Goal: Transaction & Acquisition: Purchase product/service

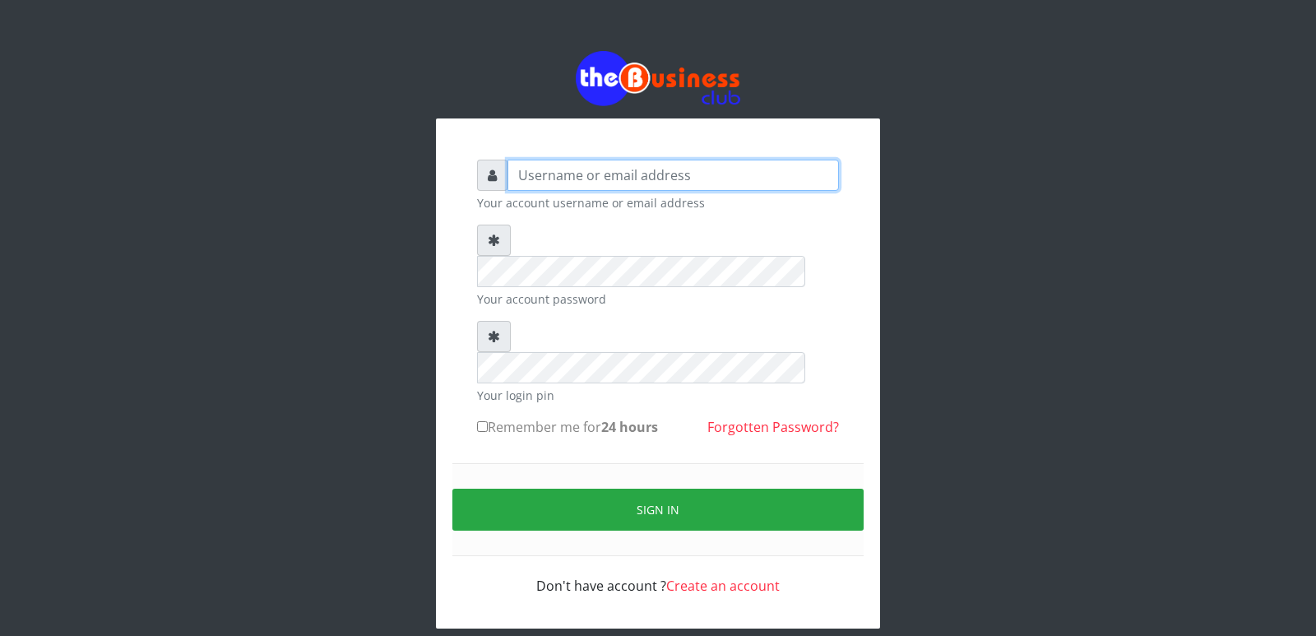
click at [695, 169] on input "text" at bounding box center [674, 175] width 332 height 31
type input "Innocent"
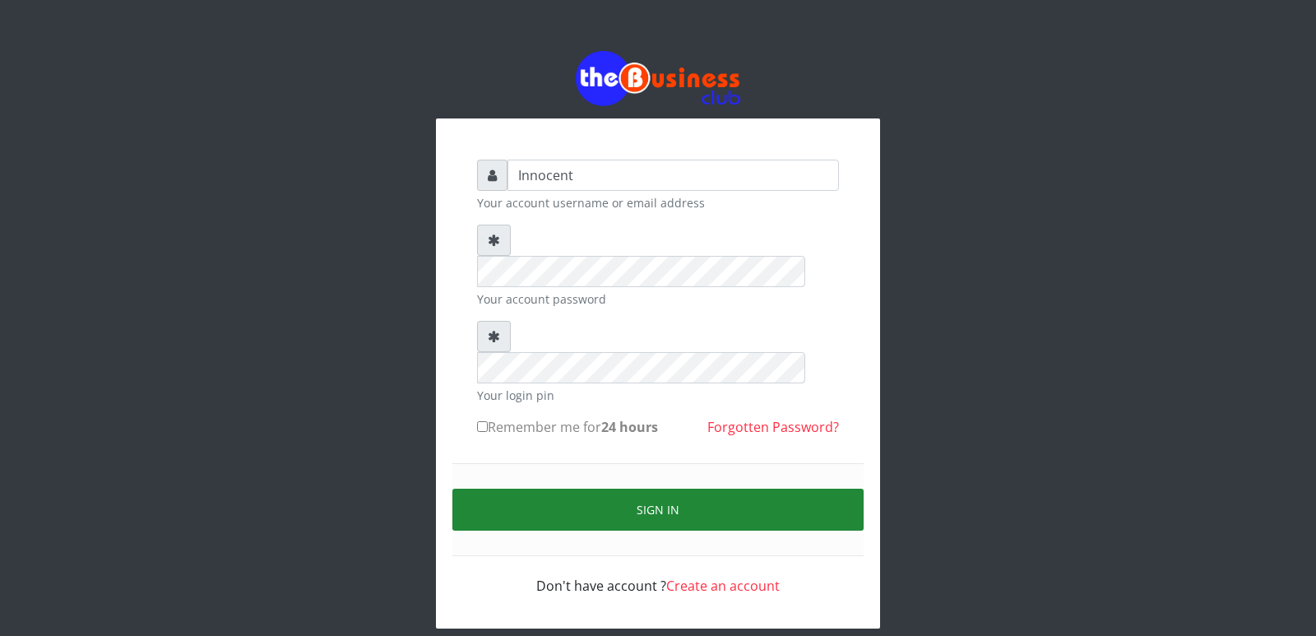
click at [667, 489] on button "Sign in" at bounding box center [658, 510] width 411 height 42
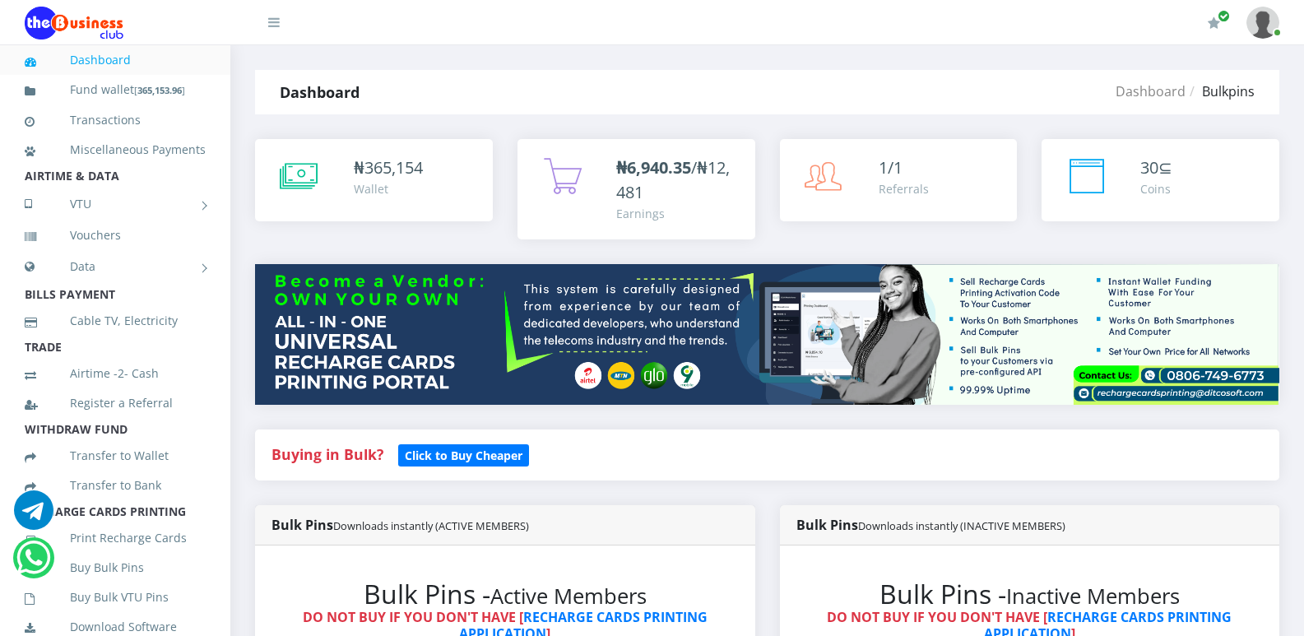
scroll to position [556, 0]
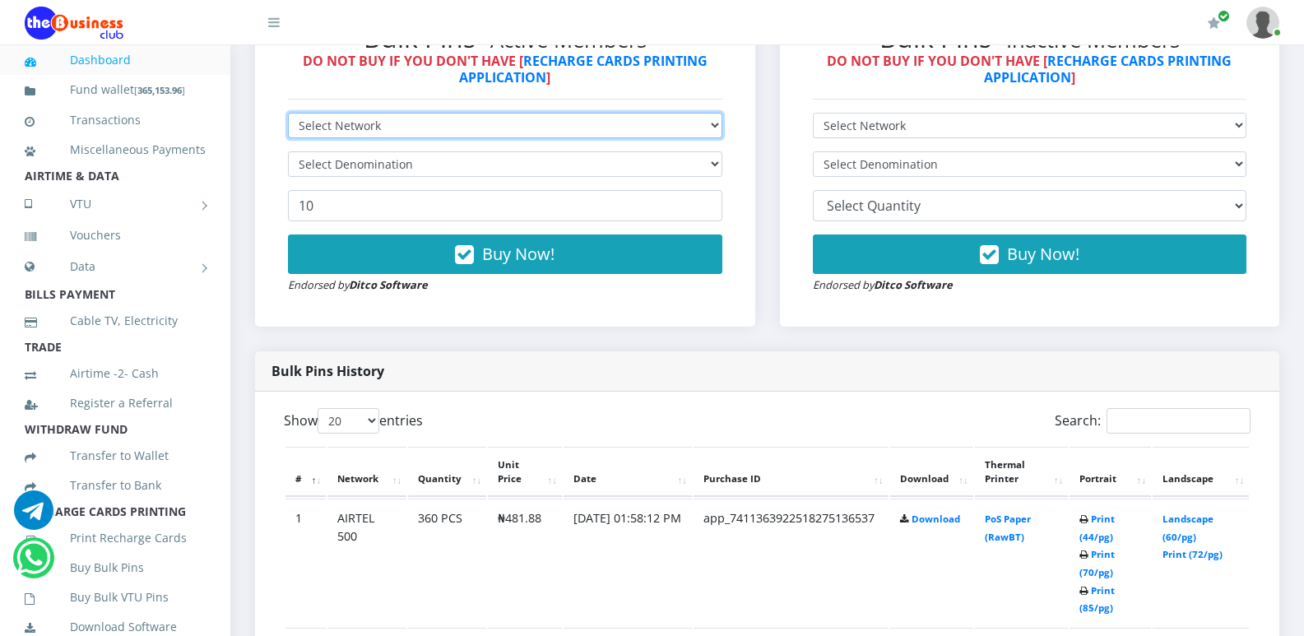
click at [713, 125] on select "Select Network MTN Globacom 9Mobile Airtel" at bounding box center [505, 126] width 434 height 26
select select "MTN"
click at [288, 113] on select "Select Network MTN Globacom 9Mobile Airtel" at bounding box center [505, 126] width 434 height 26
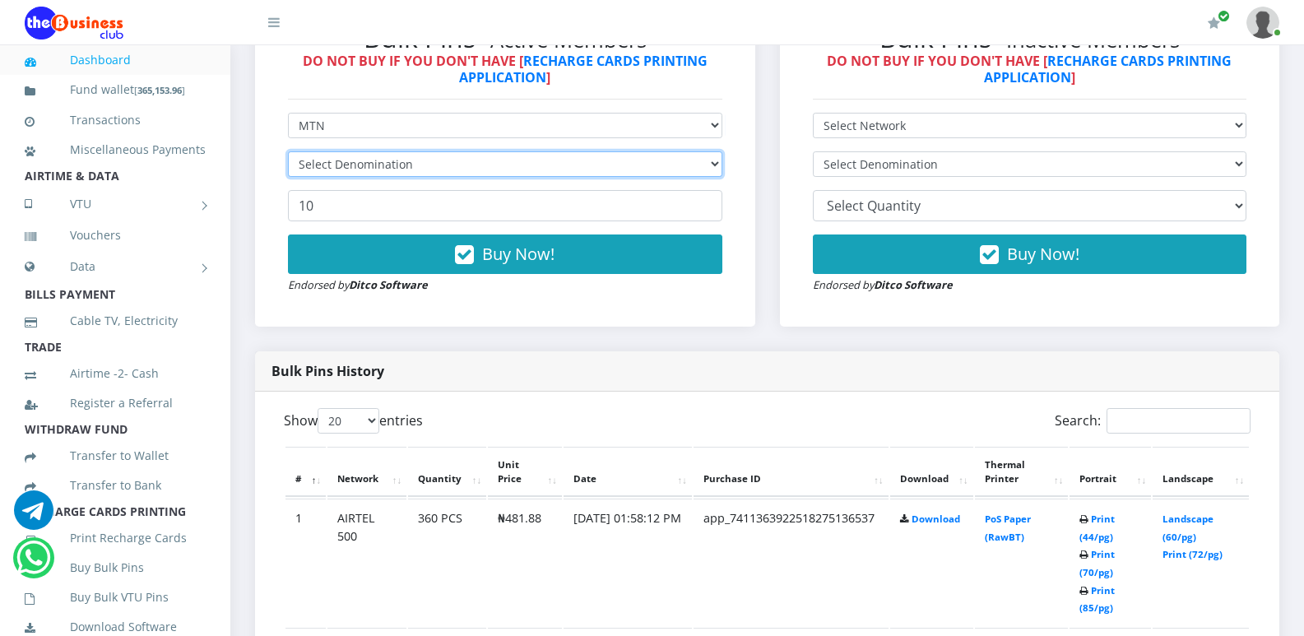
click at [679, 166] on select "Select Denomination" at bounding box center [505, 164] width 434 height 26
click at [708, 163] on select "Select Denomination" at bounding box center [505, 164] width 434 height 26
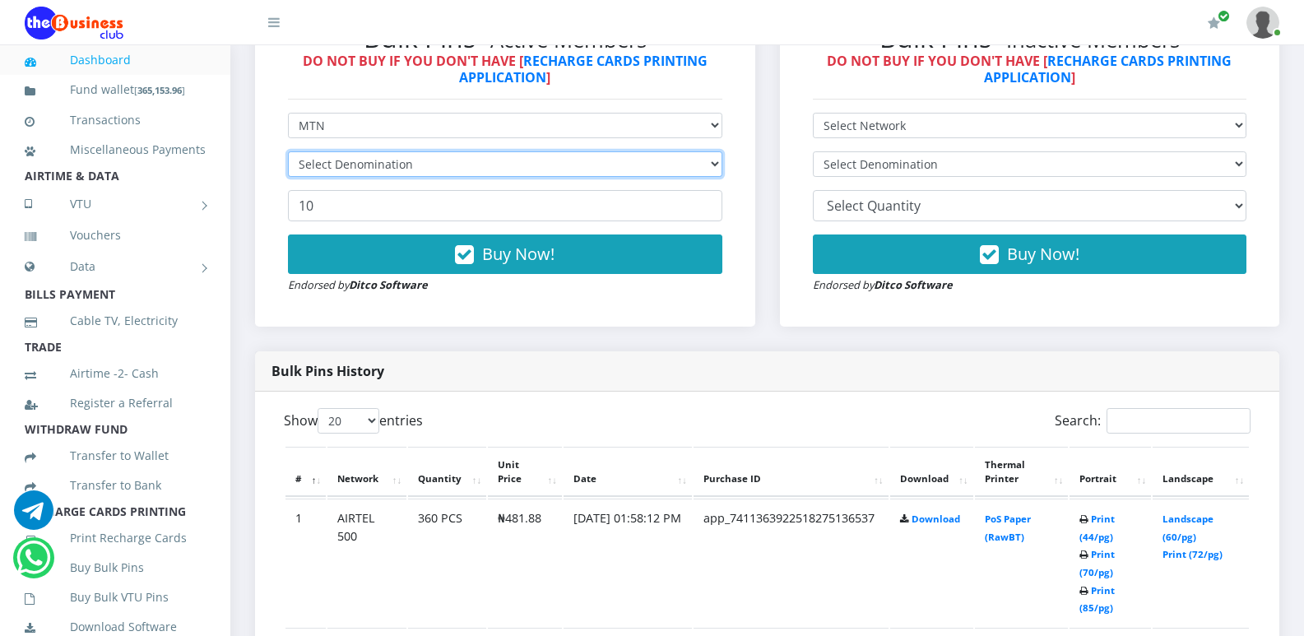
click at [708, 163] on select "Select Denomination" at bounding box center [505, 164] width 434 height 26
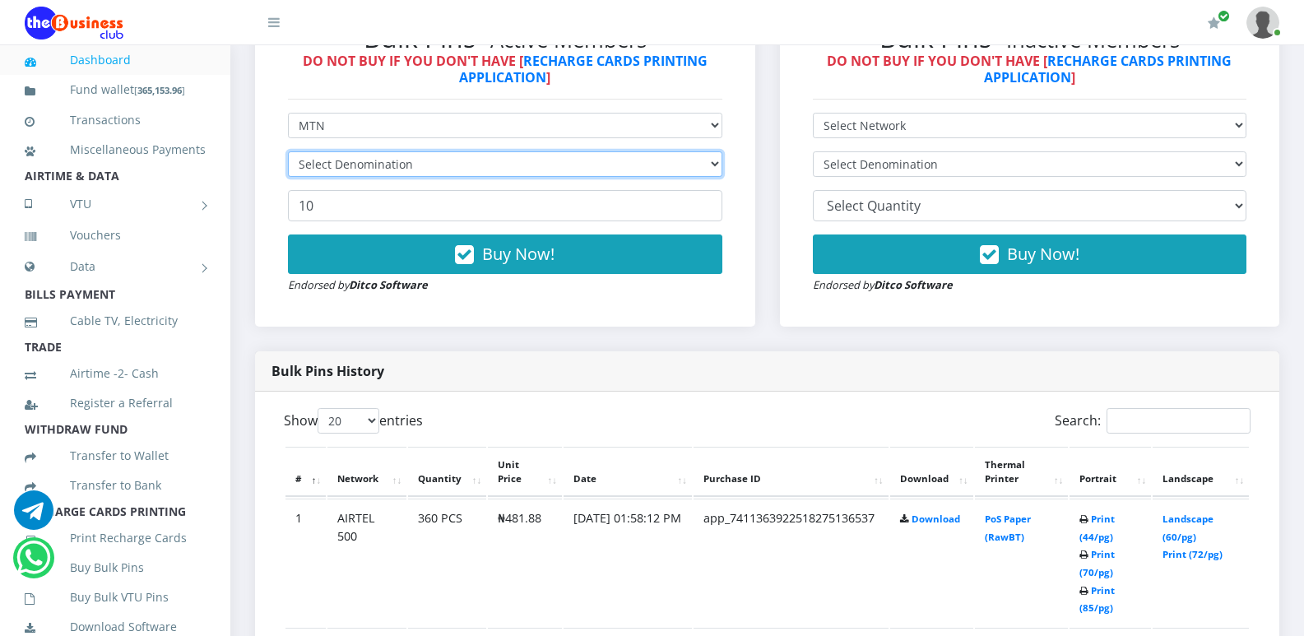
click at [708, 169] on select "Select Denomination" at bounding box center [505, 164] width 434 height 26
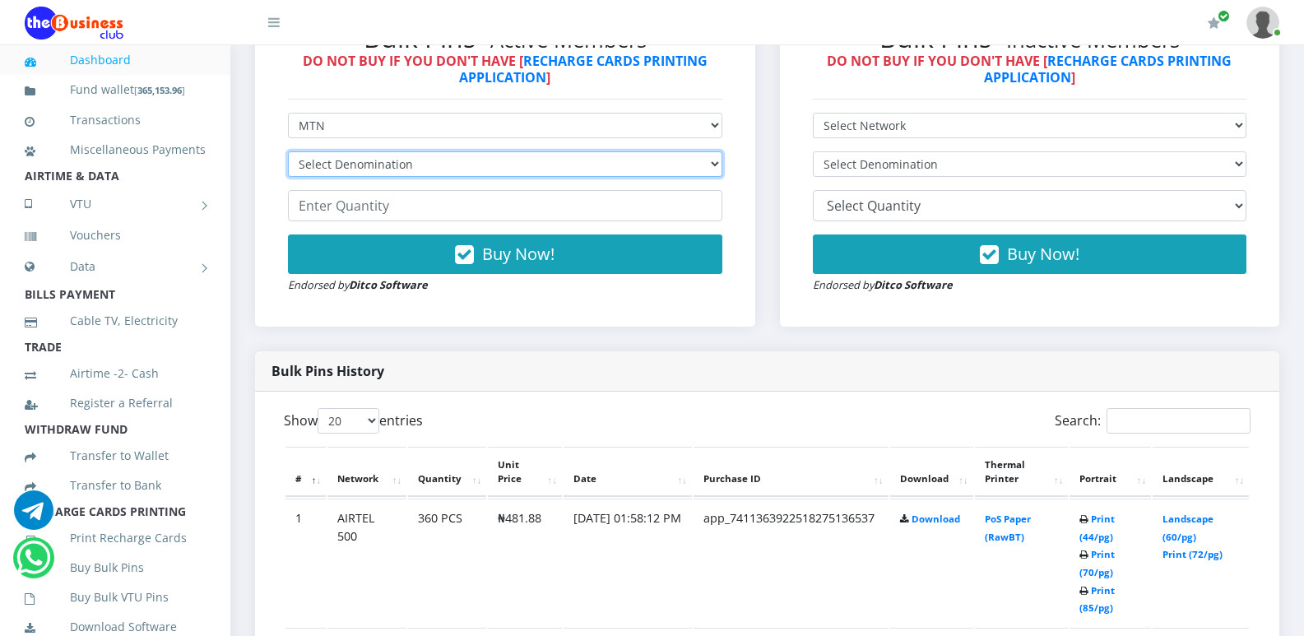
click at [708, 169] on select "Select Denomination MTN NGN100 - ₦96.94 MTN NGN200 - ₦193.88 MTN NGN400 - ₦387.…" at bounding box center [505, 164] width 434 height 26
select select "96.94-100"
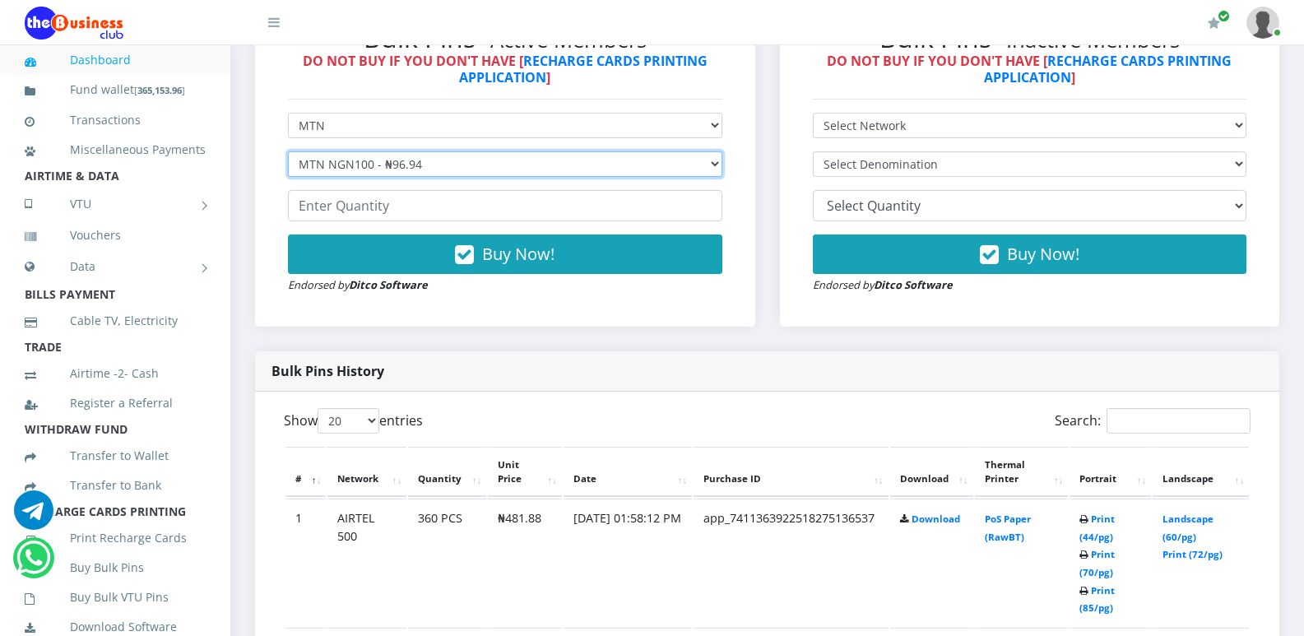
click at [288, 151] on select "Select Denomination MTN NGN100 - ₦96.94 MTN NGN200 - ₦193.88 MTN NGN400 - ₦387.…" at bounding box center [505, 164] width 434 height 26
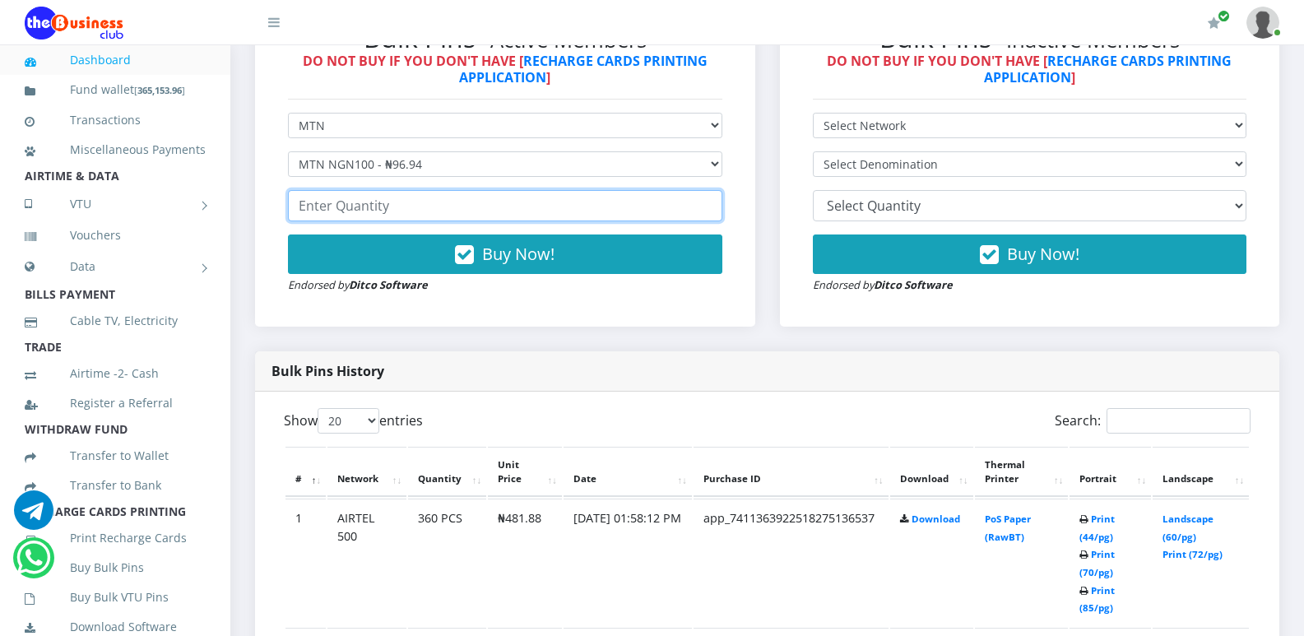
click at [528, 211] on input "number" at bounding box center [505, 205] width 434 height 31
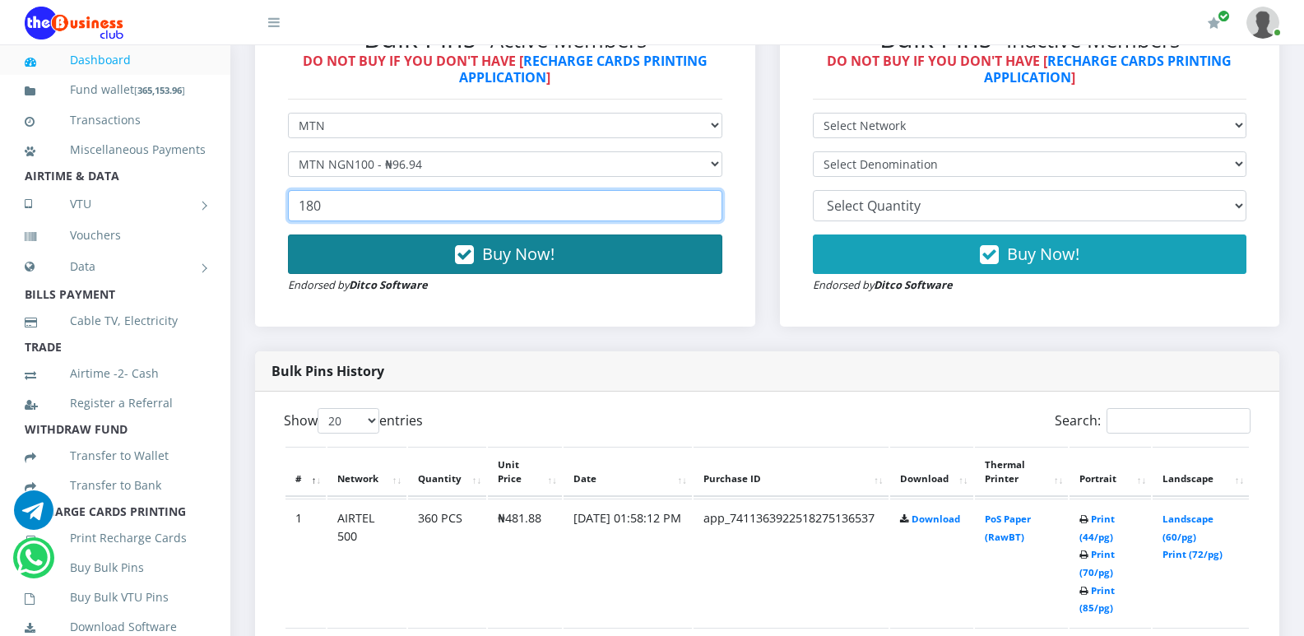
type input "180"
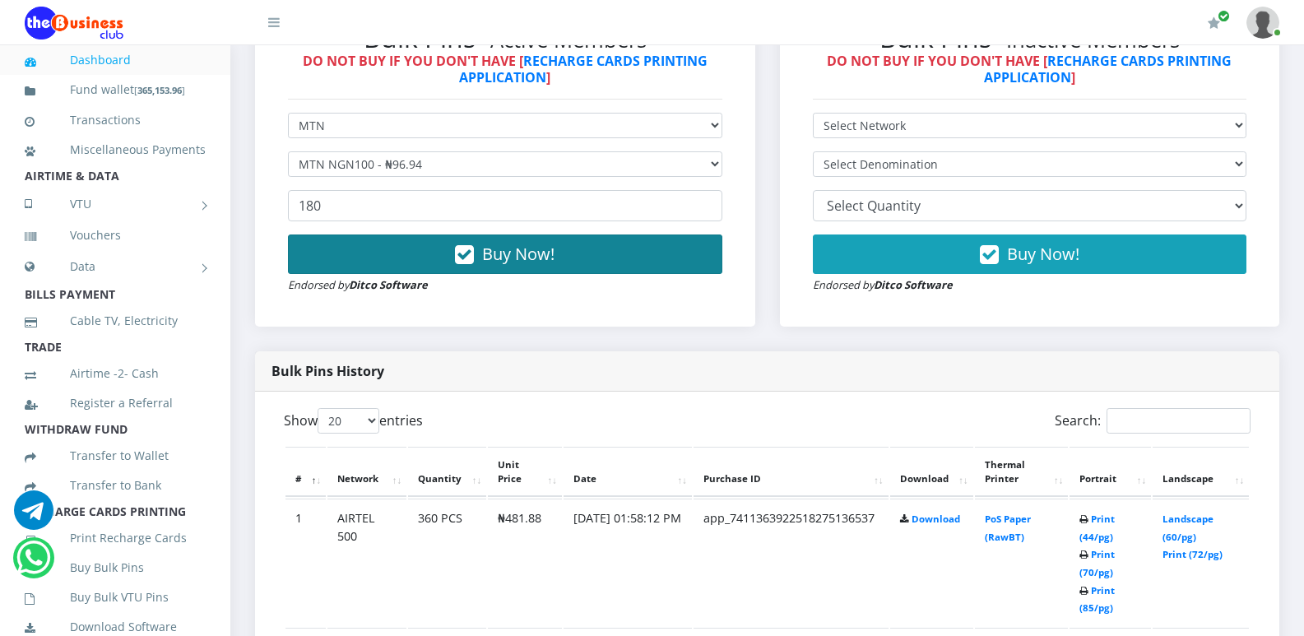
click at [513, 255] on span "Buy Now!" at bounding box center [518, 254] width 72 height 22
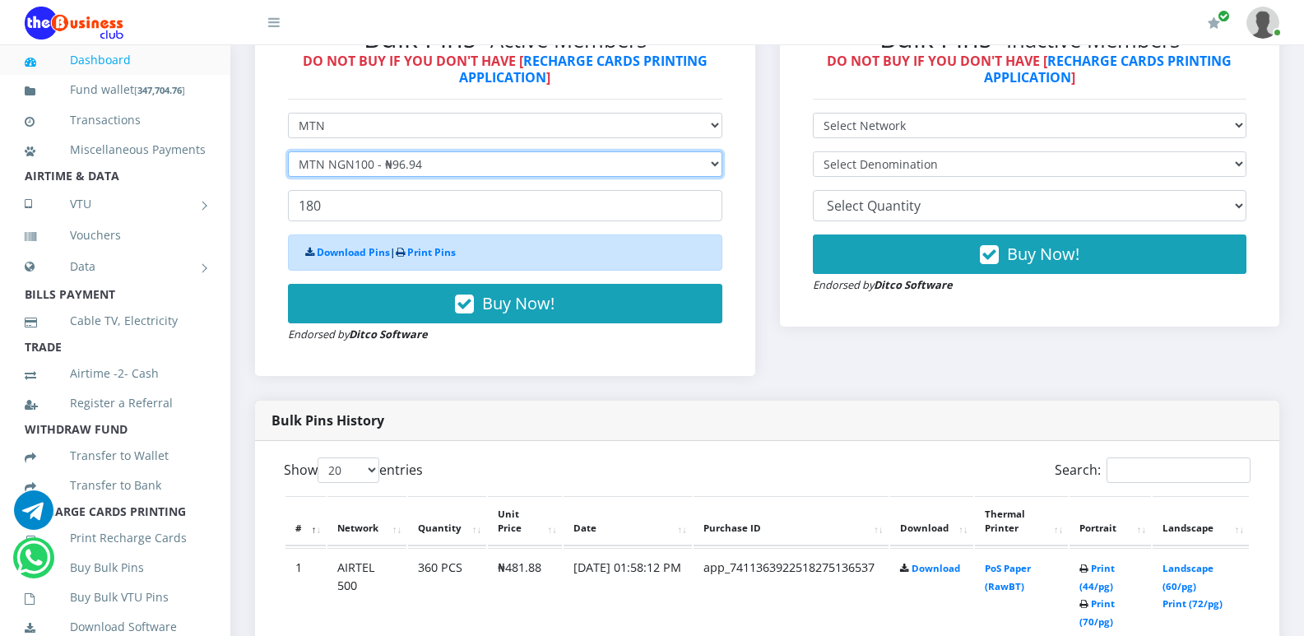
click at [717, 162] on select "Select Denomination MTN NGN100 - ₦96.94 MTN NGN200 - ₦193.88 MTN NGN400 - ₦387.…" at bounding box center [505, 164] width 434 height 26
click at [288, 151] on select "Select Denomination MTN NGN100 - ₦96.94 MTN NGN200 - ₦193.88 MTN NGN400 - ₦387.…" at bounding box center [505, 164] width 434 height 26
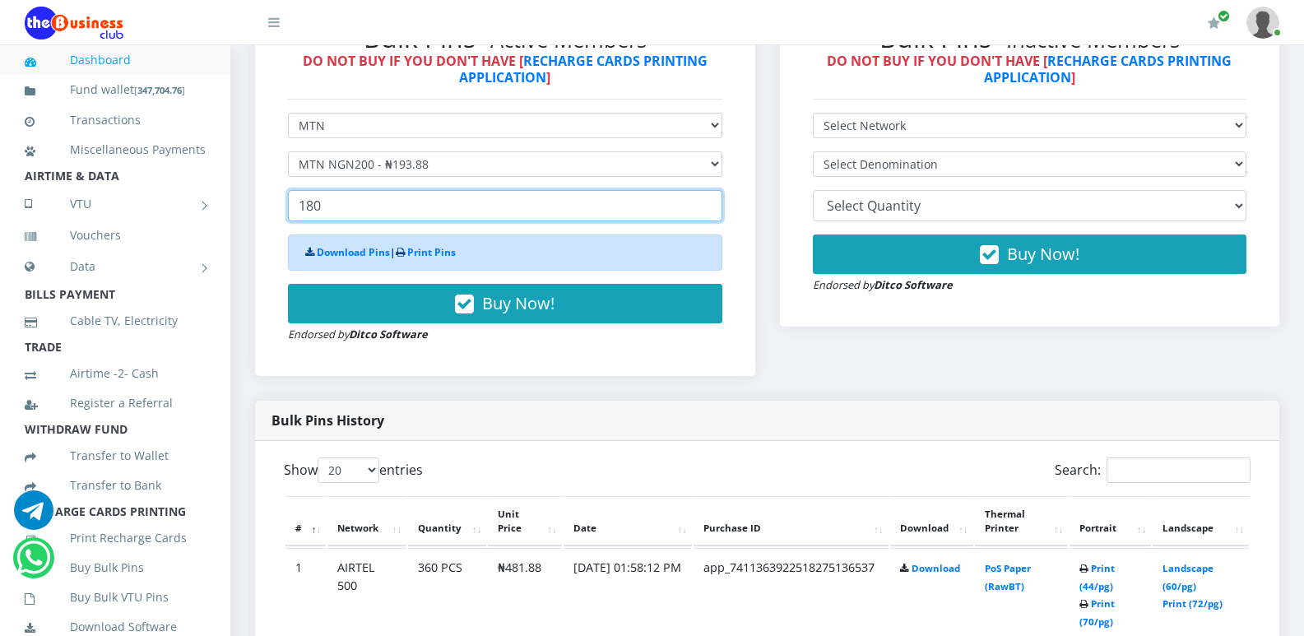
click at [579, 208] on input "180" at bounding box center [505, 205] width 434 height 31
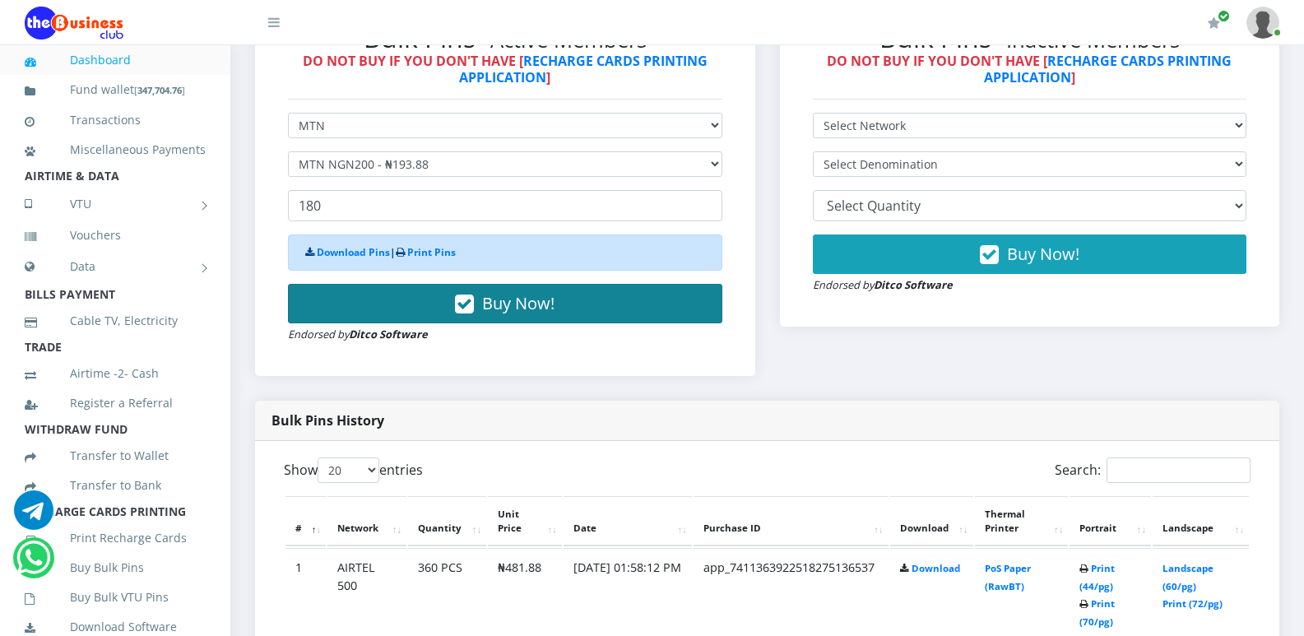
click at [519, 304] on span "Buy Now!" at bounding box center [518, 303] width 72 height 22
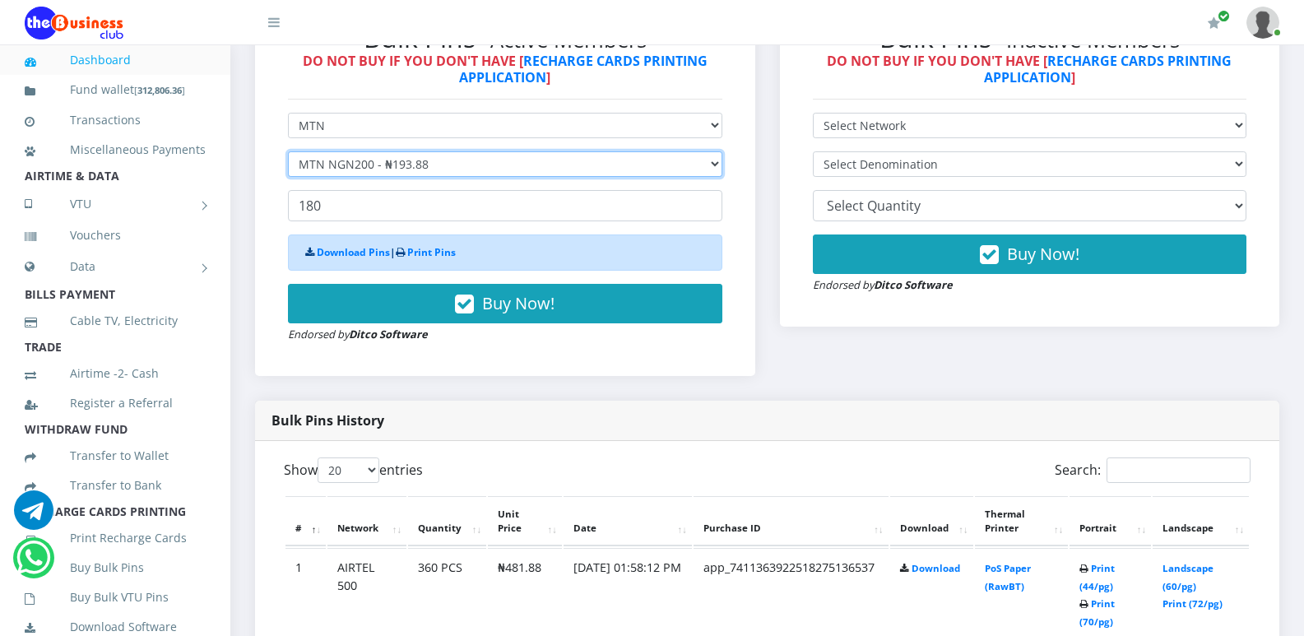
click at [717, 162] on select "Select Denomination MTN NGN100 - ₦96.94 MTN NGN200 - ₦193.88 MTN NGN400 - ₦387.…" at bounding box center [505, 164] width 434 height 26
select select "484.7-500"
click at [288, 151] on select "Select Denomination MTN NGN100 - ₦96.94 MTN NGN200 - ₦193.88 MTN NGN400 - ₦387.…" at bounding box center [505, 164] width 434 height 26
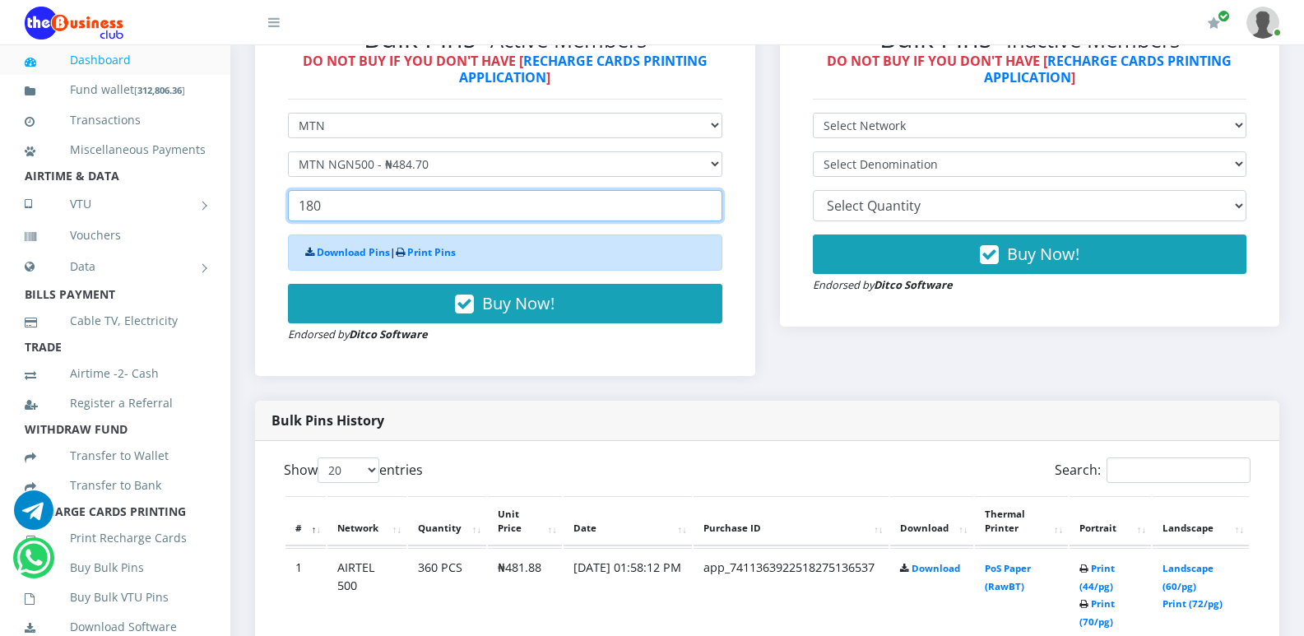
click at [337, 209] on input "180" at bounding box center [505, 205] width 434 height 31
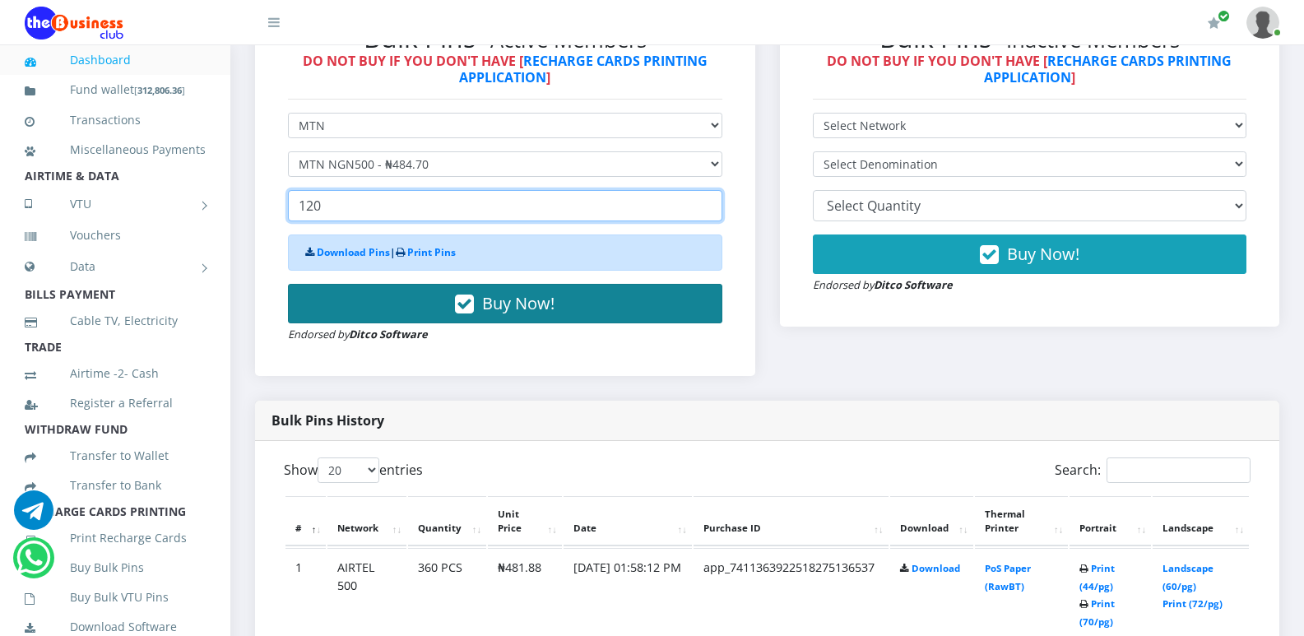
type input "120"
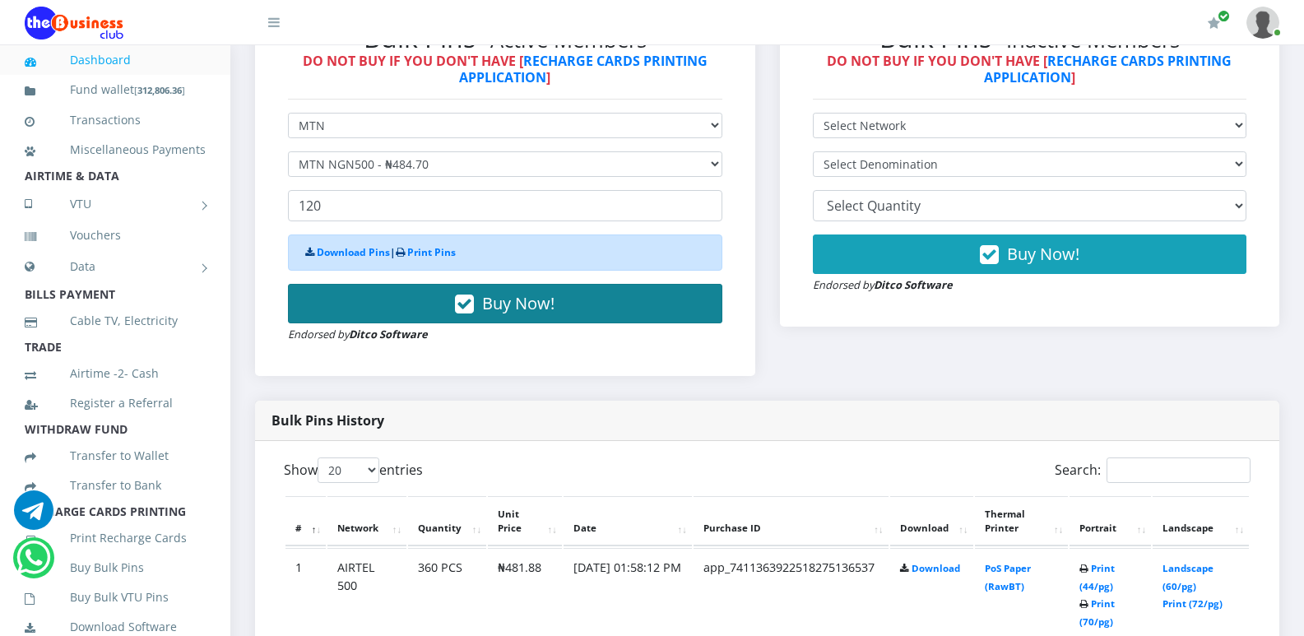
click at [501, 307] on span "Buy Now!" at bounding box center [518, 303] width 72 height 22
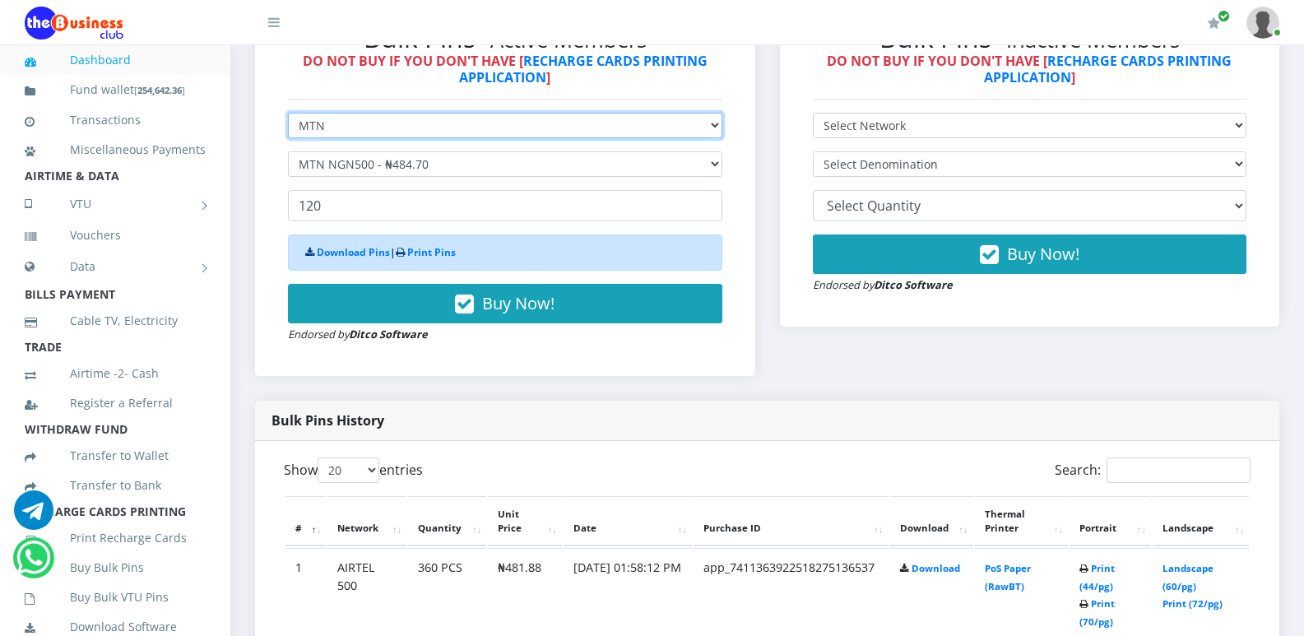
click at [716, 123] on select "Select Network MTN Globacom 9Mobile Airtel" at bounding box center [505, 126] width 434 height 26
select select "Airtel"
click at [288, 113] on select "Select Network MTN Globacom 9Mobile Airtel" at bounding box center [505, 126] width 434 height 26
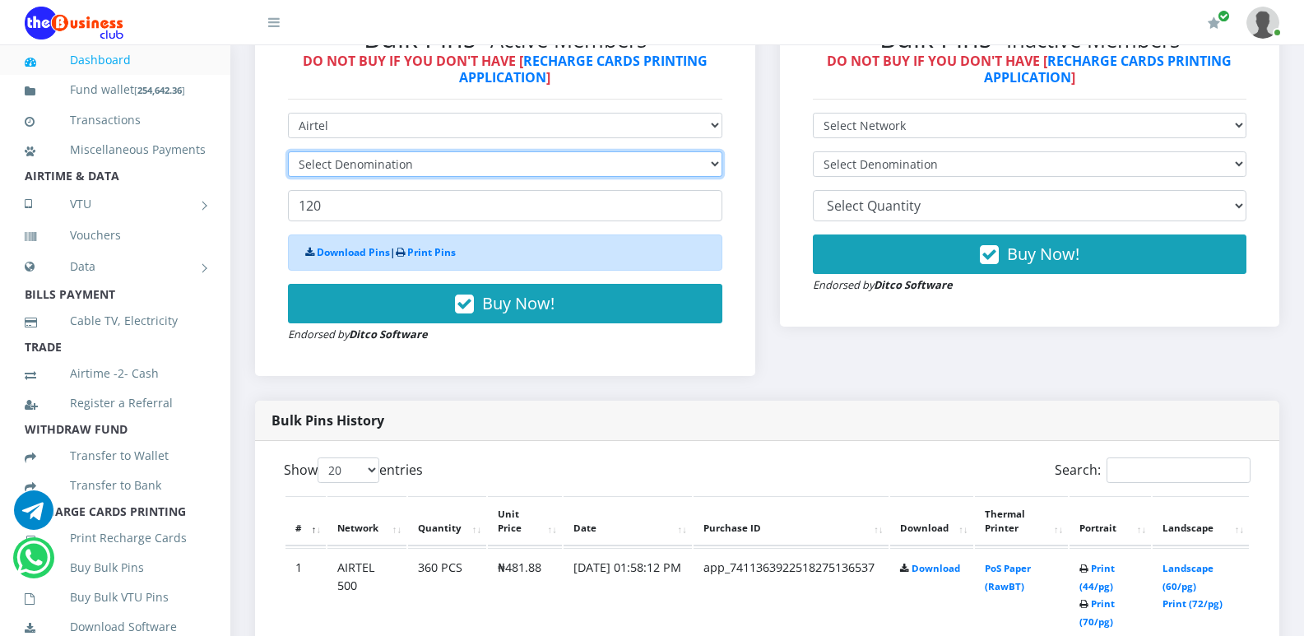
click at [715, 158] on select "Select Denomination" at bounding box center [505, 164] width 434 height 26
click at [707, 163] on select "Select Denomination" at bounding box center [505, 164] width 434 height 26
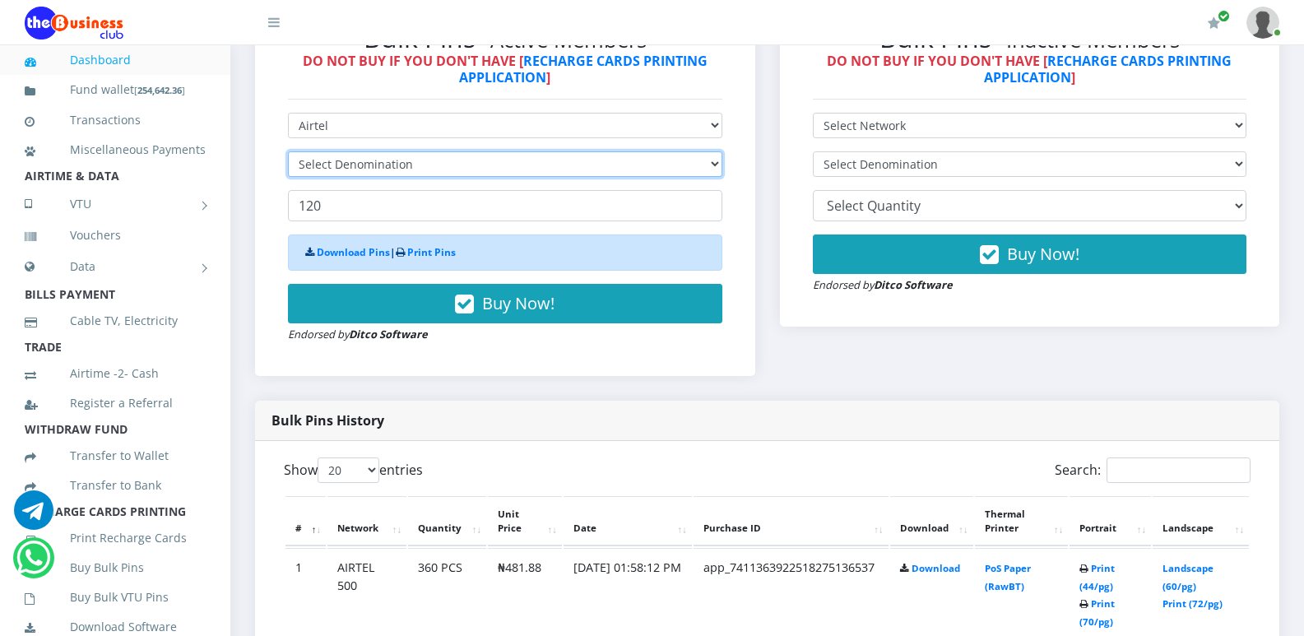
click at [707, 163] on select "Select Denomination" at bounding box center [505, 164] width 434 height 26
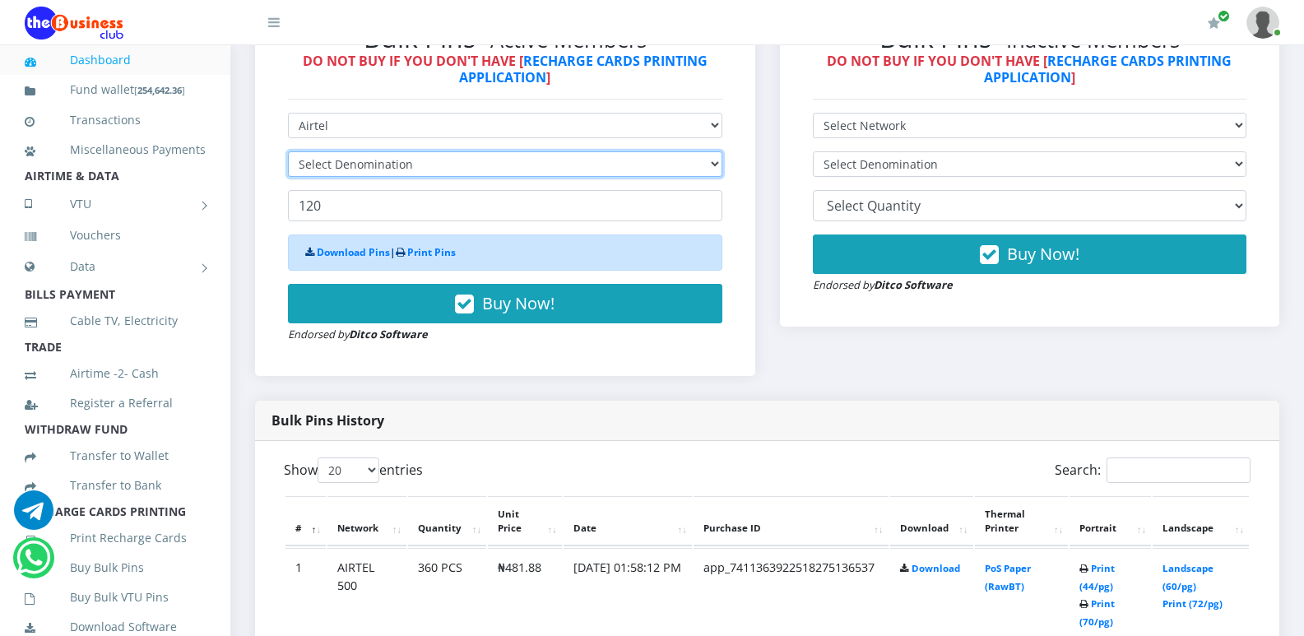
click at [707, 163] on select "Select Denomination" at bounding box center [505, 164] width 434 height 26
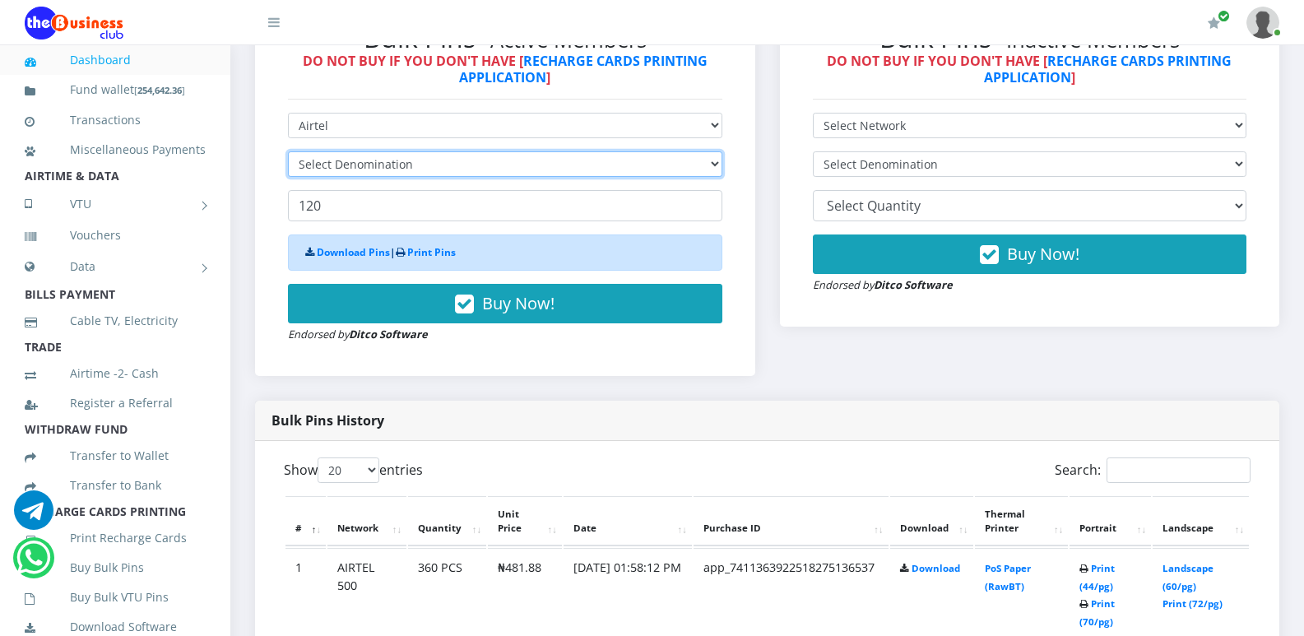
click at [707, 163] on select "Select Denomination" at bounding box center [505, 164] width 434 height 26
click at [713, 160] on select "Select Denomination" at bounding box center [505, 164] width 434 height 26
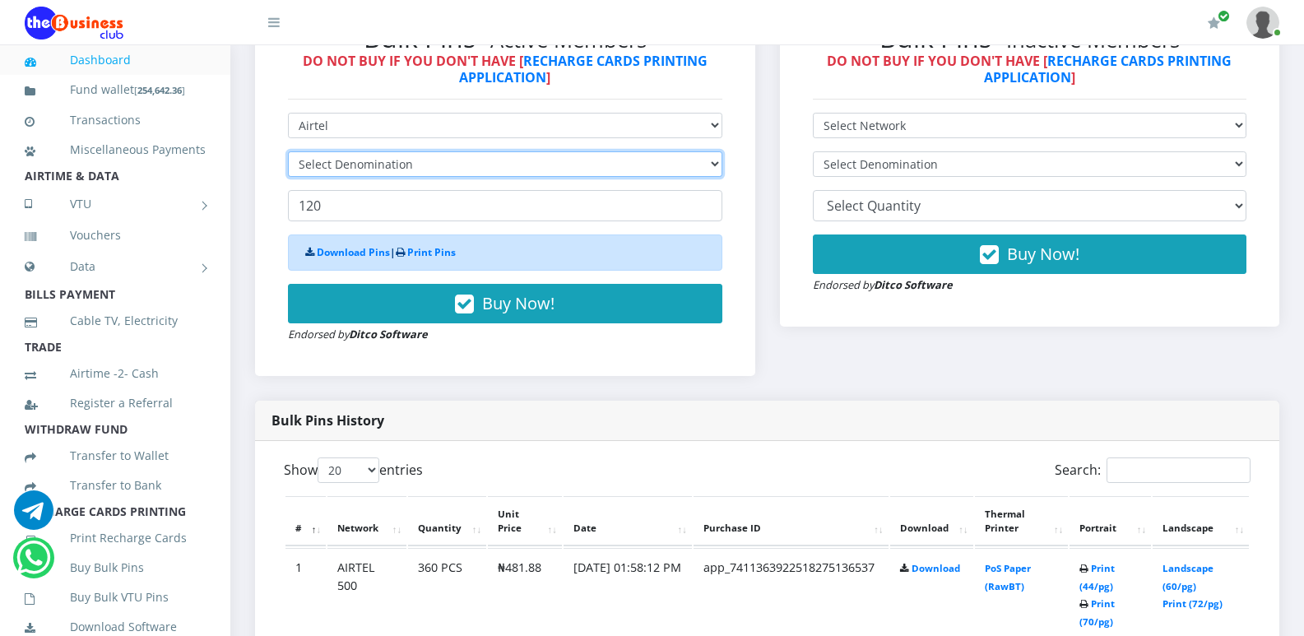
click at [713, 160] on select "Select Denomination" at bounding box center [505, 164] width 434 height 26
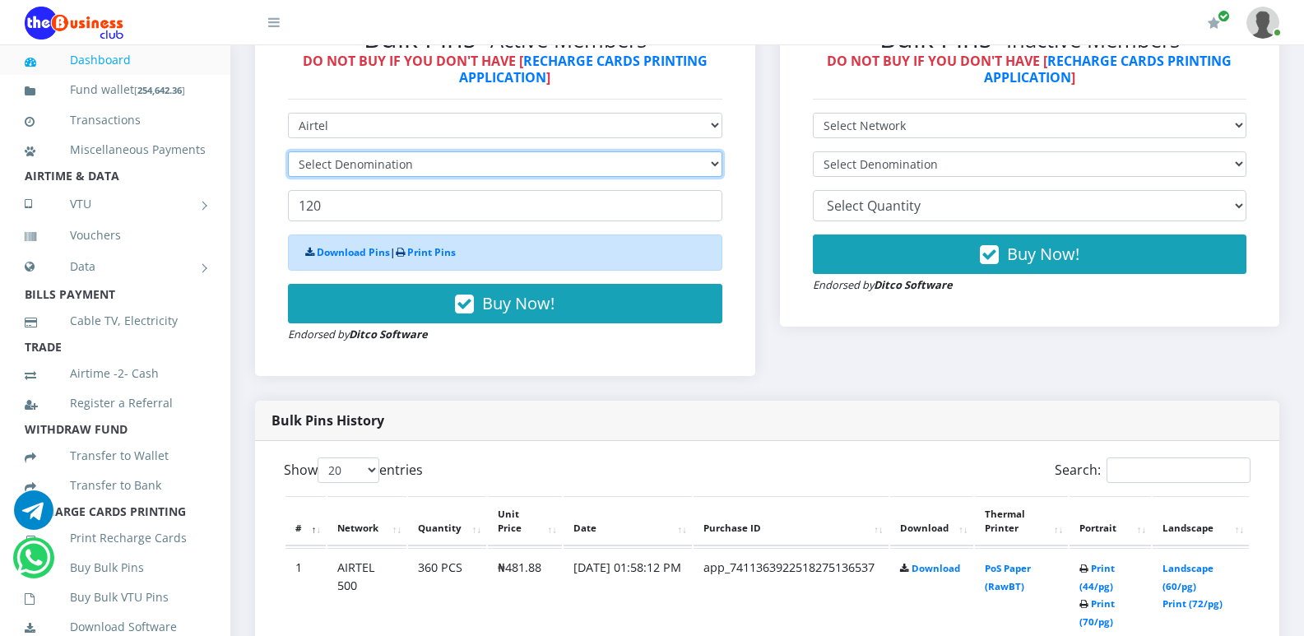
click at [713, 160] on select "Select Denomination" at bounding box center [505, 164] width 434 height 26
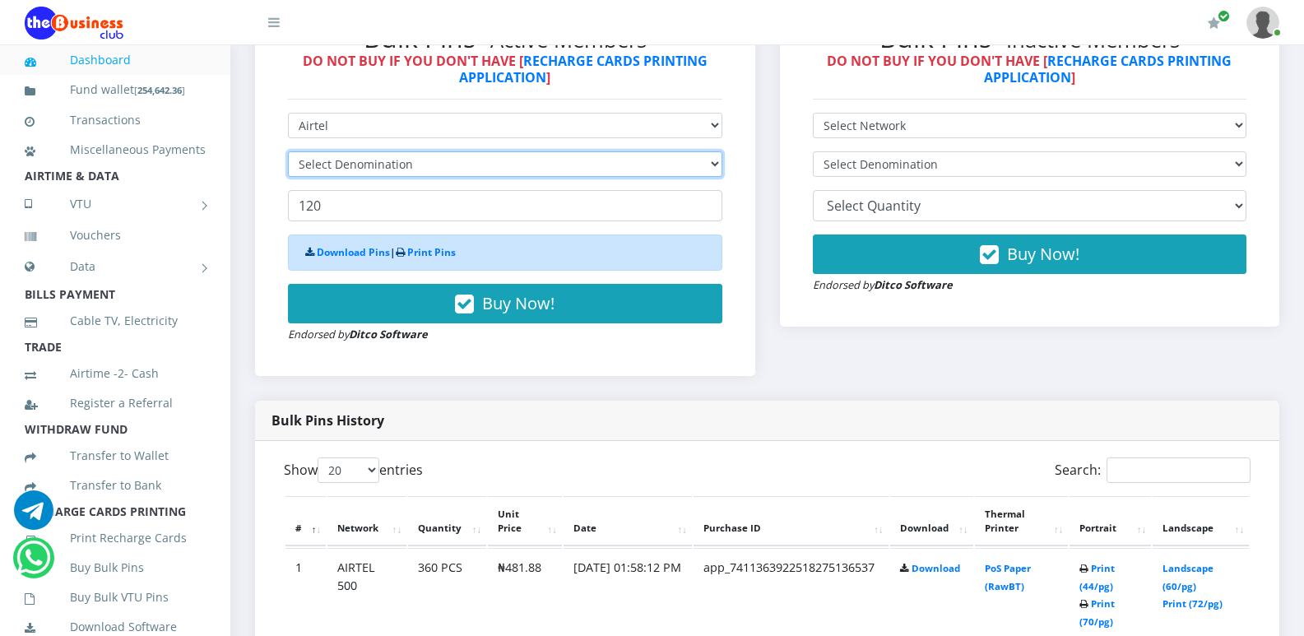
click at [713, 160] on select "Select Denomination" at bounding box center [505, 164] width 434 height 26
click at [712, 163] on select "Select Denomination" at bounding box center [505, 164] width 434 height 26
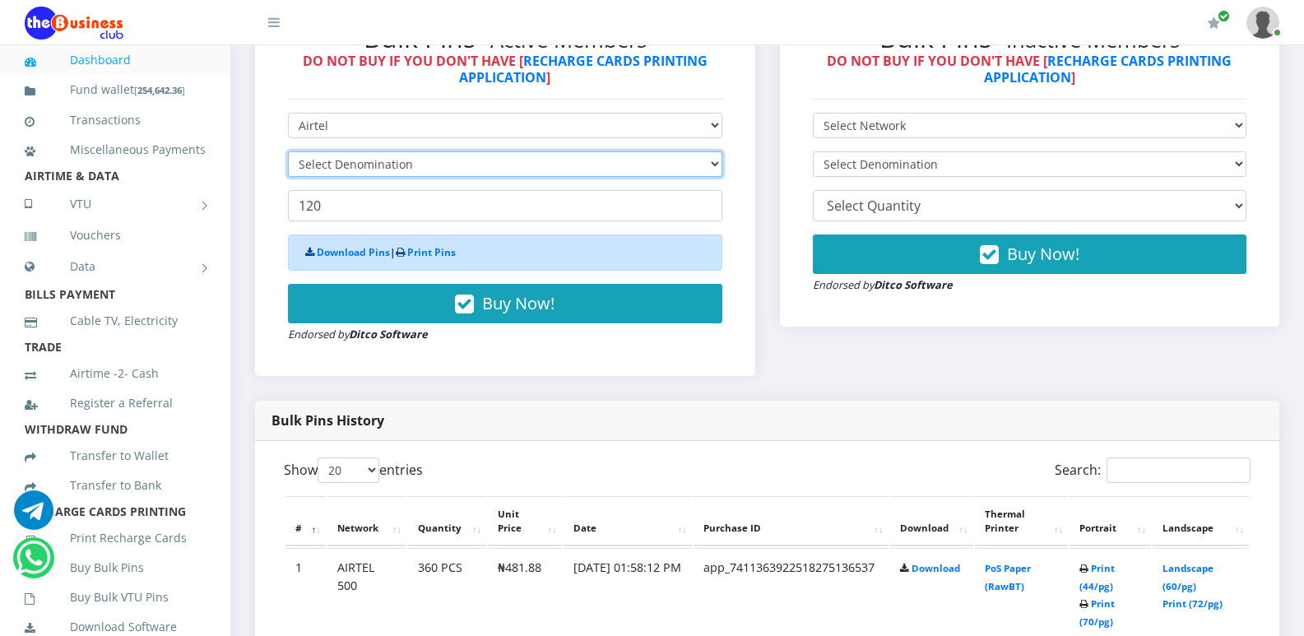
click at [712, 163] on select "Select Denomination" at bounding box center [505, 164] width 434 height 26
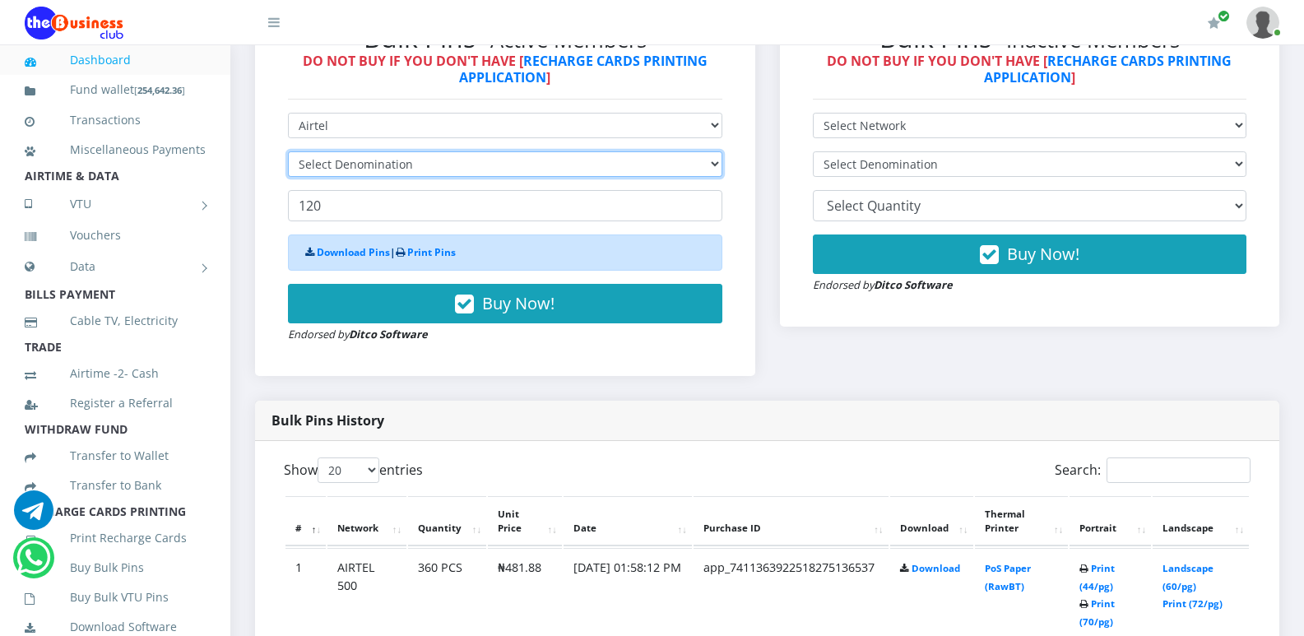
click at [712, 163] on select "Select Denomination" at bounding box center [505, 164] width 434 height 26
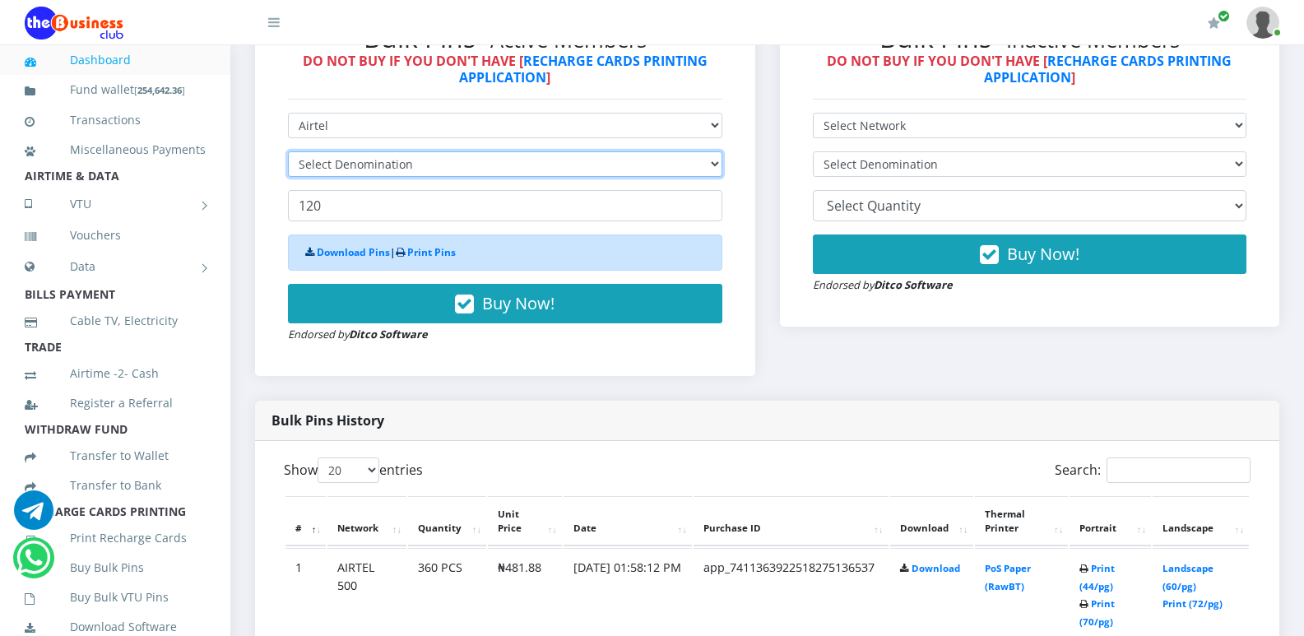
click at [712, 165] on select "Select Denomination" at bounding box center [505, 164] width 434 height 26
click at [713, 163] on select "Select Denomination" at bounding box center [505, 164] width 434 height 26
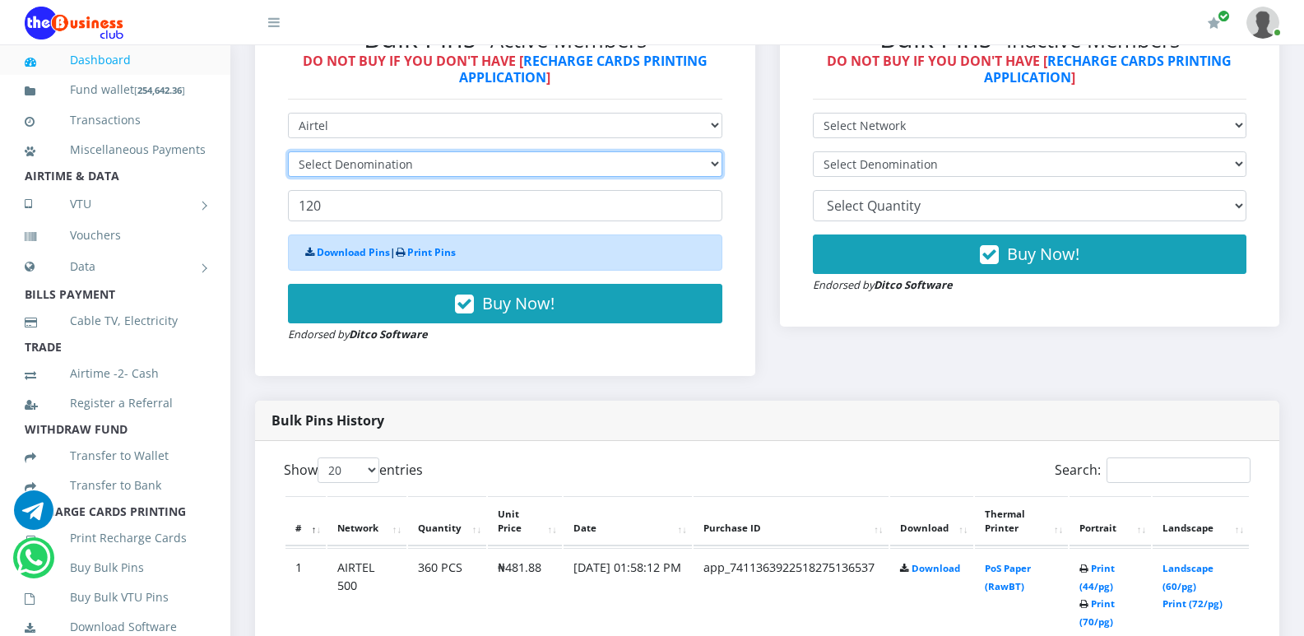
click at [713, 163] on select "Select Denomination" at bounding box center [505, 164] width 434 height 26
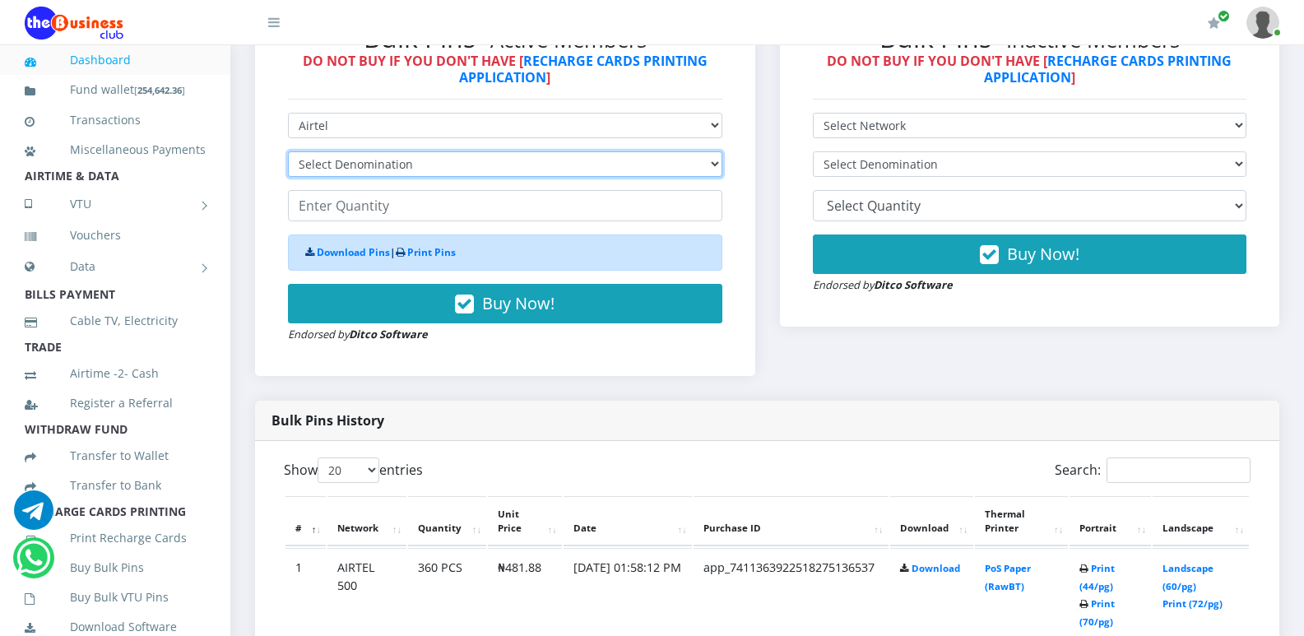
click at [713, 163] on select "Select Denomination Airtel NGN100 - ₦96.36 Airtel NGN200 - ₦192.72 Airtel NGN50…" at bounding box center [505, 164] width 434 height 26
select select "96.36-100"
click at [288, 151] on select "Select Denomination Airtel NGN100 - ₦96.36 Airtel NGN200 - ₦192.72 Airtel NGN50…" at bounding box center [505, 164] width 434 height 26
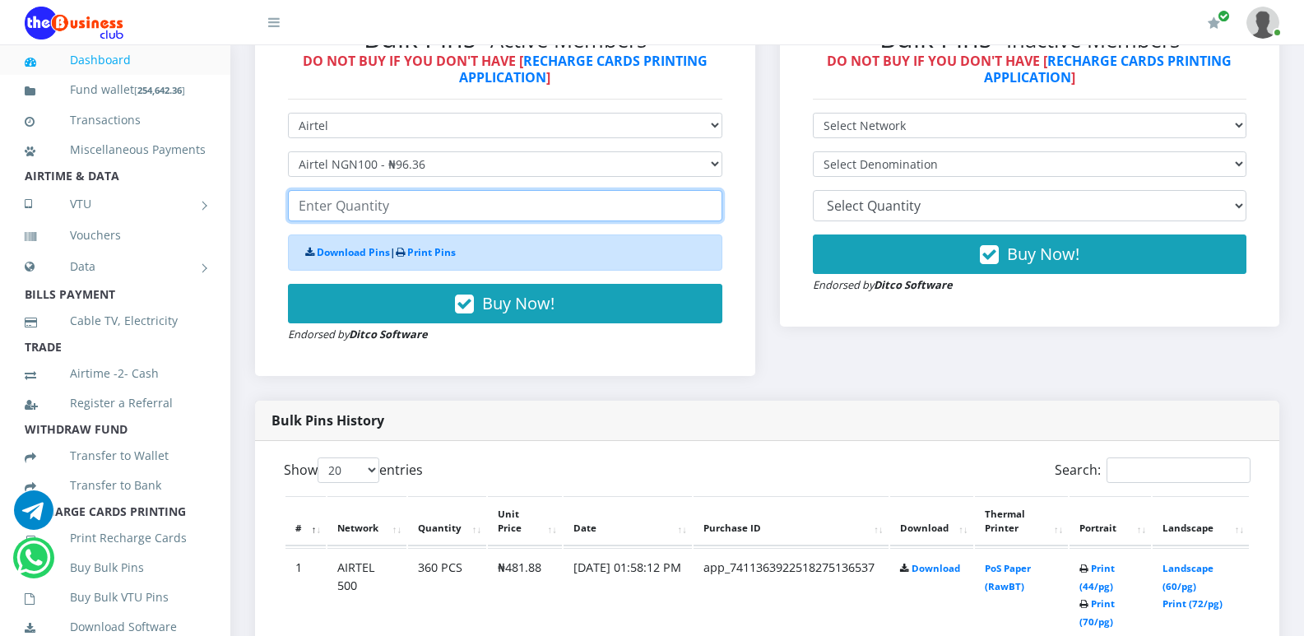
click at [573, 205] on input "number" at bounding box center [505, 205] width 434 height 31
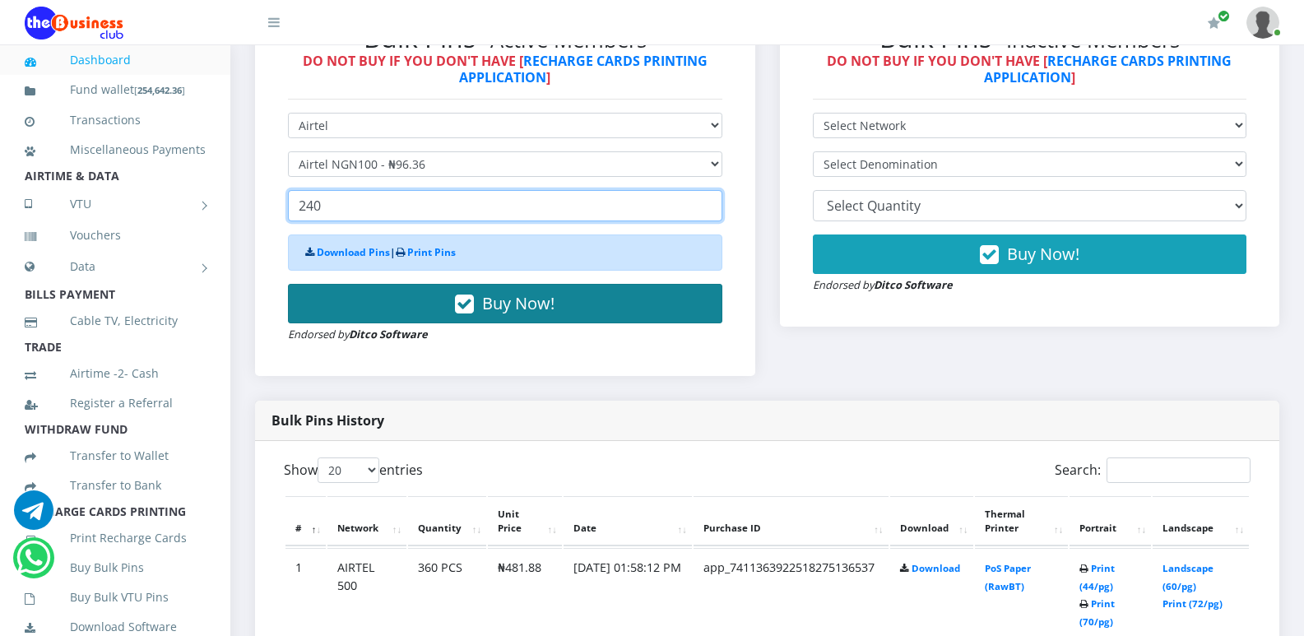
type input "240"
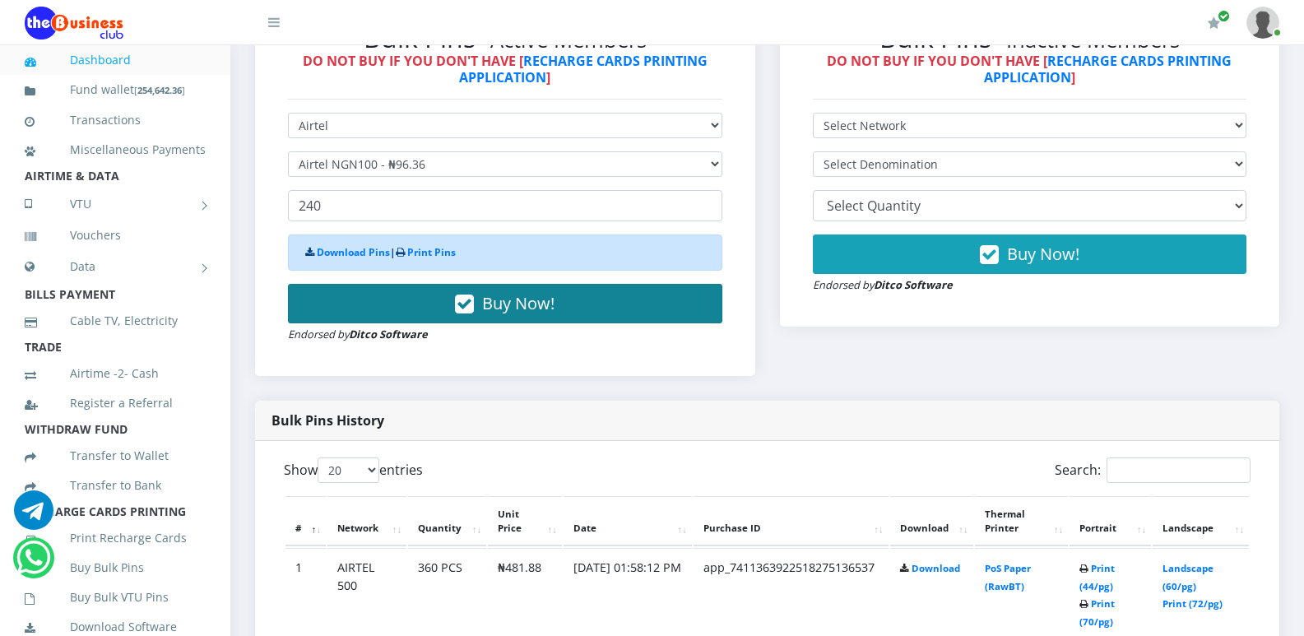
click at [529, 306] on span "Buy Now!" at bounding box center [518, 303] width 72 height 22
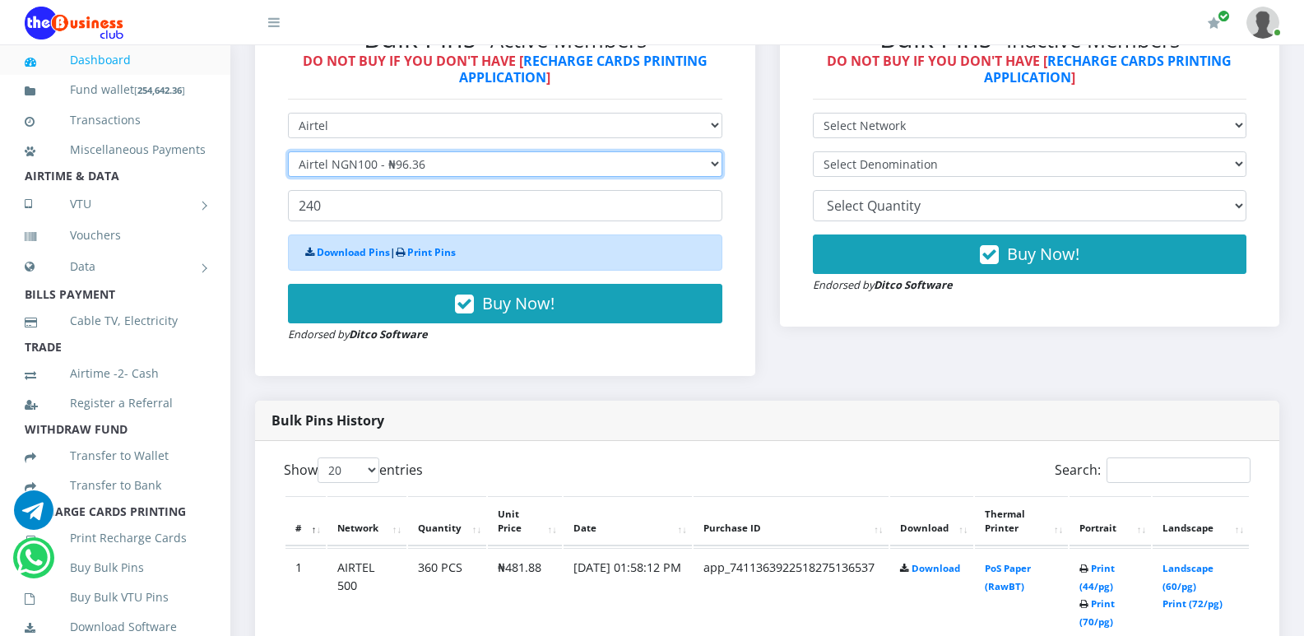
click at [713, 167] on select "Select Denomination Airtel NGN100 - ₦96.36 Airtel NGN200 - ₦192.72 Airtel NGN50…" at bounding box center [505, 164] width 434 height 26
select select "192.72-200"
click at [288, 151] on select "Select Denomination Airtel NGN100 - ₦96.36 Airtel NGN200 - ₦192.72 Airtel NGN50…" at bounding box center [505, 164] width 434 height 26
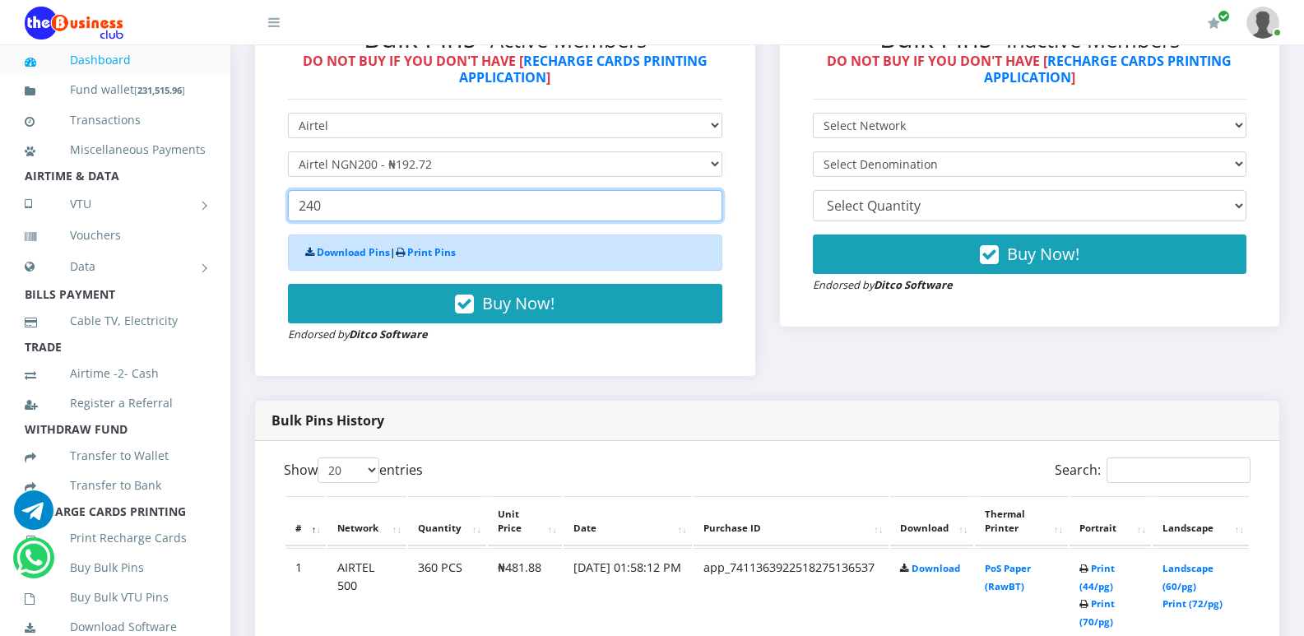
click at [448, 210] on input "240" at bounding box center [505, 205] width 434 height 31
type input "2"
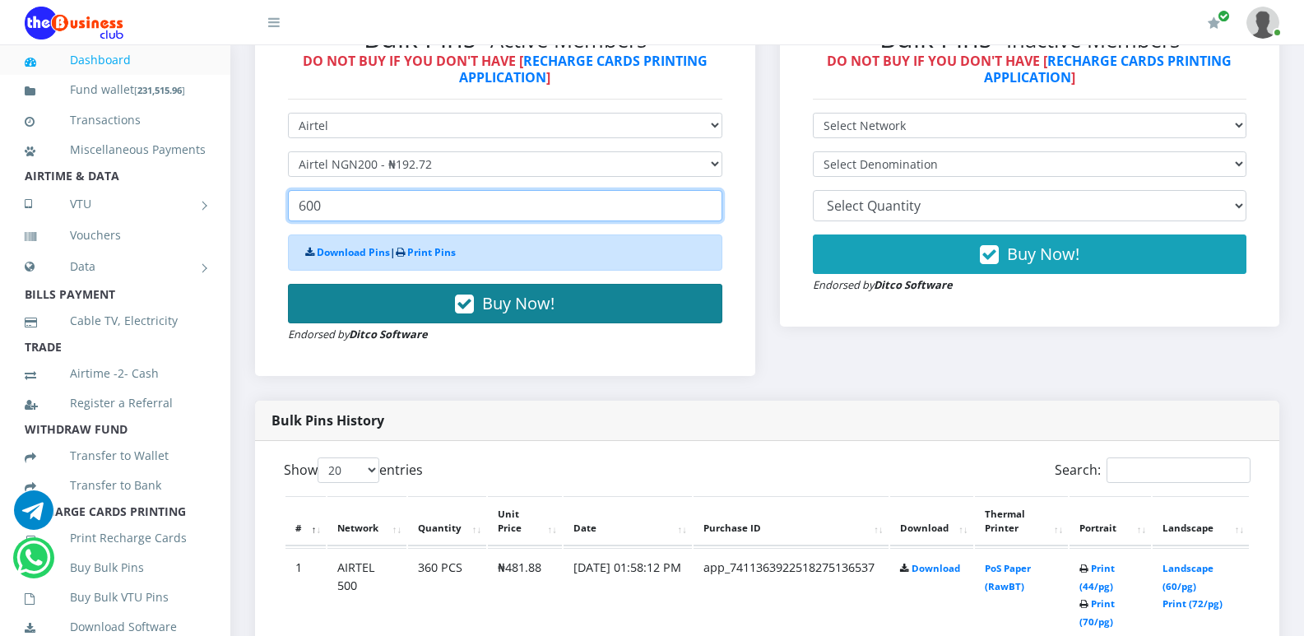
type input "600"
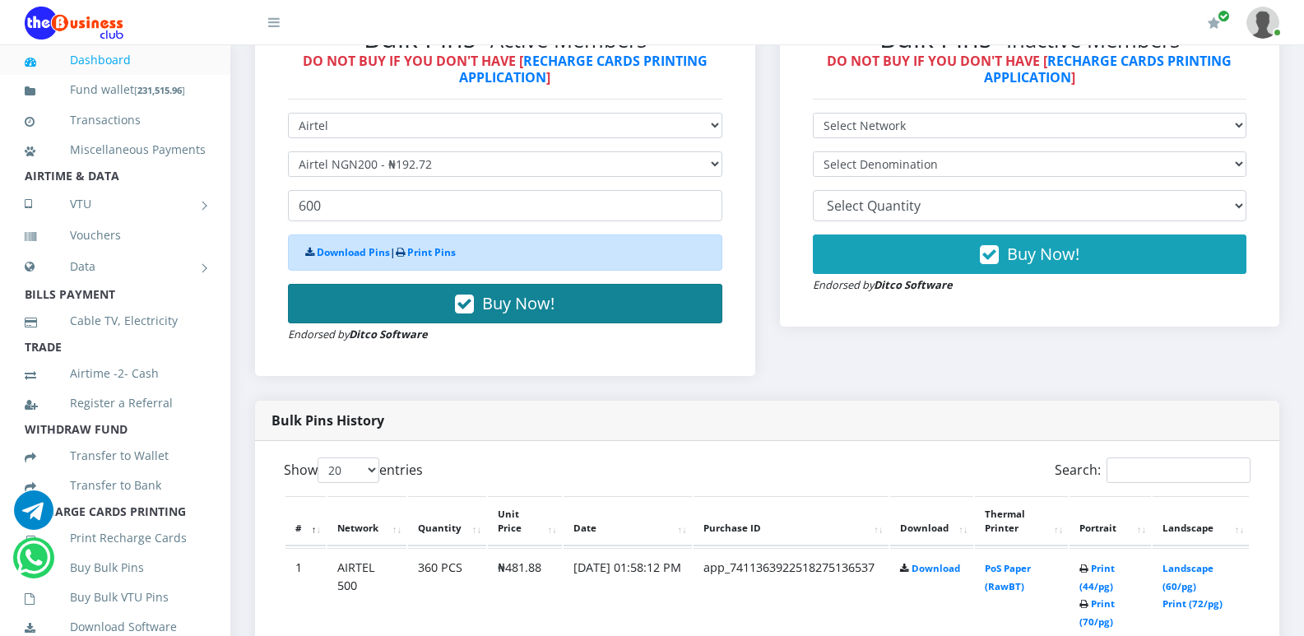
click at [532, 304] on span "Buy Now!" at bounding box center [518, 303] width 72 height 22
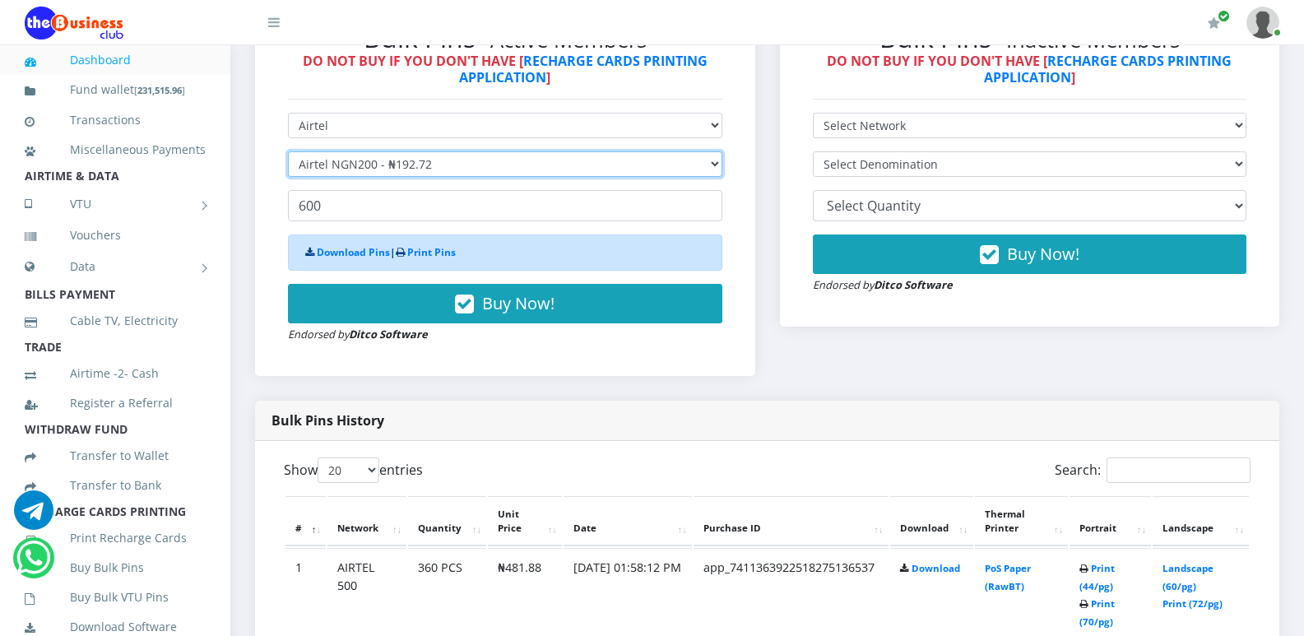
click at [711, 166] on select "Select Denomination Airtel NGN100 - ₦96.36 Airtel NGN200 - ₦192.72 Airtel NGN50…" at bounding box center [505, 164] width 434 height 26
select select "481.8-500"
click at [288, 151] on select "Select Denomination Airtel NGN100 - ₦96.36 Airtel NGN200 - ₦192.72 Airtel NGN50…" at bounding box center [505, 164] width 434 height 26
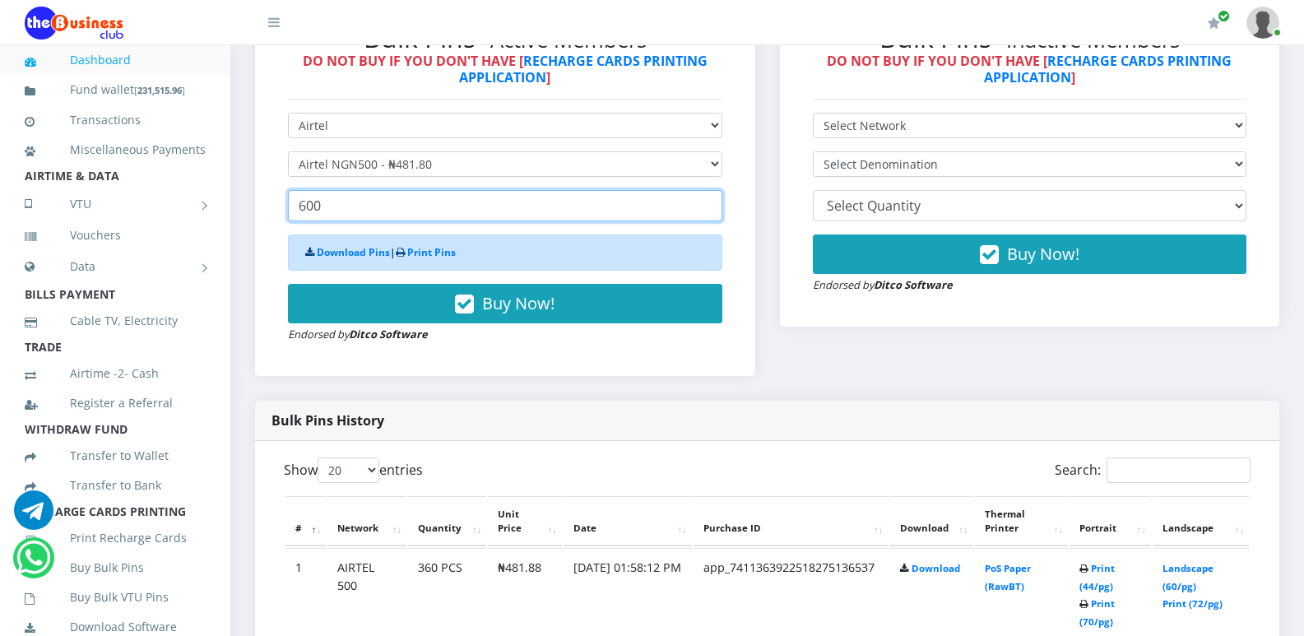
click at [355, 199] on input "600" at bounding box center [505, 205] width 434 height 31
type input "6"
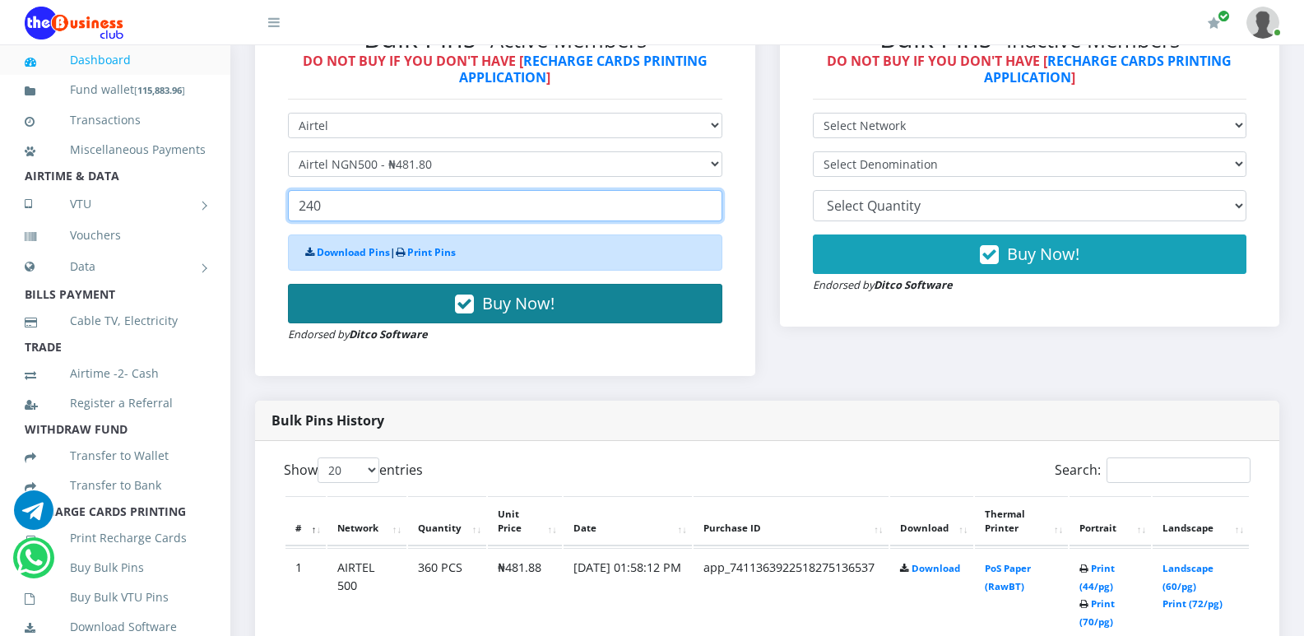
type input "240"
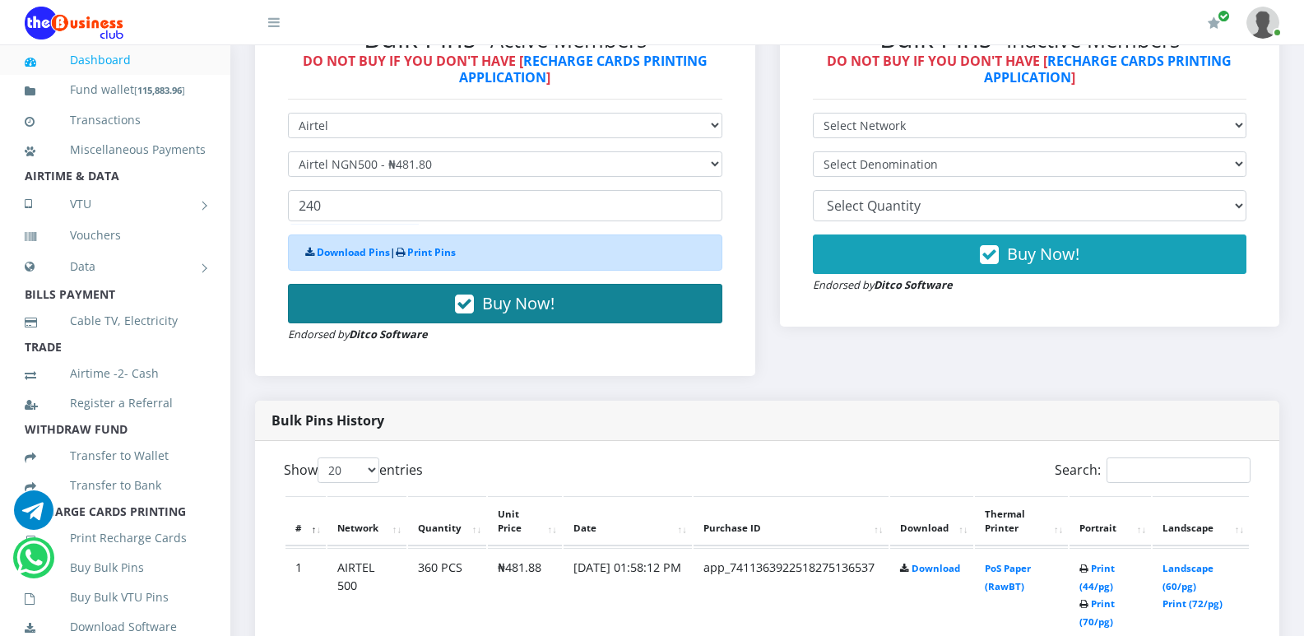
click at [518, 309] on span "Buy Now!" at bounding box center [518, 303] width 72 height 22
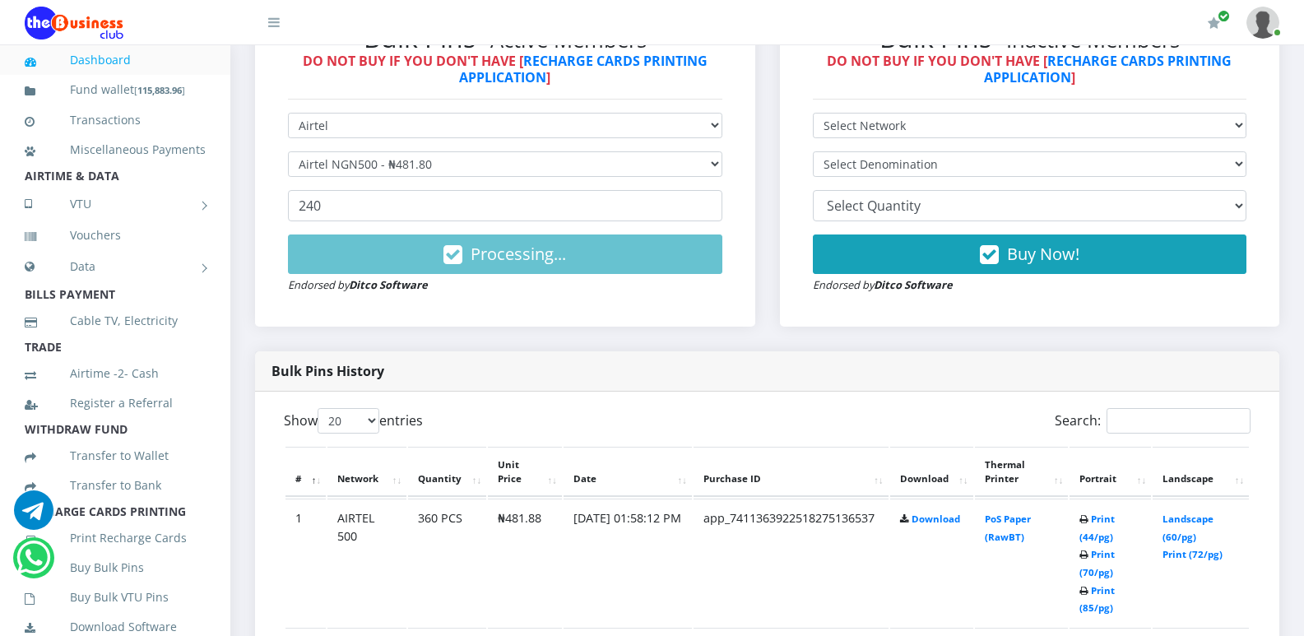
click at [915, 371] on div "Bulk Pins History" at bounding box center [767, 371] width 1024 height 40
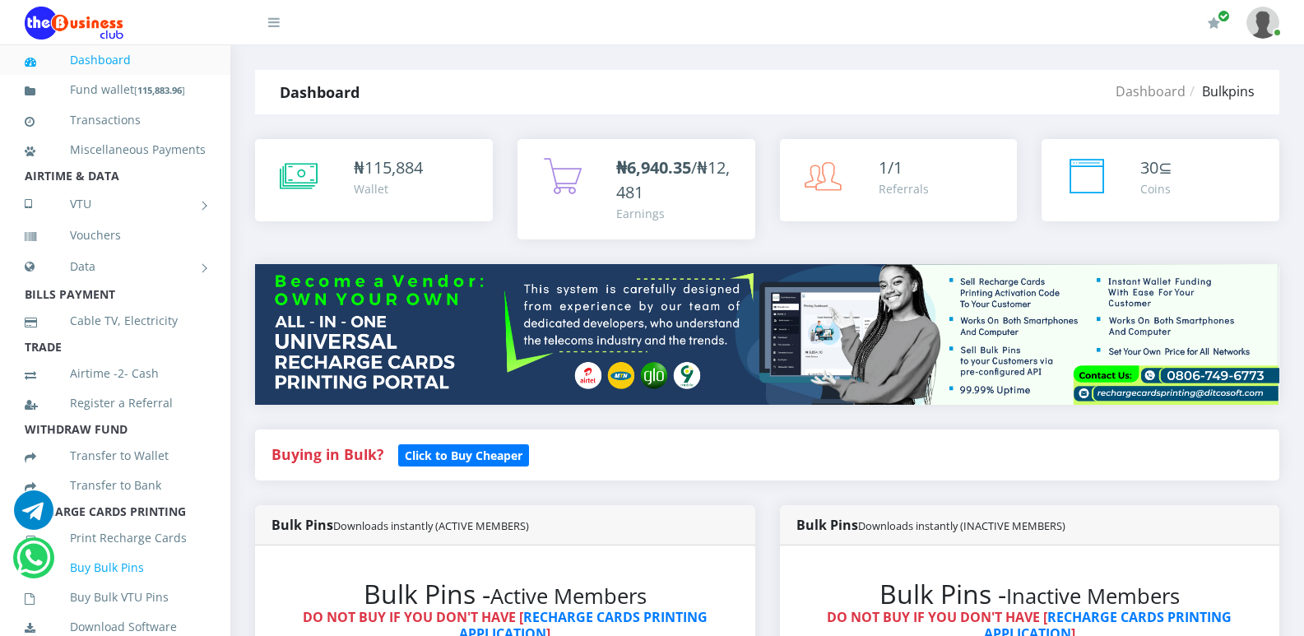
click at [146, 587] on link "Buy Bulk Pins" at bounding box center [115, 568] width 181 height 38
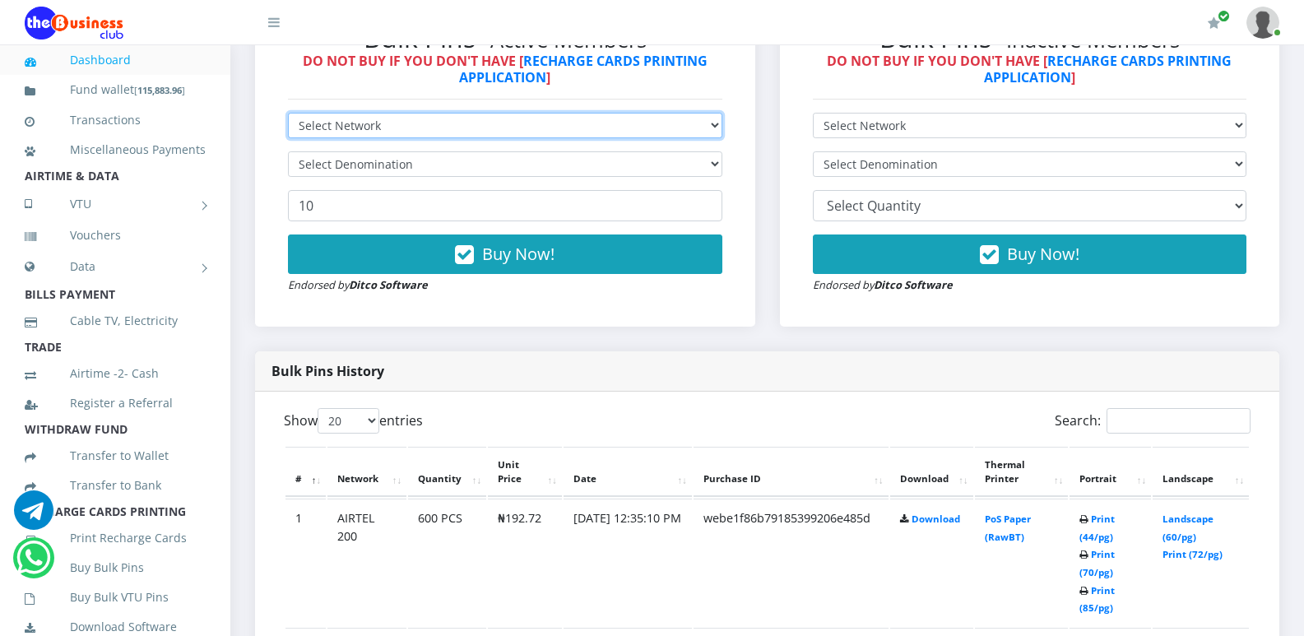
click at [718, 128] on select "Select Network MTN Globacom 9Mobile Airtel" at bounding box center [505, 126] width 434 height 26
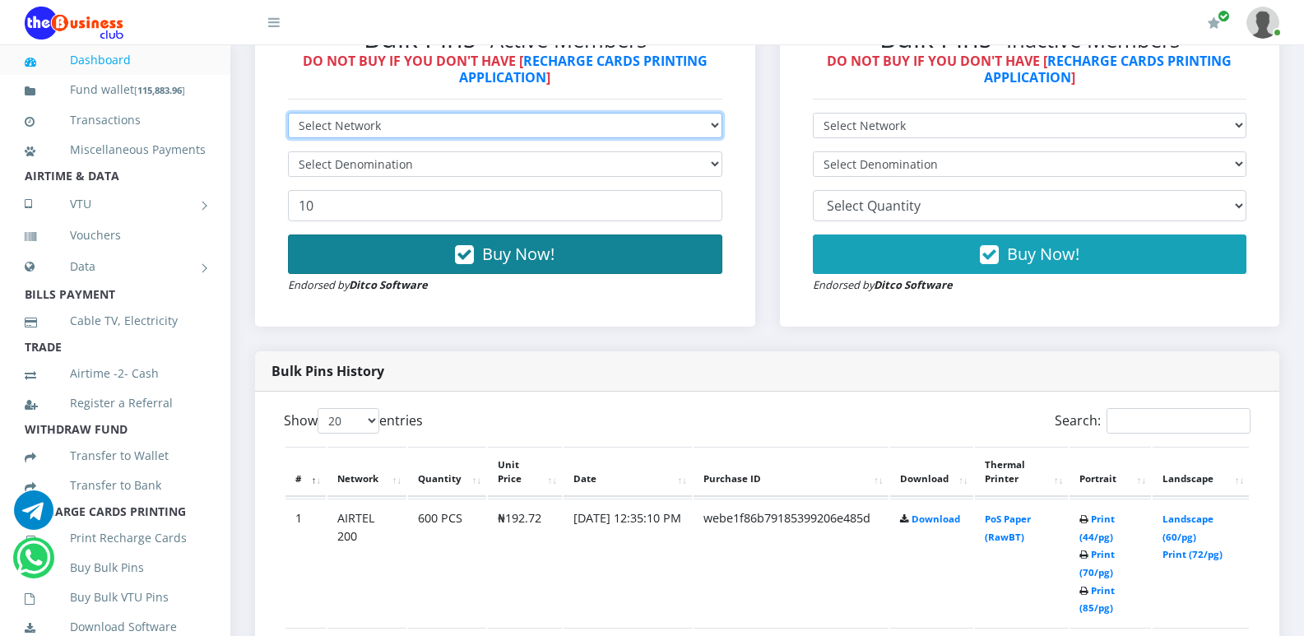
select select "Airtel"
click at [288, 113] on select "Select Network MTN Globacom 9Mobile Airtel" at bounding box center [505, 126] width 434 height 26
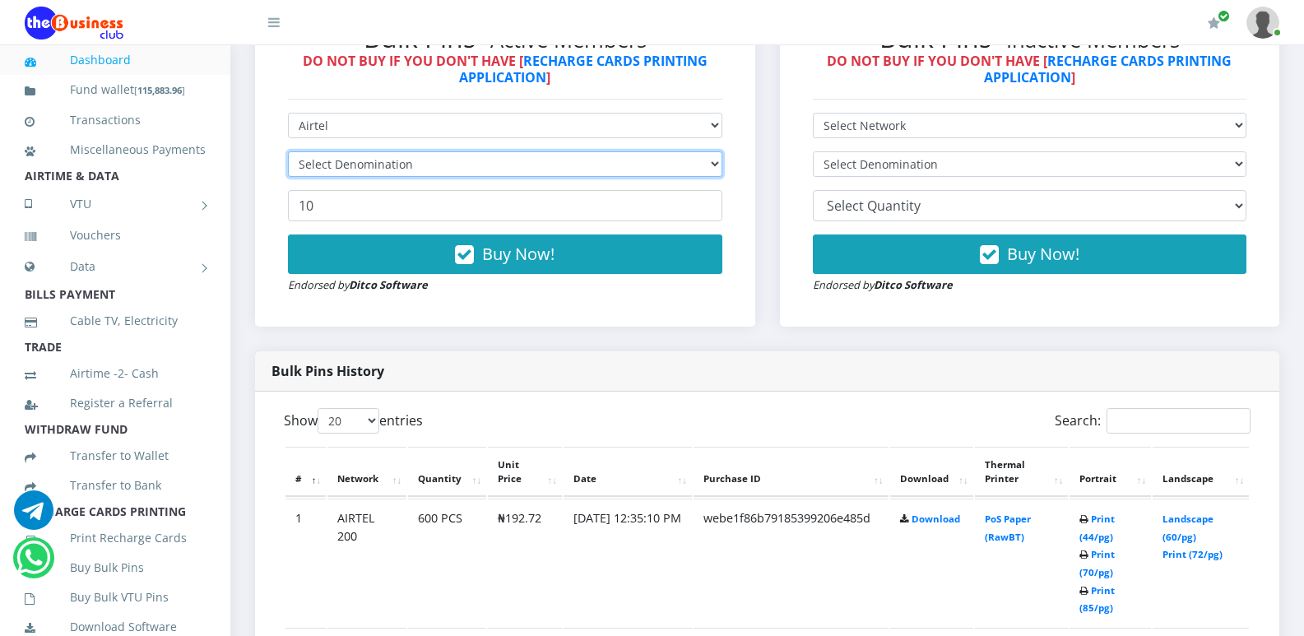
click at [654, 160] on select "Select Denomination" at bounding box center [505, 164] width 434 height 26
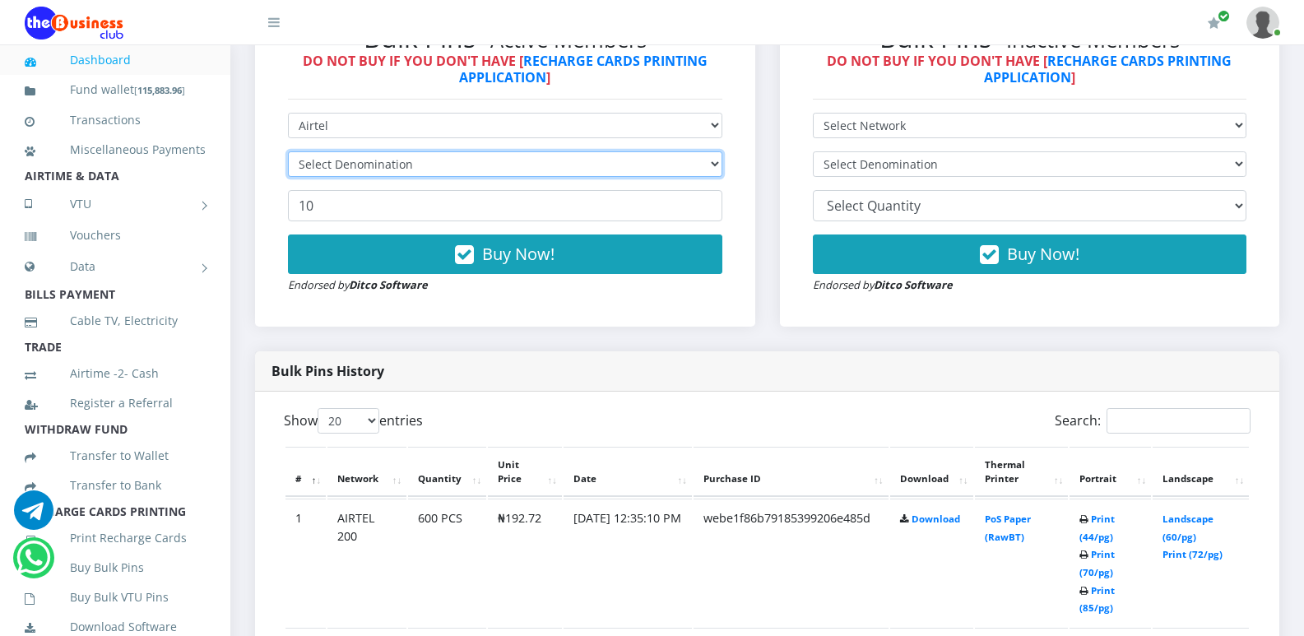
click at [654, 160] on select "Select Denomination" at bounding box center [505, 164] width 434 height 26
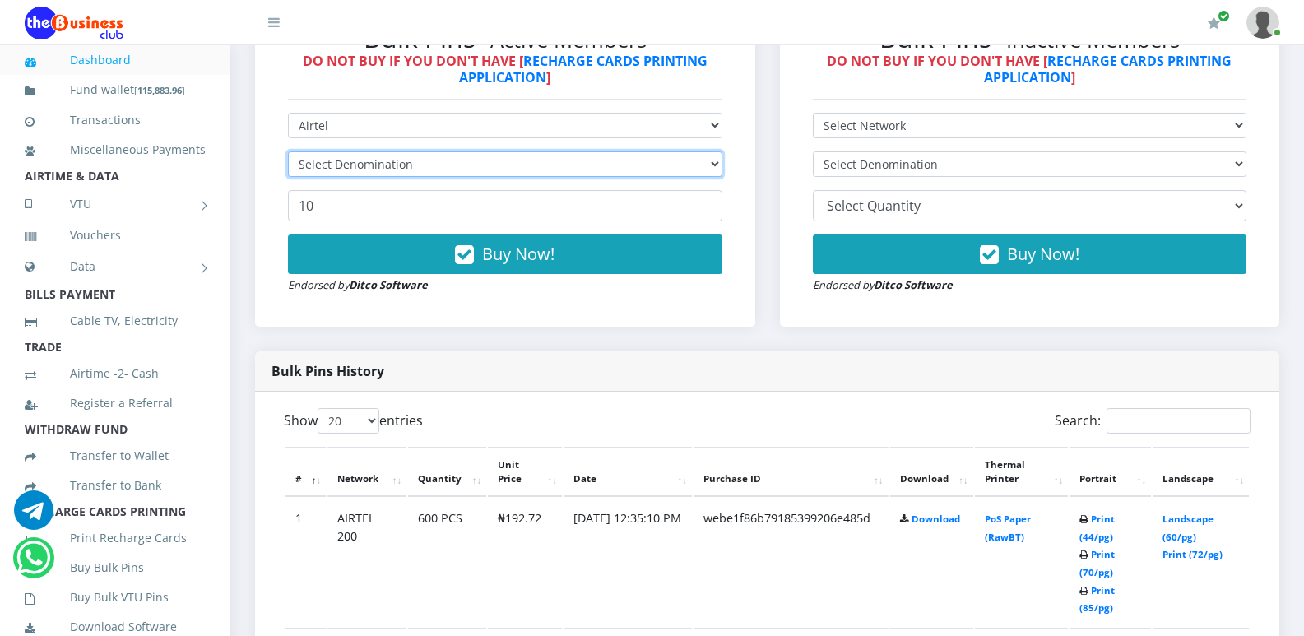
click at [654, 160] on select "Select Denomination" at bounding box center [505, 164] width 434 height 26
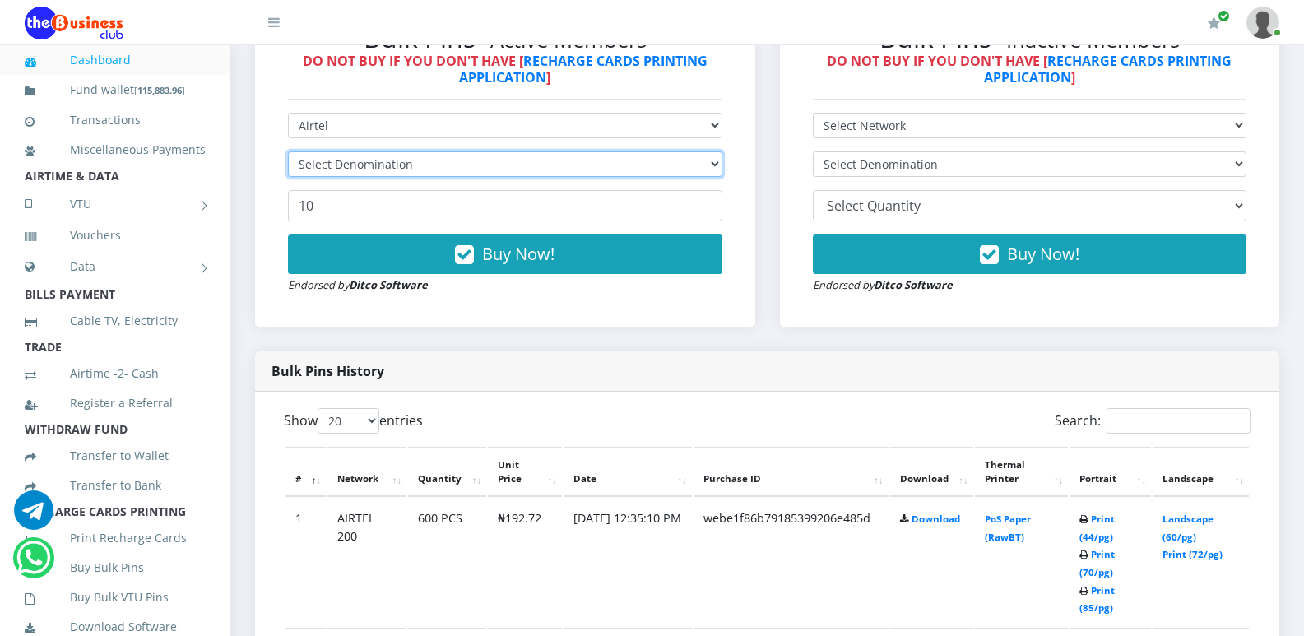
click at [654, 160] on select "Select Denomination" at bounding box center [505, 164] width 434 height 26
click at [662, 165] on select "Select Denomination" at bounding box center [505, 164] width 434 height 26
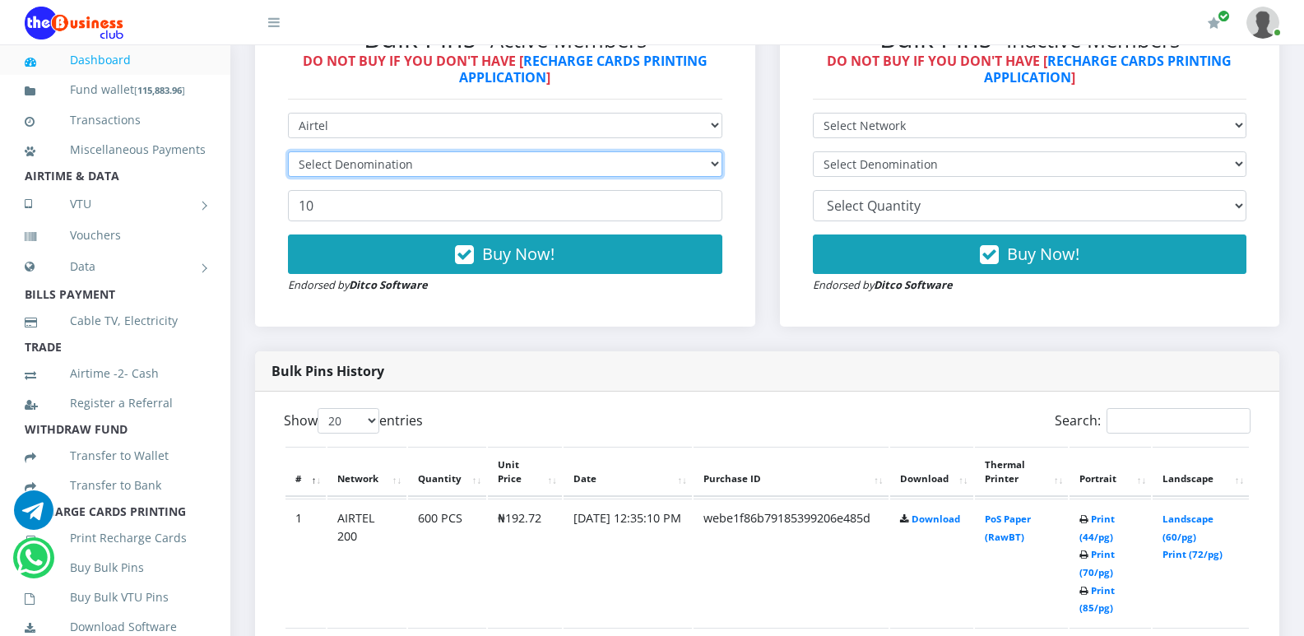
click at [662, 165] on select "Select Denomination" at bounding box center [505, 164] width 434 height 26
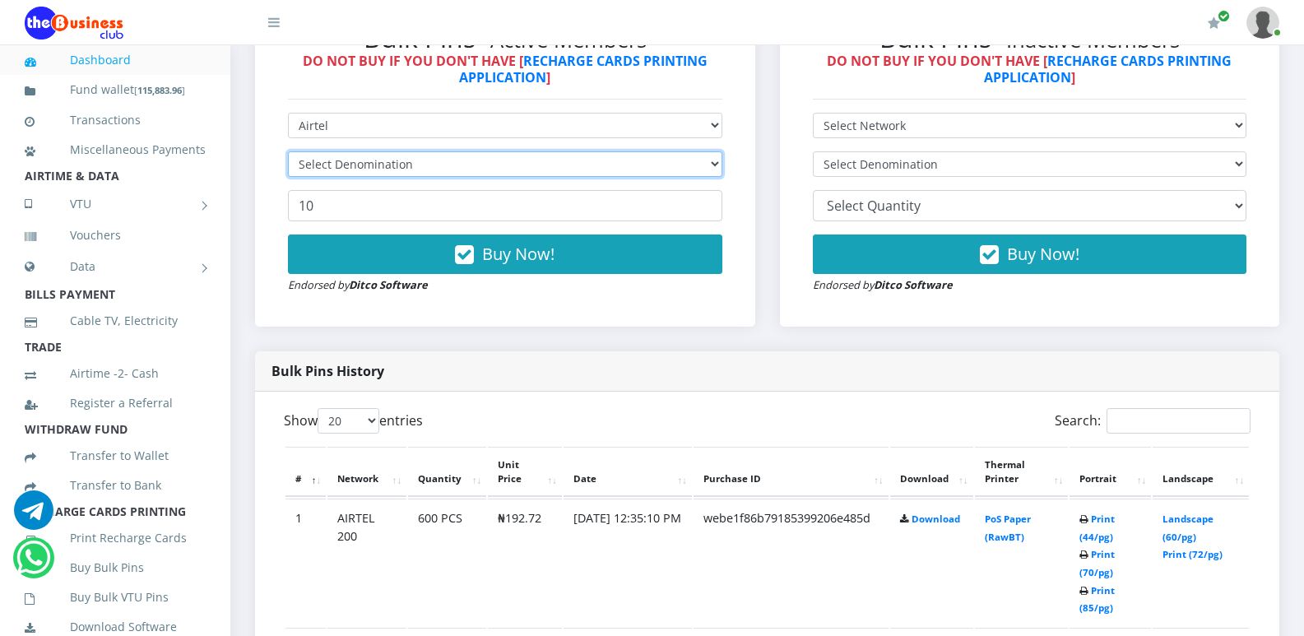
click at [662, 165] on select "Select Denomination" at bounding box center [505, 164] width 434 height 26
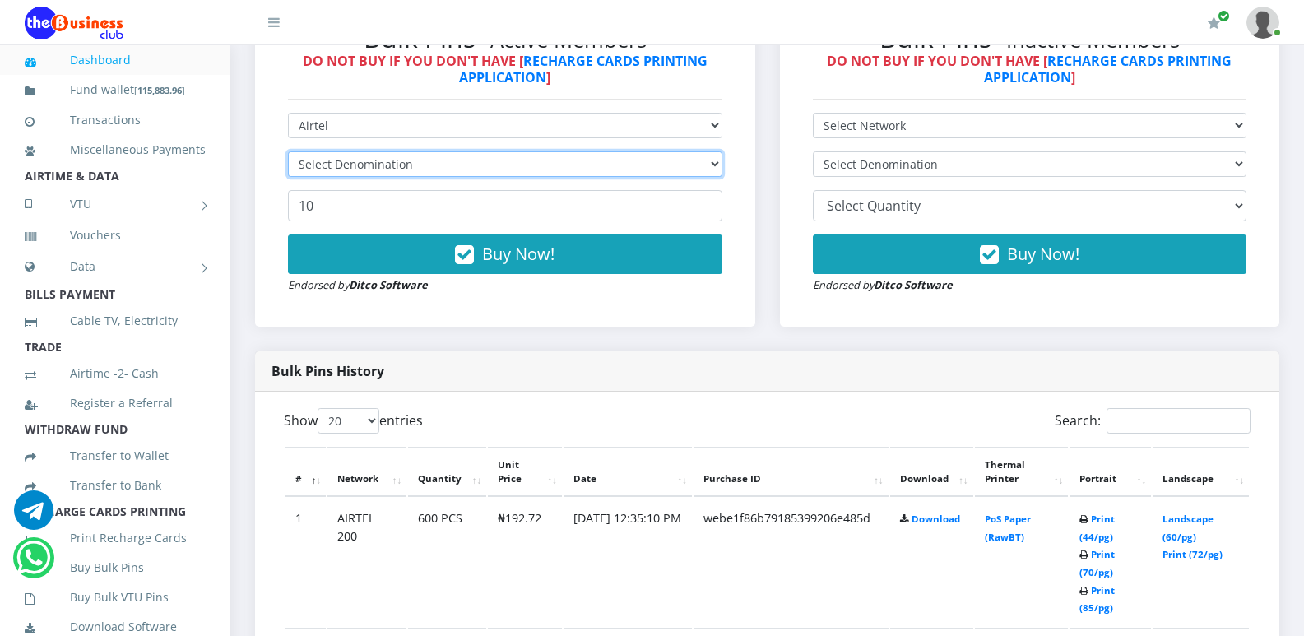
click at [713, 161] on select "Select Denomination" at bounding box center [505, 164] width 434 height 26
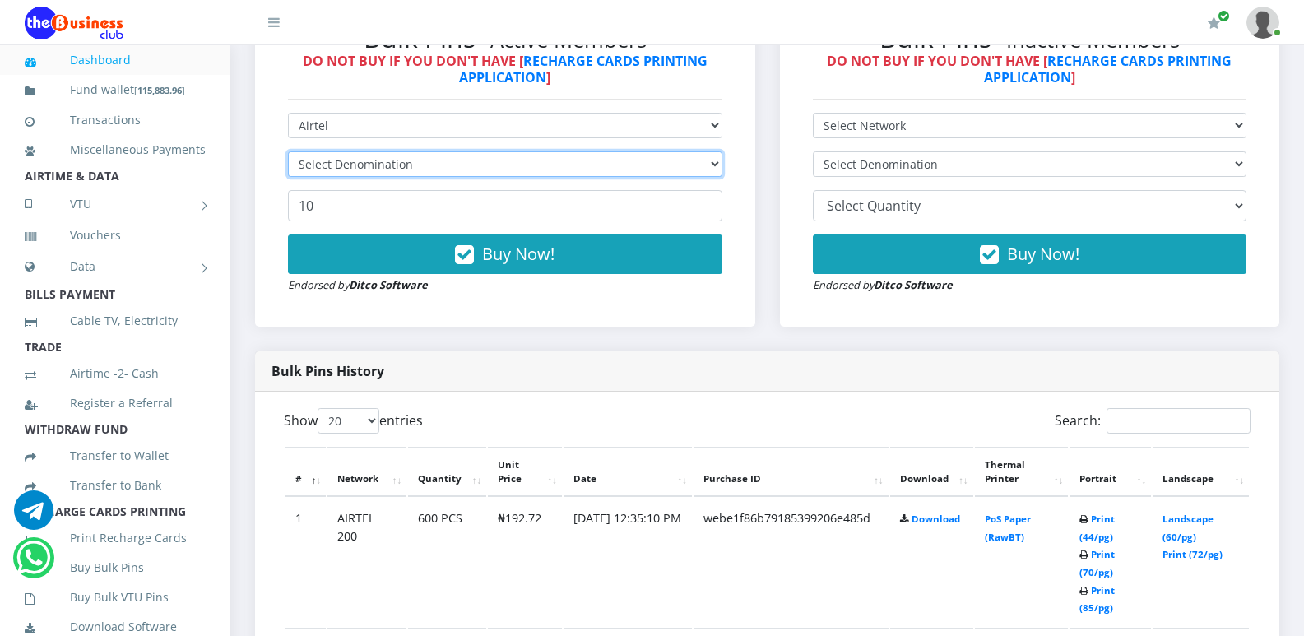
click at [713, 161] on select "Select Denomination" at bounding box center [505, 164] width 434 height 26
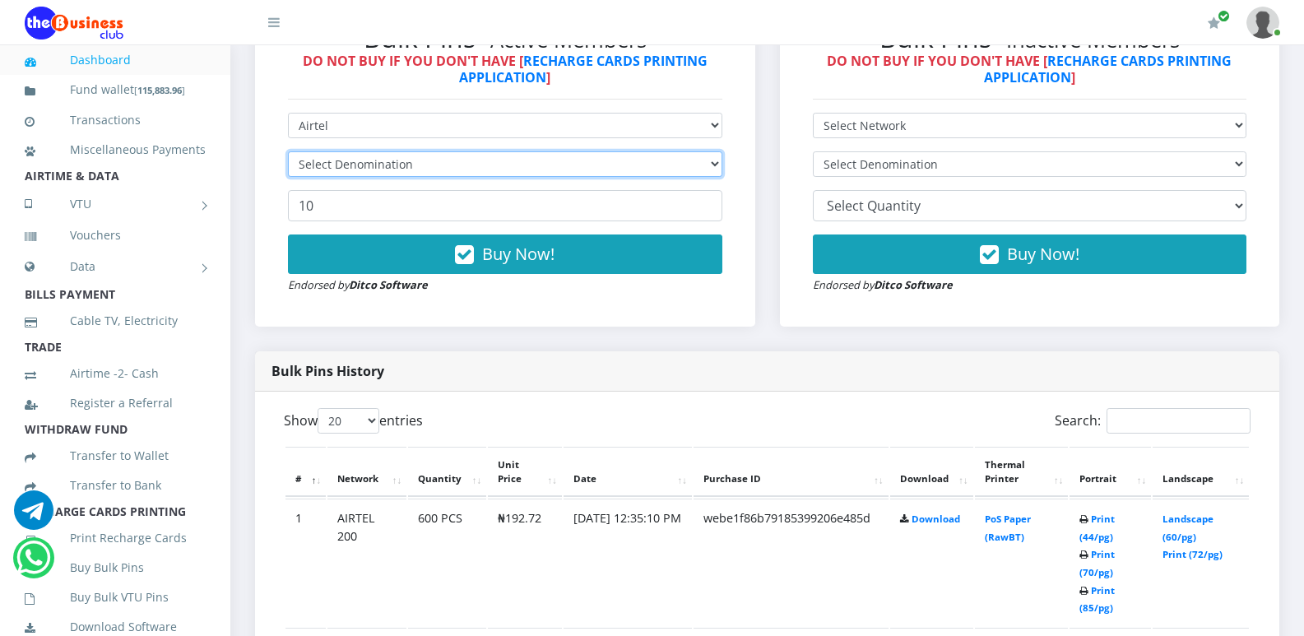
click at [713, 161] on select "Select Denomination" at bounding box center [505, 164] width 434 height 26
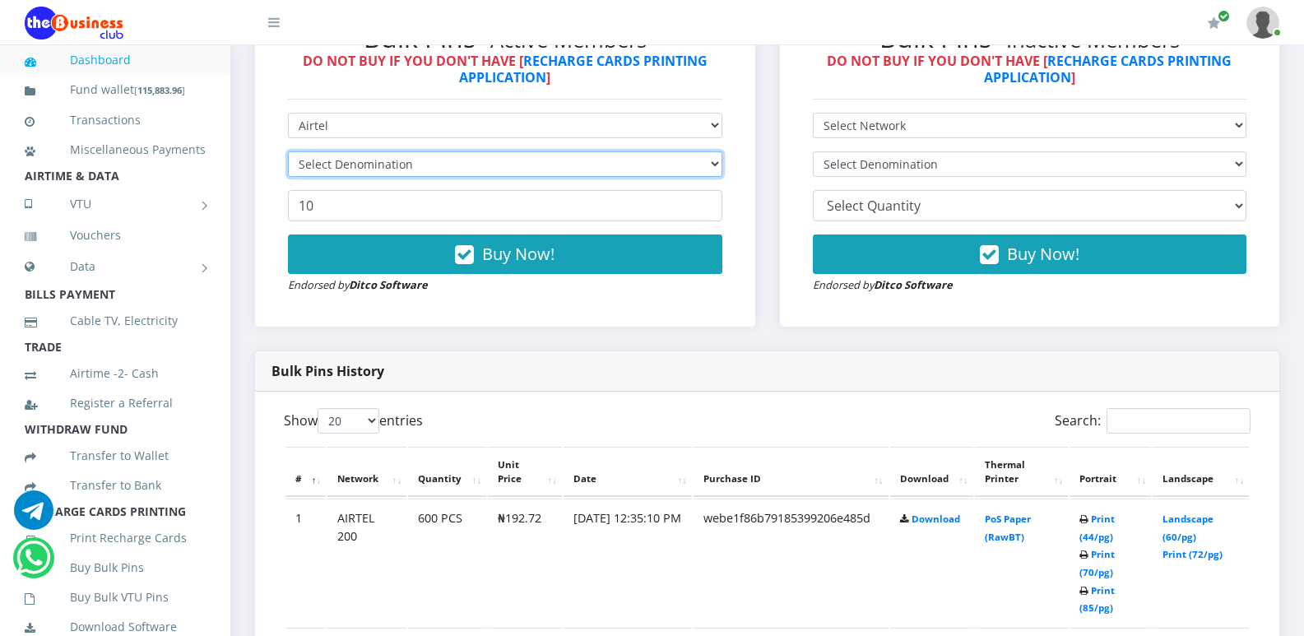
click at [713, 161] on select "Select Denomination" at bounding box center [505, 164] width 434 height 26
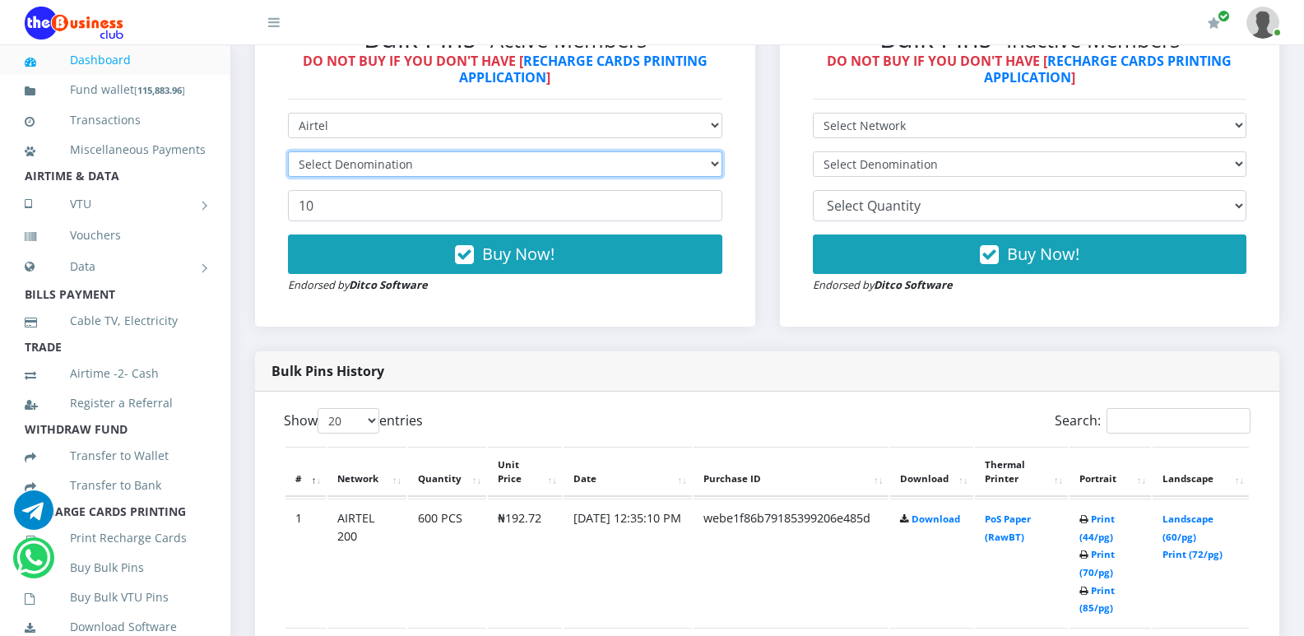
click at [713, 161] on select "Select Denomination" at bounding box center [505, 164] width 434 height 26
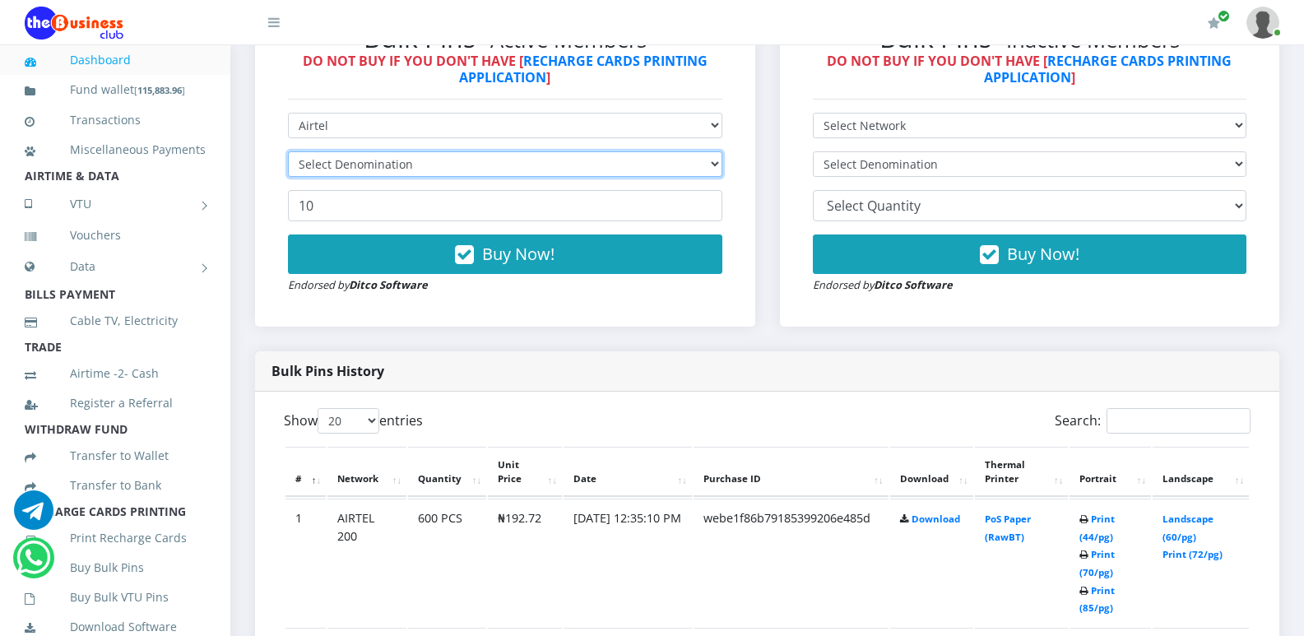
click at [713, 161] on select "Select Denomination" at bounding box center [505, 164] width 434 height 26
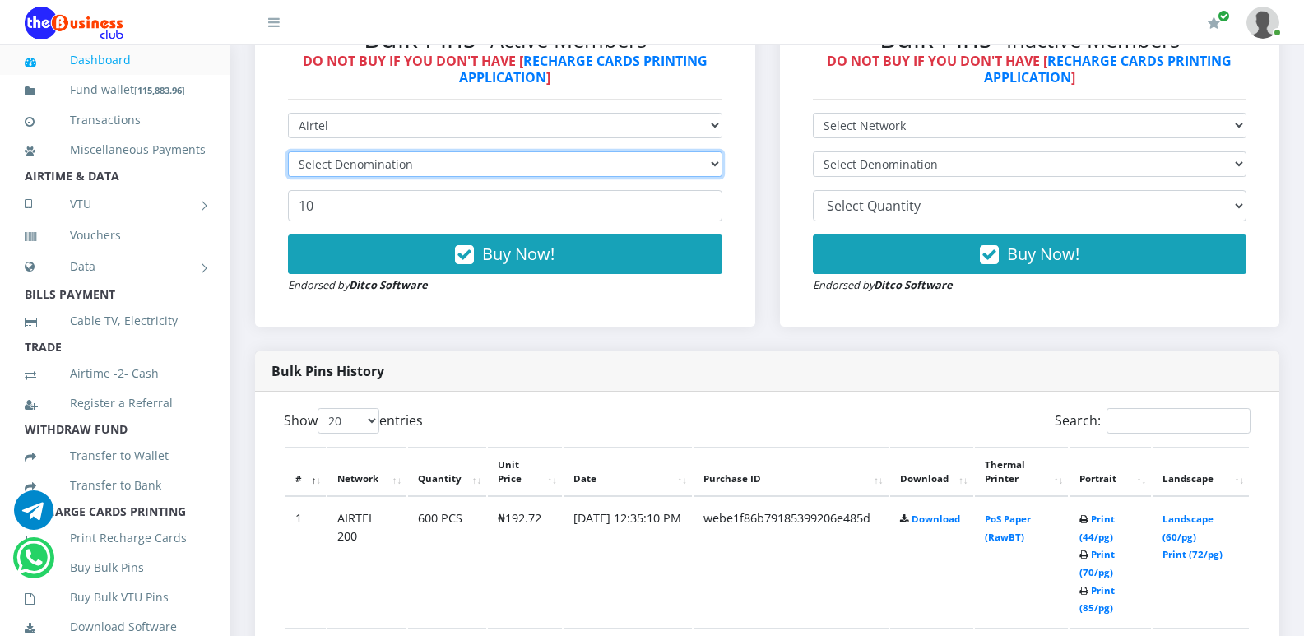
click at [713, 161] on select "Select Denomination" at bounding box center [505, 164] width 434 height 26
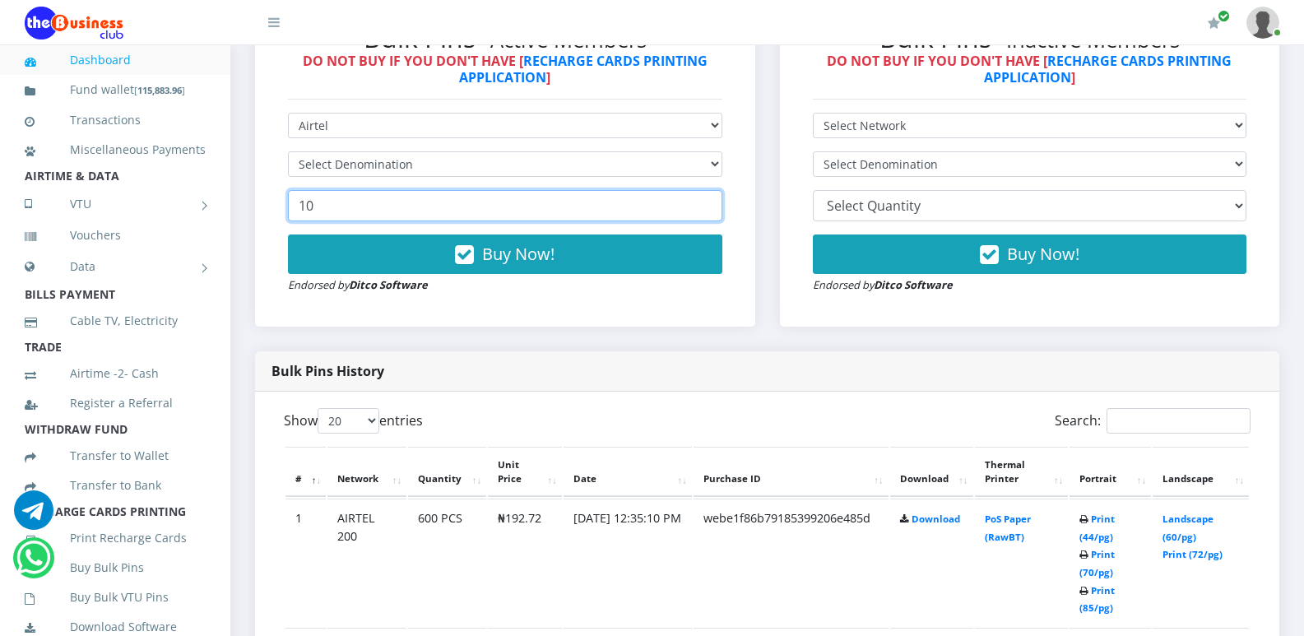
click at [539, 211] on input "10" at bounding box center [505, 205] width 434 height 31
type input "1"
type input "240"
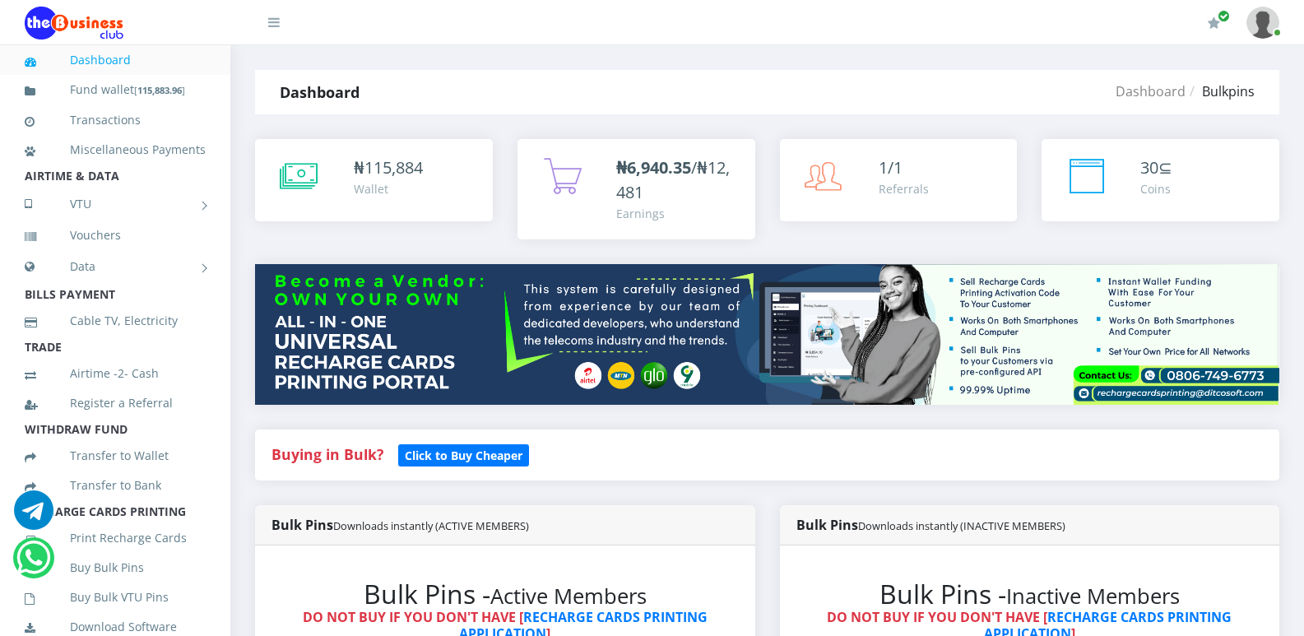
scroll to position [556, 0]
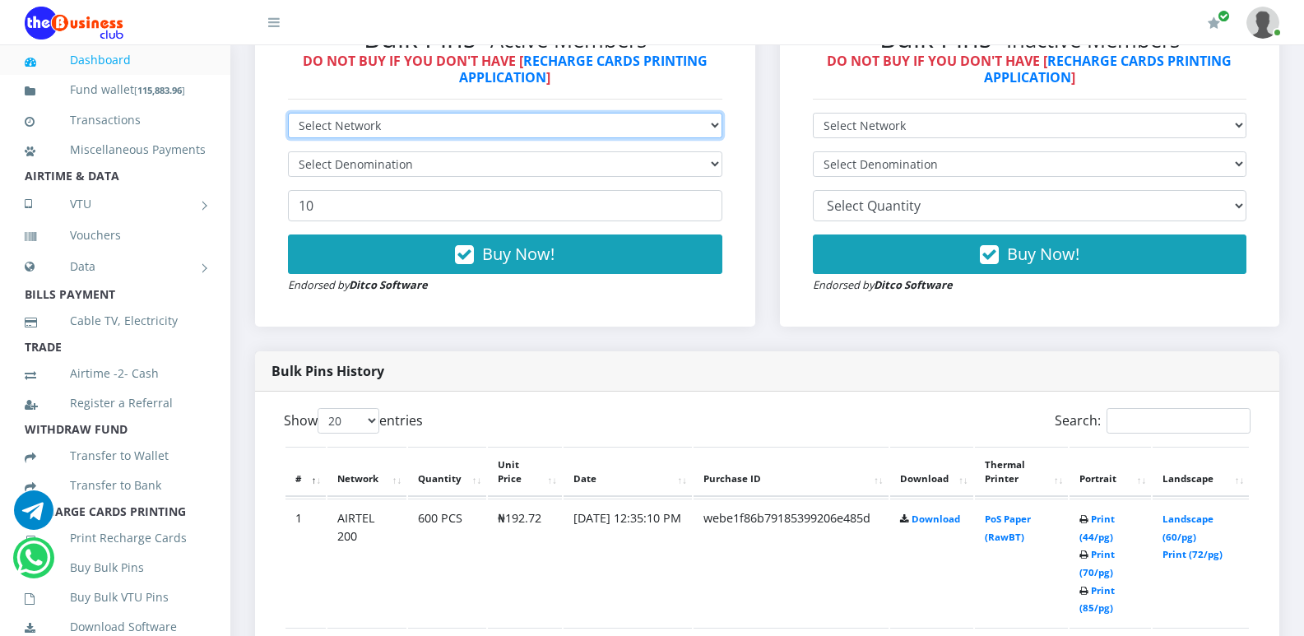
click at [715, 122] on select "Select Network MTN Globacom 9Mobile Airtel" at bounding box center [505, 126] width 434 height 26
select select "Airtel"
click at [288, 113] on select "Select Network MTN Globacom 9Mobile Airtel" at bounding box center [505, 126] width 434 height 26
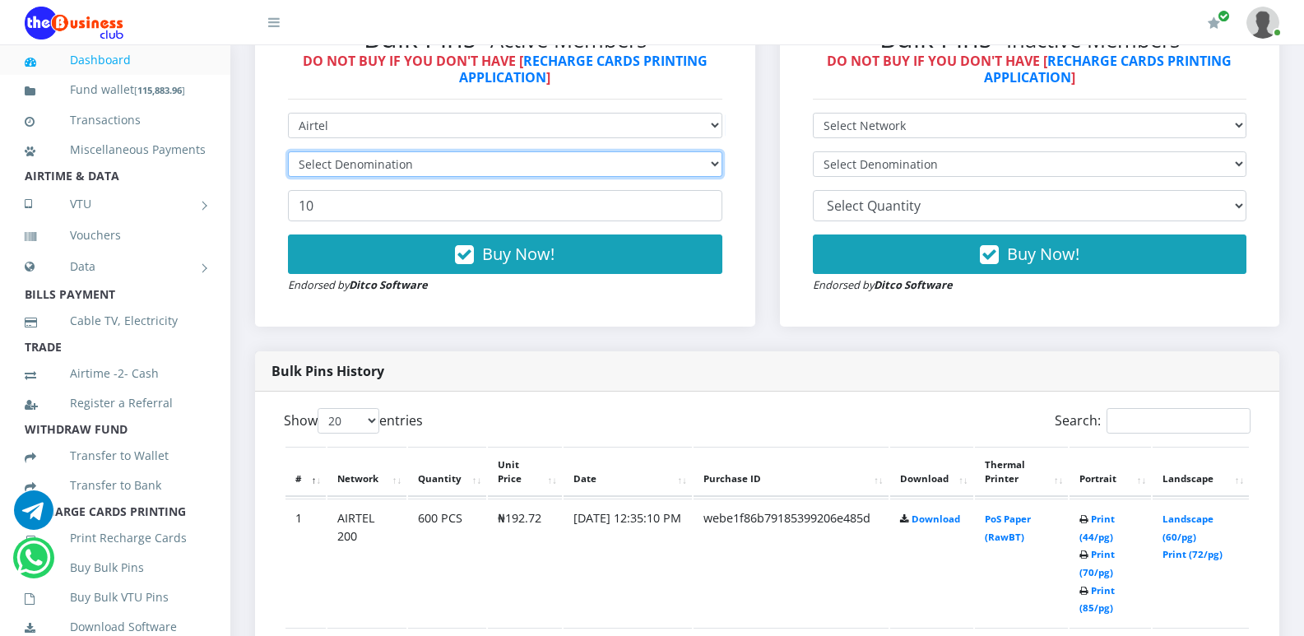
click at [708, 170] on select "Select Denomination" at bounding box center [505, 164] width 434 height 26
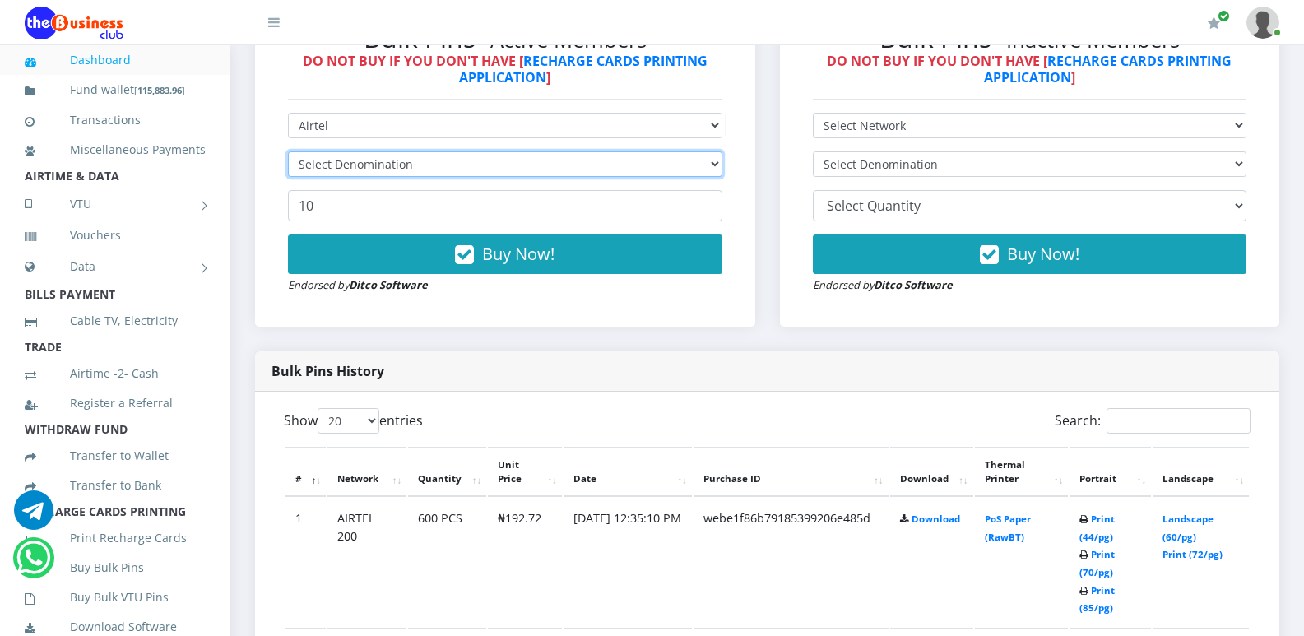
click at [708, 170] on select "Select Denomination" at bounding box center [505, 164] width 434 height 26
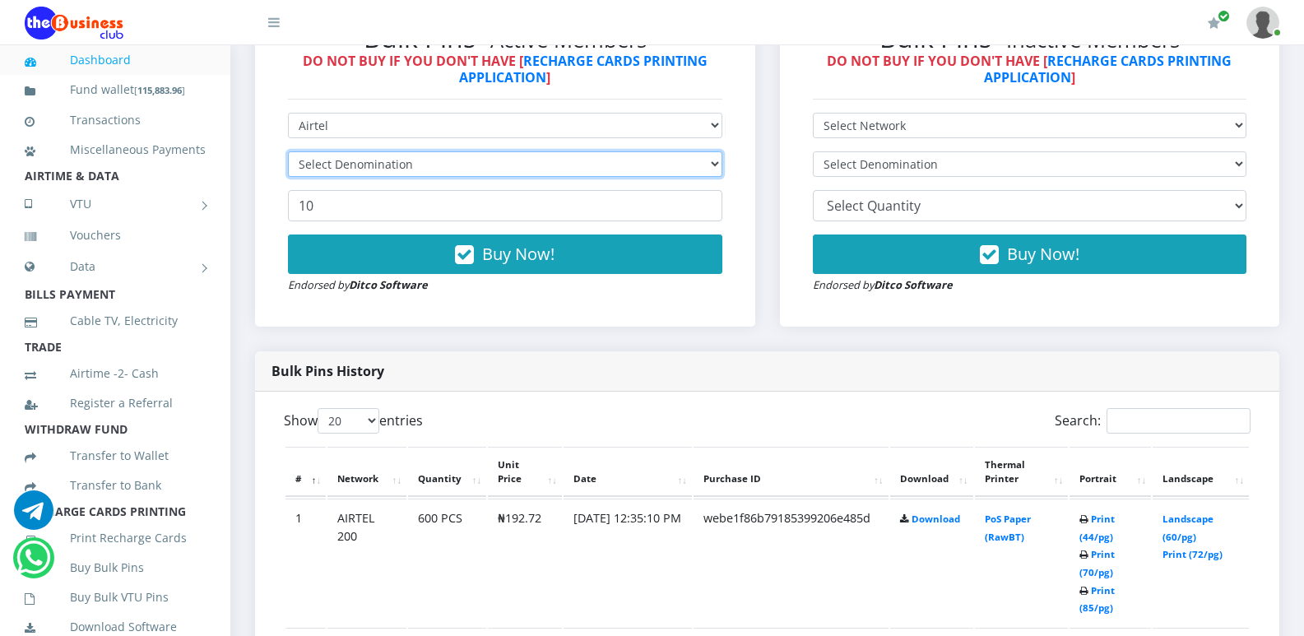
click at [708, 170] on select "Select Denomination" at bounding box center [505, 164] width 434 height 26
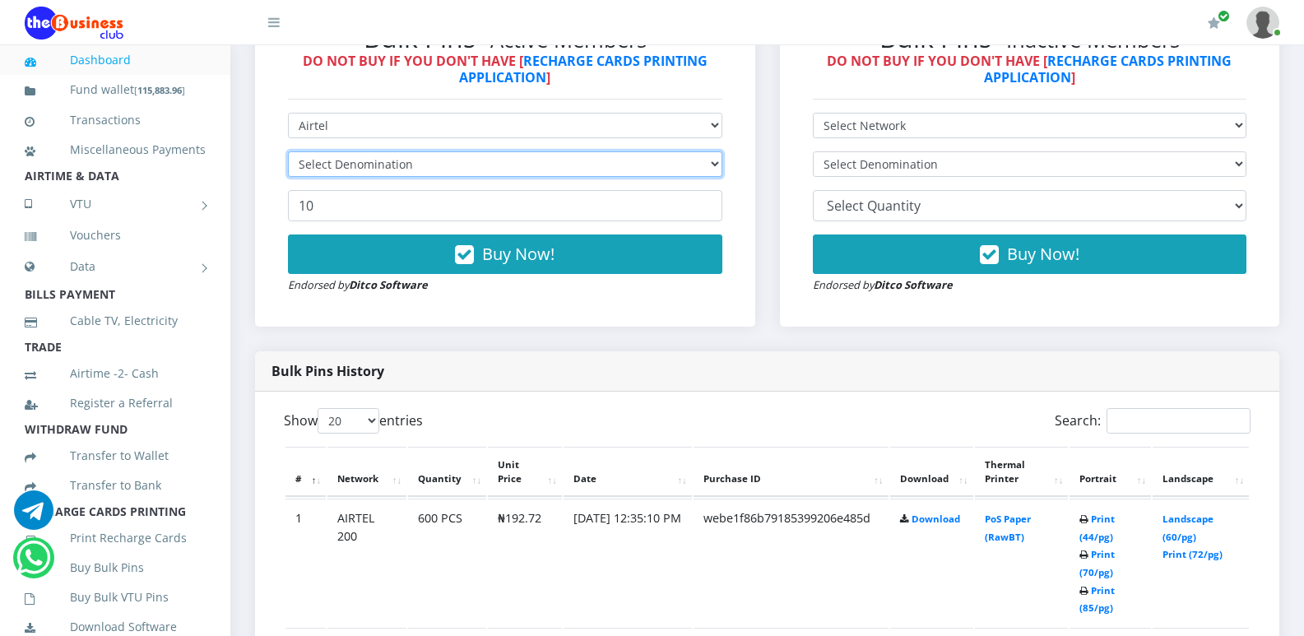
click at [708, 170] on select "Select Denomination" at bounding box center [505, 164] width 434 height 26
click at [708, 169] on select "Select Denomination" at bounding box center [505, 164] width 434 height 26
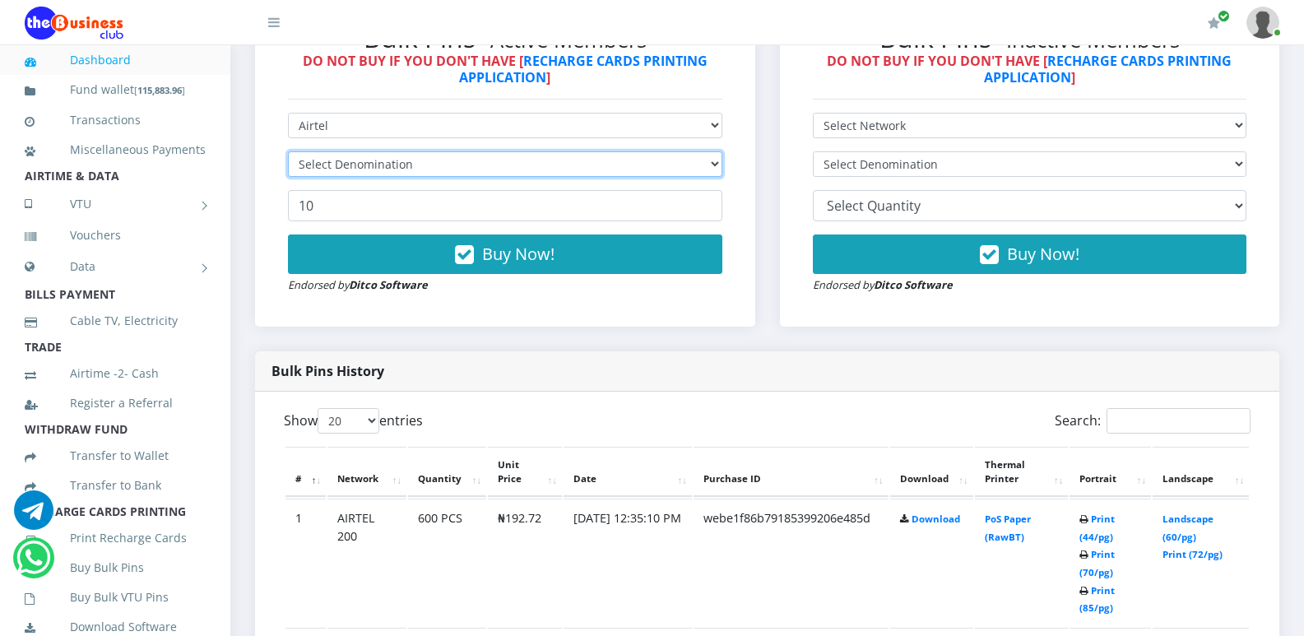
click at [708, 169] on select "Select Denomination" at bounding box center [505, 164] width 434 height 26
click at [703, 164] on select "Select Denomination" at bounding box center [505, 164] width 434 height 26
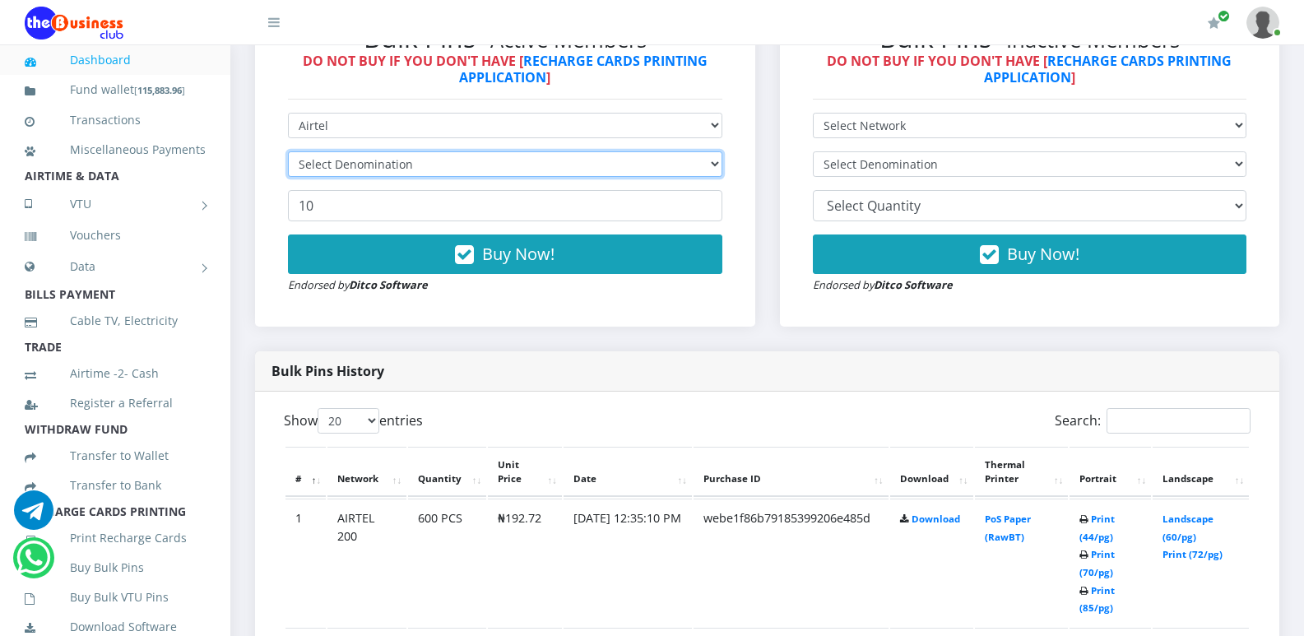
click at [703, 164] on select "Select Denomination" at bounding box center [505, 164] width 434 height 26
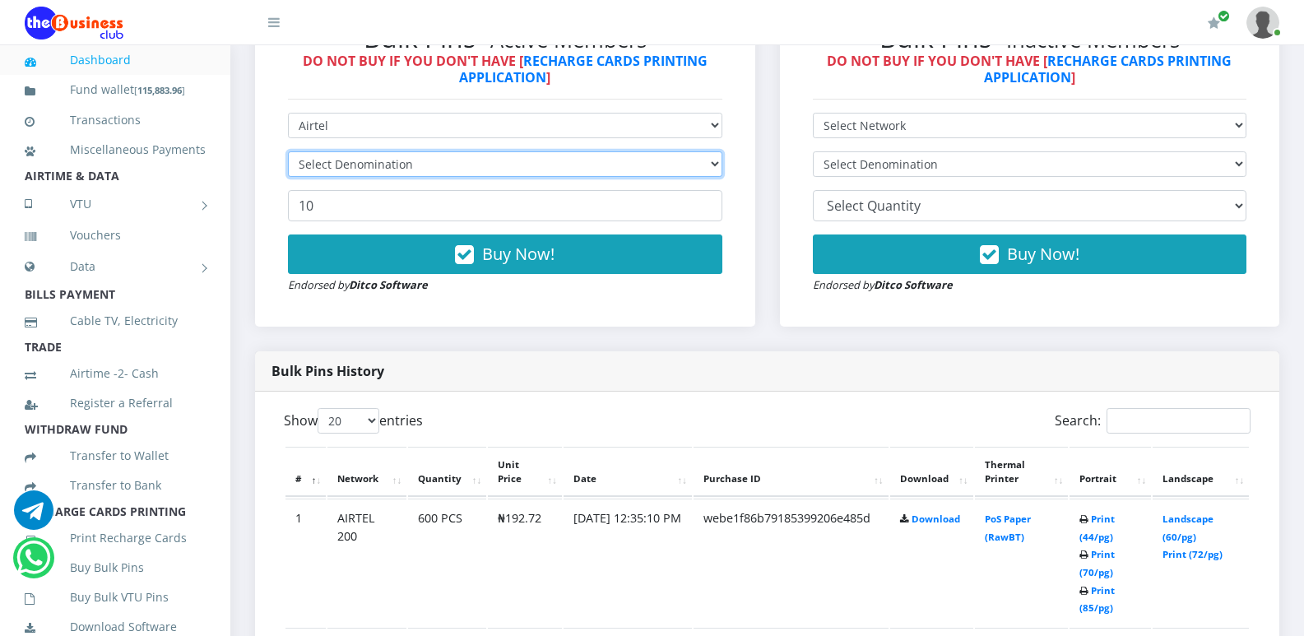
click at [703, 164] on select "Select Denomination" at bounding box center [505, 164] width 434 height 26
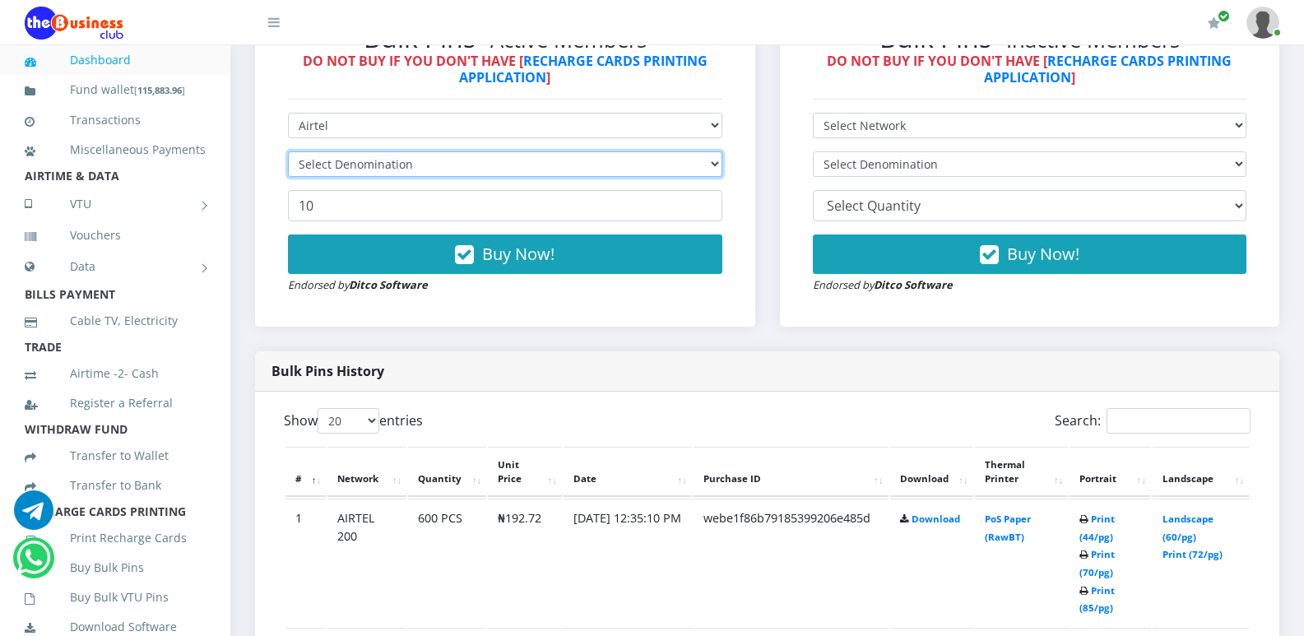
click at [703, 164] on select "Select Denomination" at bounding box center [505, 164] width 434 height 26
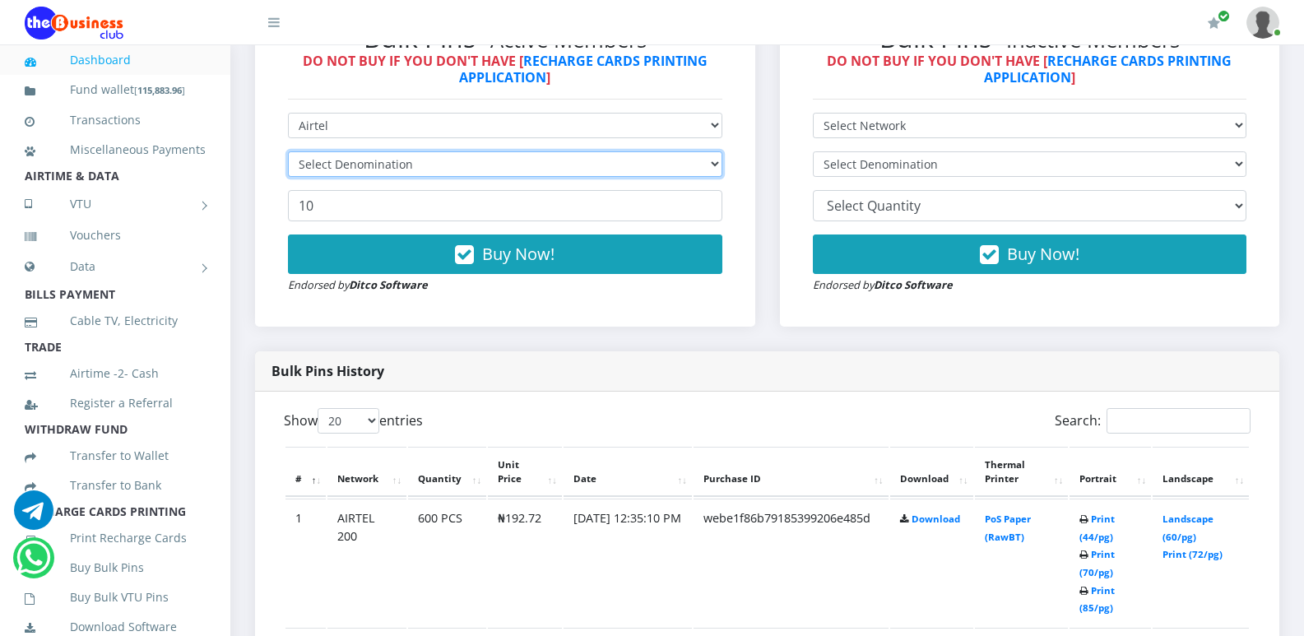
click at [703, 164] on select "Select Denomination" at bounding box center [505, 164] width 434 height 26
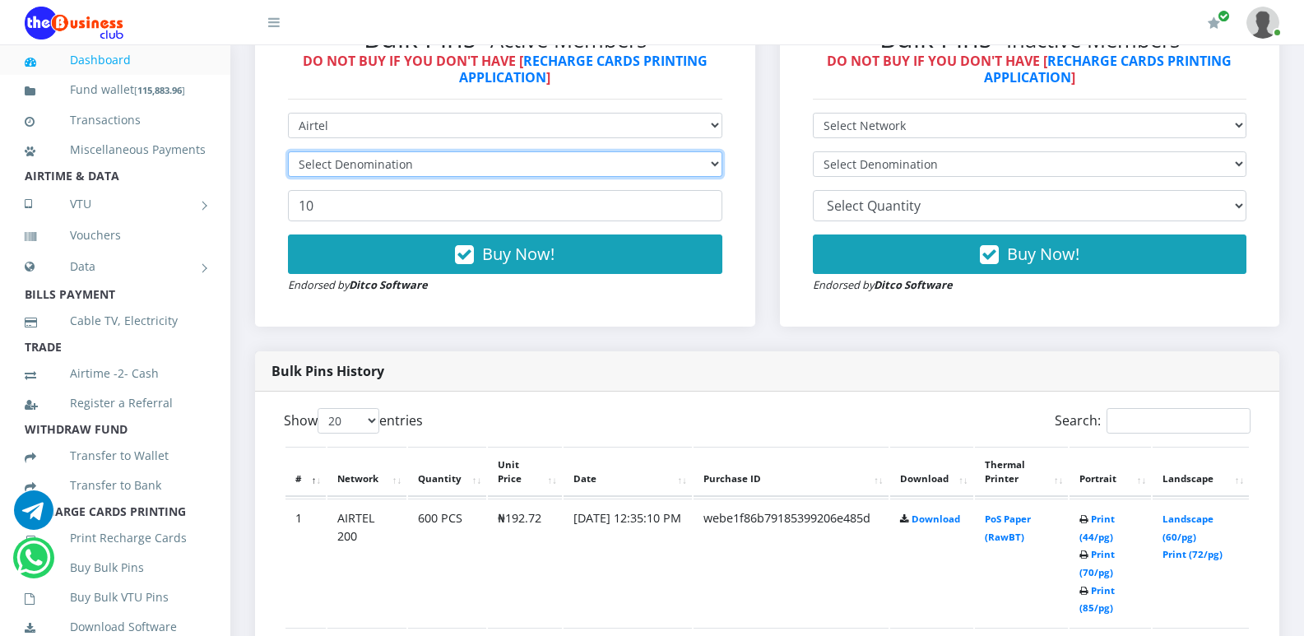
click at [703, 164] on select "Select Denomination" at bounding box center [505, 164] width 434 height 26
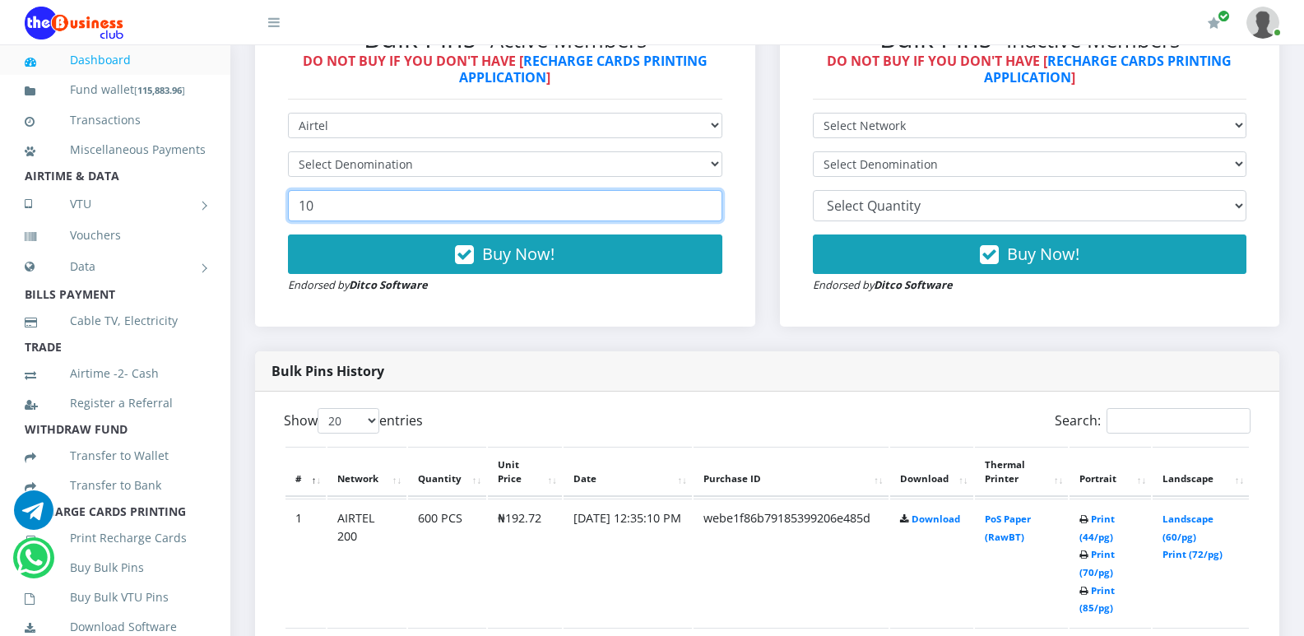
click at [648, 212] on input "10" at bounding box center [505, 205] width 434 height 31
type input "1"
type input "240"
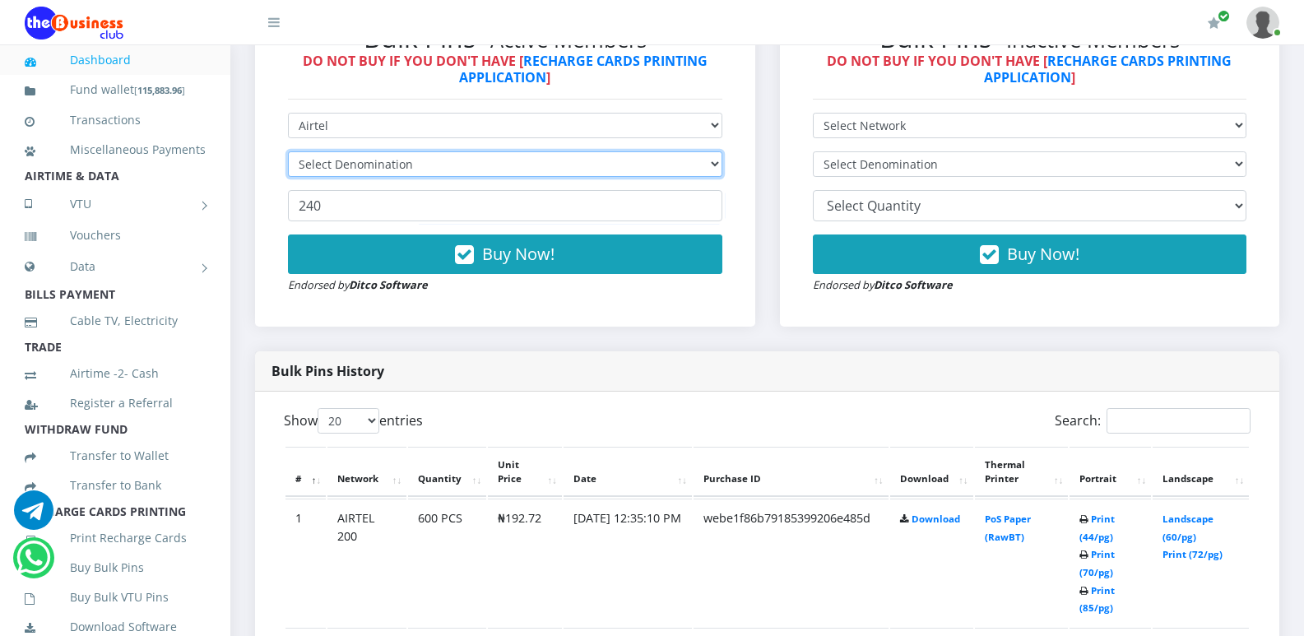
click at [703, 160] on select "Select Denomination" at bounding box center [505, 164] width 434 height 26
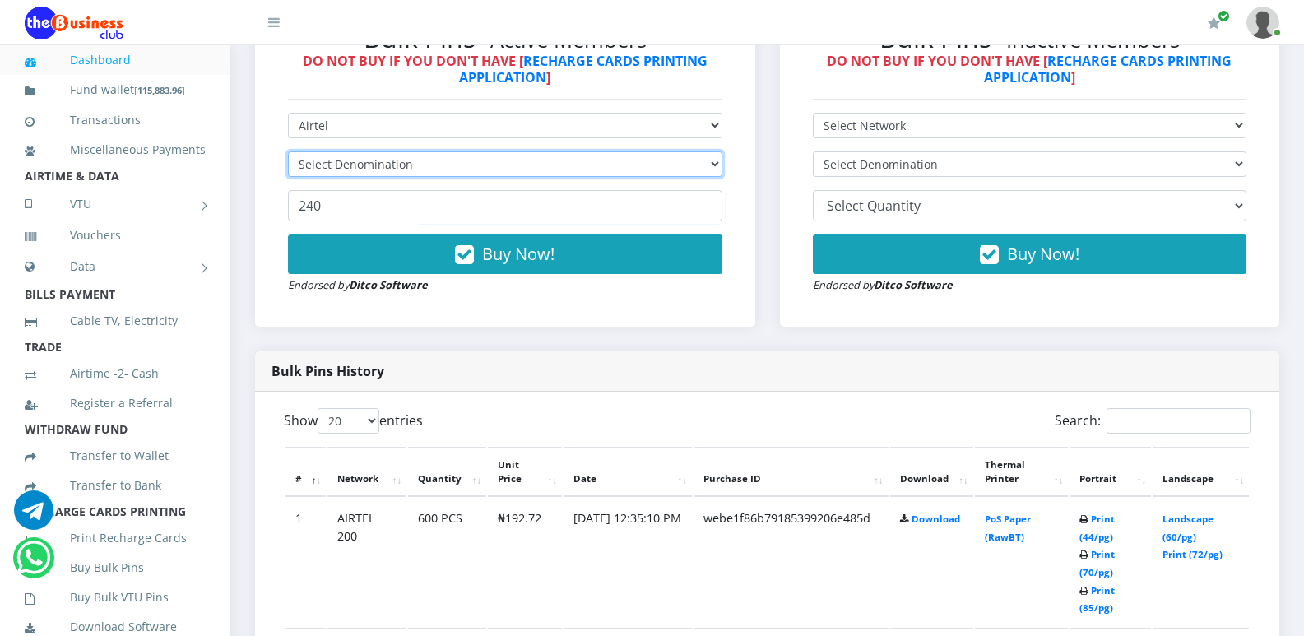
click at [703, 160] on select "Select Denomination" at bounding box center [505, 164] width 434 height 26
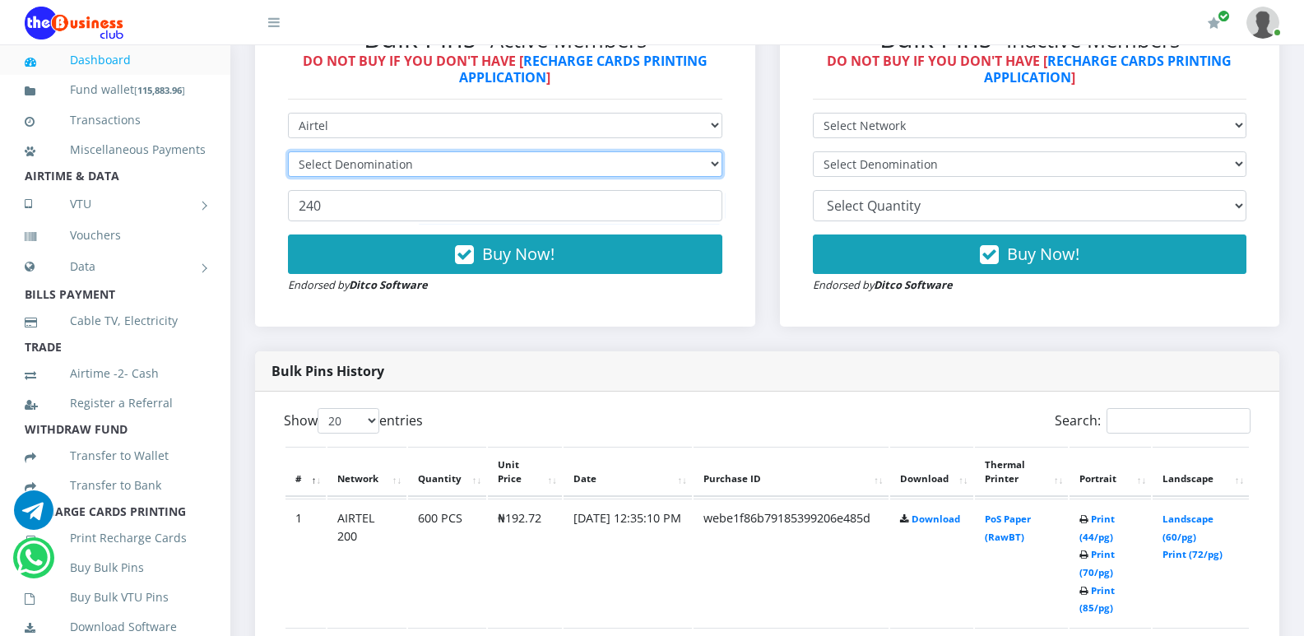
click at [703, 160] on select "Select Denomination" at bounding box center [505, 164] width 434 height 26
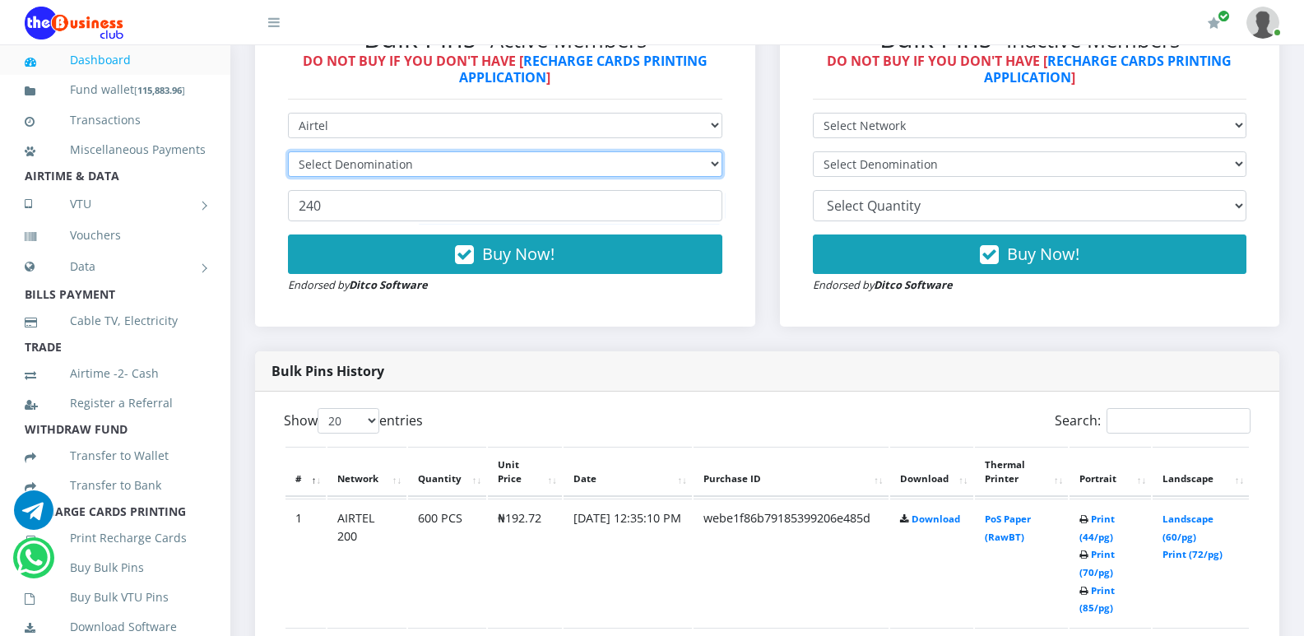
click at [703, 160] on select "Select Denomination" at bounding box center [505, 164] width 434 height 26
click at [714, 160] on select "Select Denomination" at bounding box center [505, 164] width 434 height 26
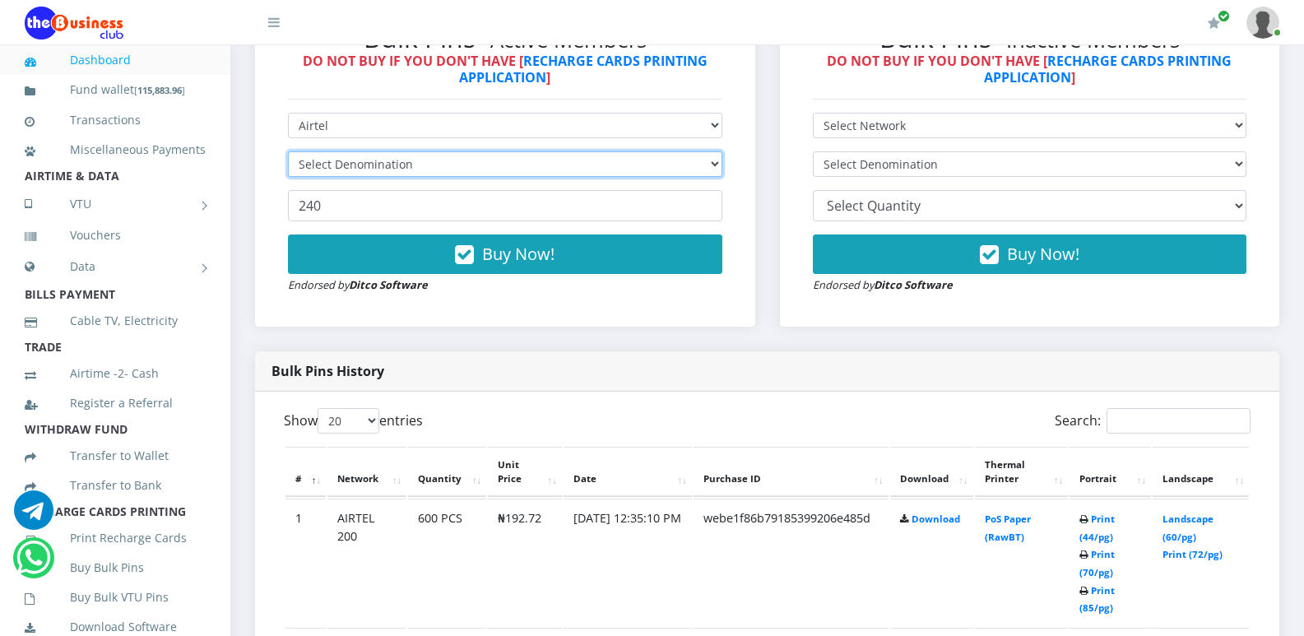
click at [714, 160] on select "Select Denomination" at bounding box center [505, 164] width 434 height 26
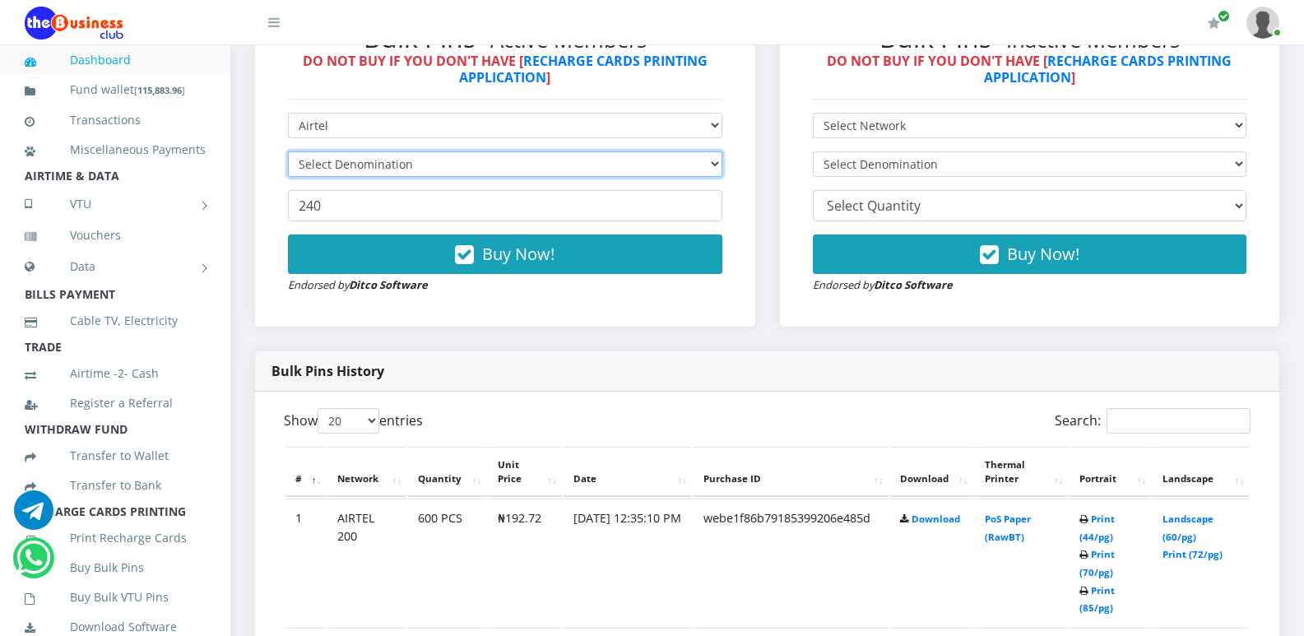
click at [714, 160] on select "Select Denomination" at bounding box center [505, 164] width 434 height 26
click at [692, 164] on select "Select Denomination" at bounding box center [505, 164] width 434 height 26
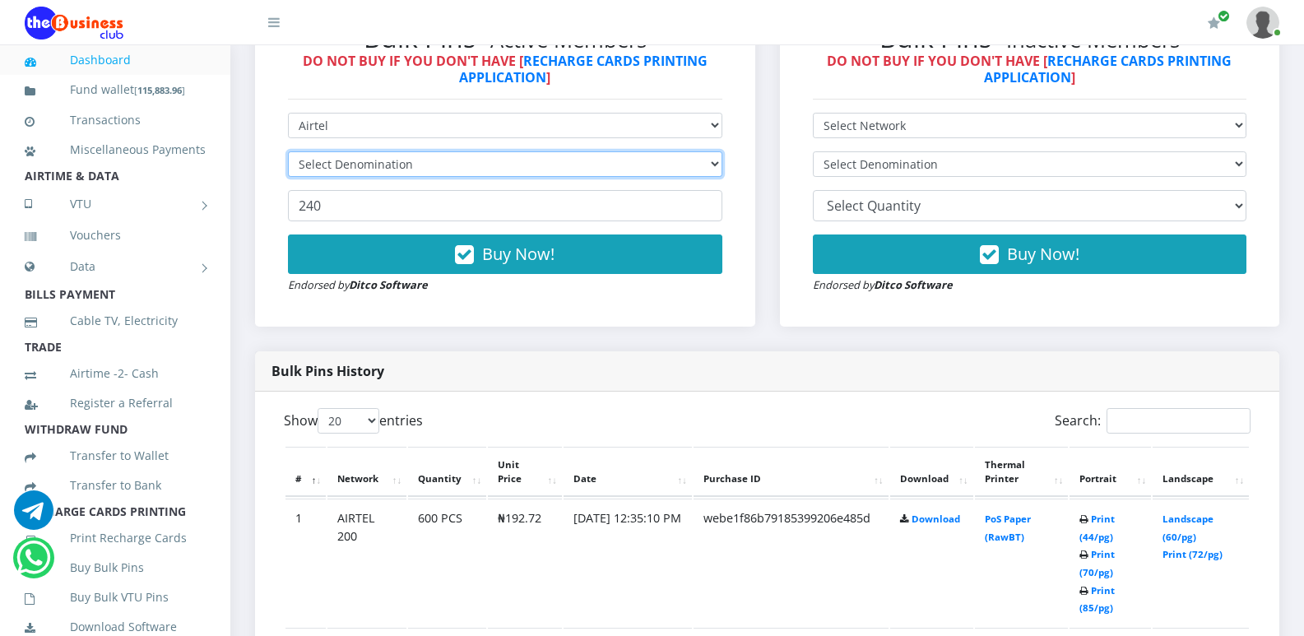
click at [692, 164] on select "Select Denomination" at bounding box center [505, 164] width 434 height 26
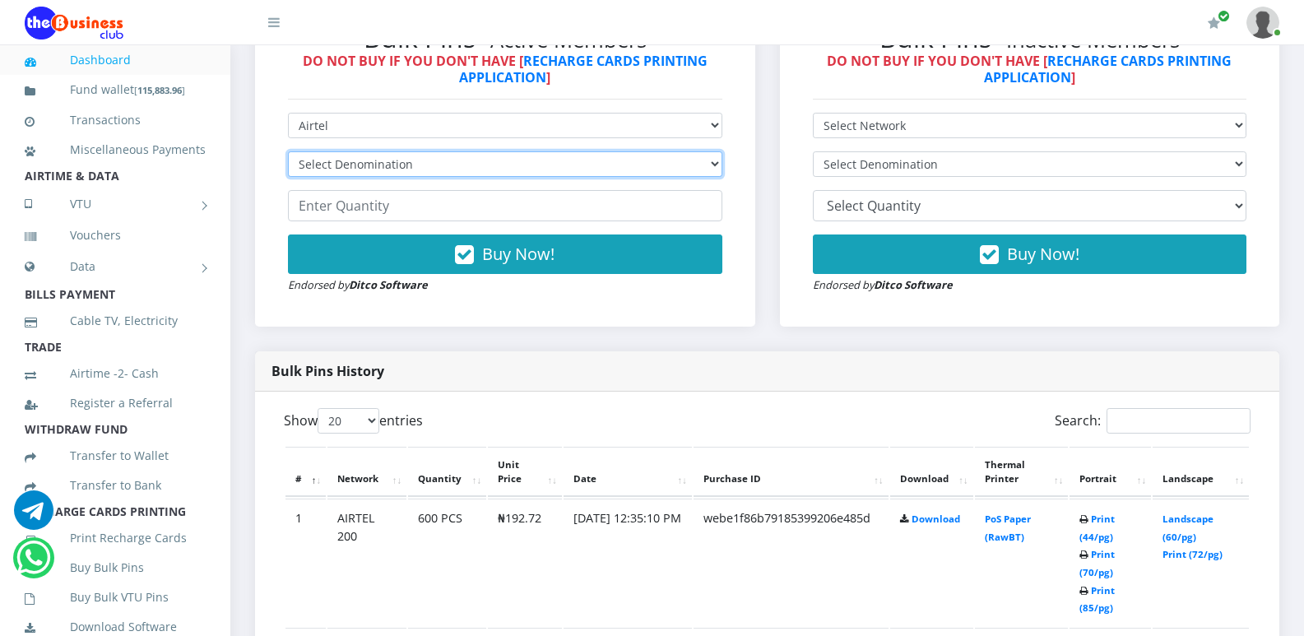
click at [692, 164] on select "Select Denomination Airtel NGN100 - ₦96.36 Airtel NGN200 - ₦192.72 Airtel NGN50…" at bounding box center [505, 164] width 434 height 26
select select "481.8-500"
click at [288, 151] on select "Select Denomination Airtel NGN100 - ₦96.36 Airtel NGN200 - ₦192.72 Airtel NGN50…" at bounding box center [505, 164] width 434 height 26
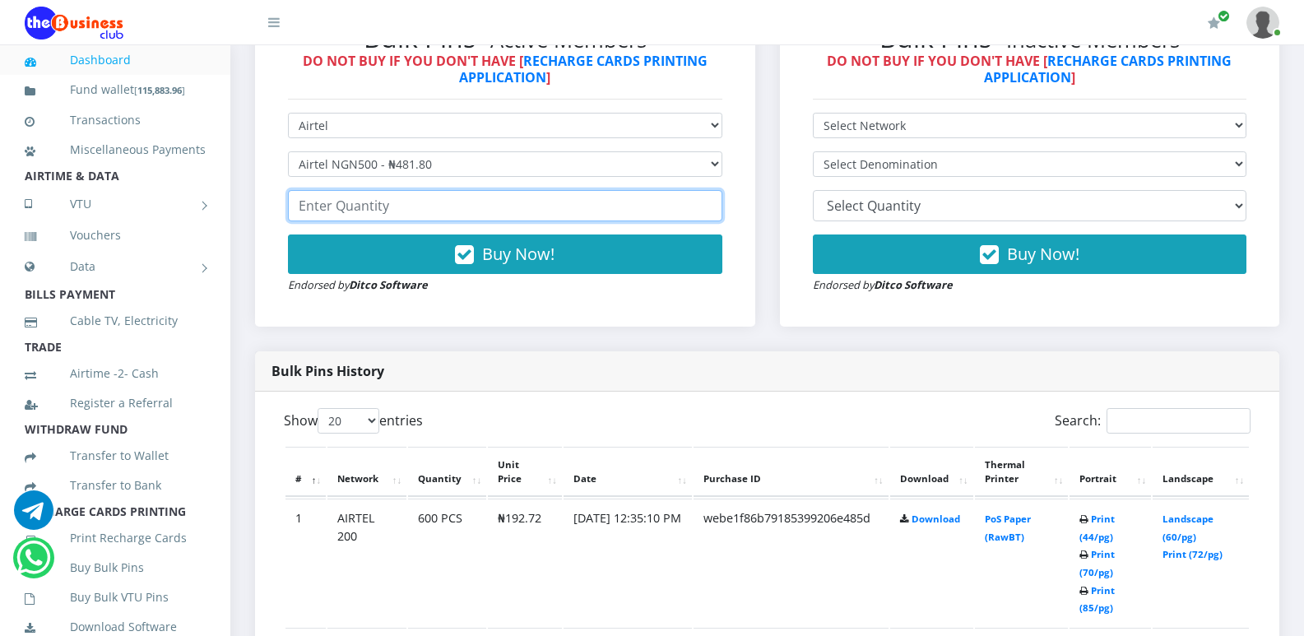
click at [584, 211] on input "number" at bounding box center [505, 205] width 434 height 31
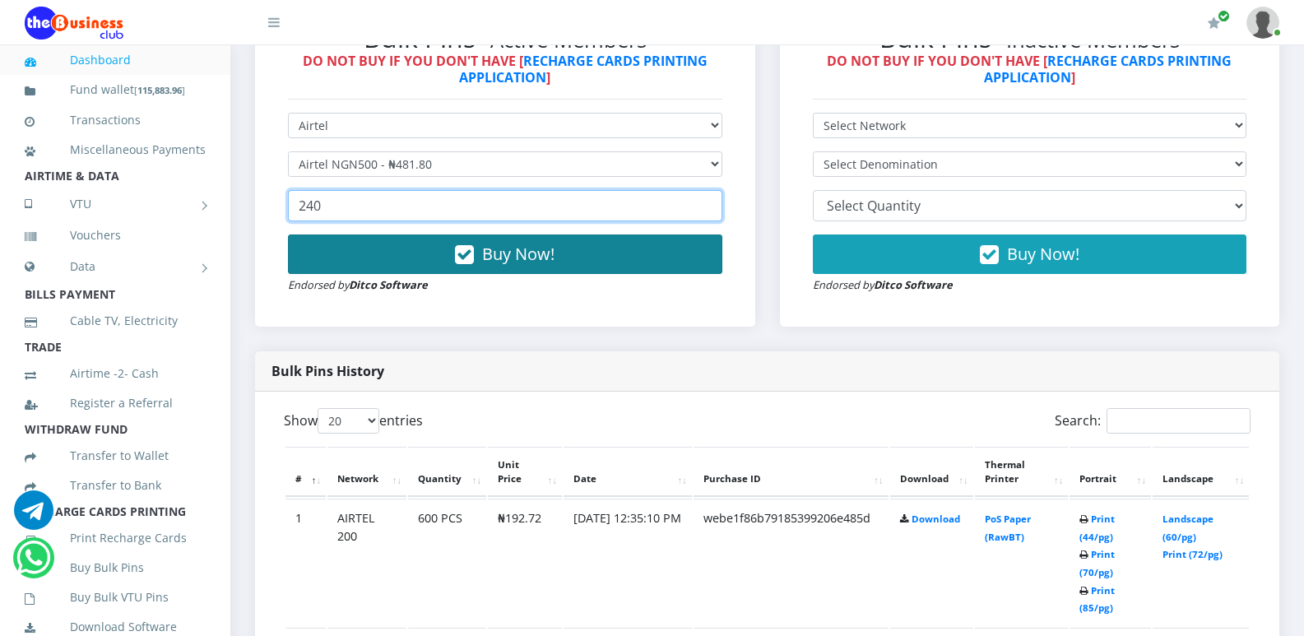
type input "240"
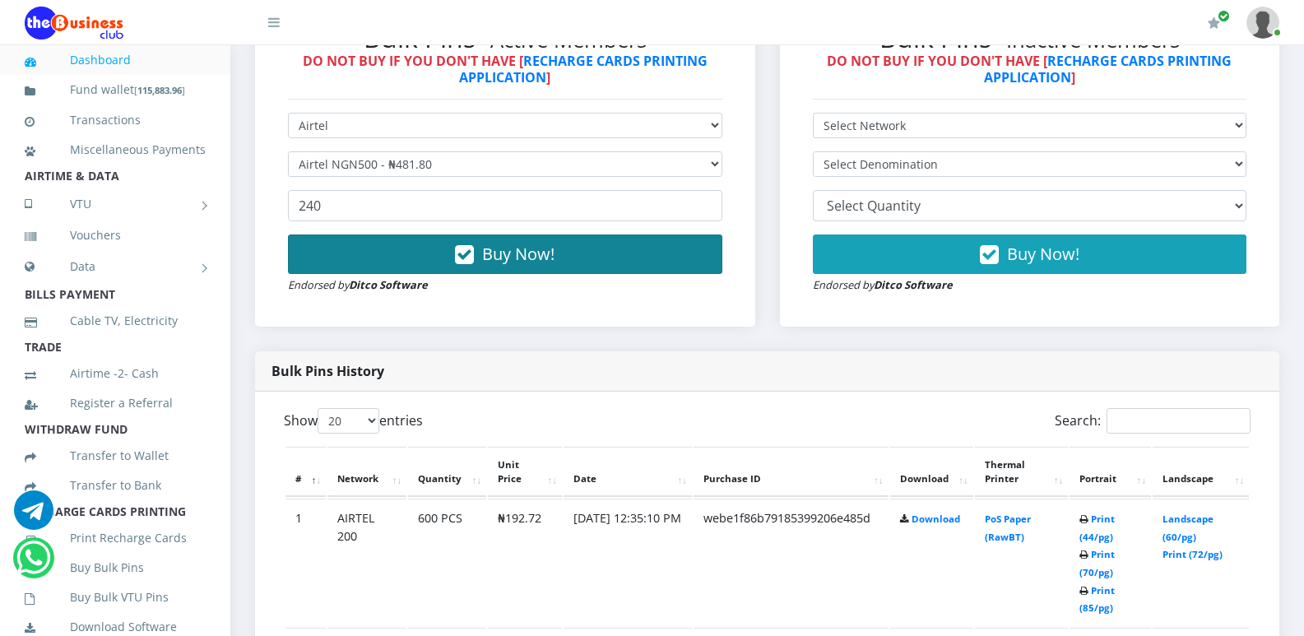
click at [538, 255] on span "Buy Now!" at bounding box center [518, 254] width 72 height 22
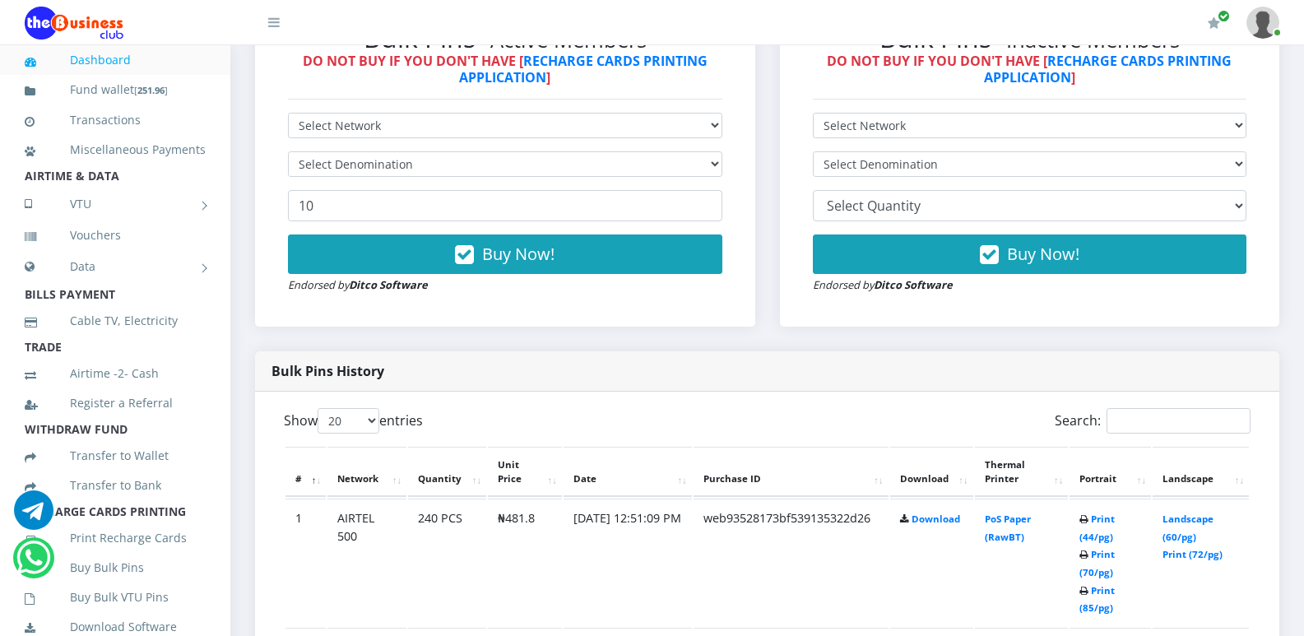
scroll to position [1112, 0]
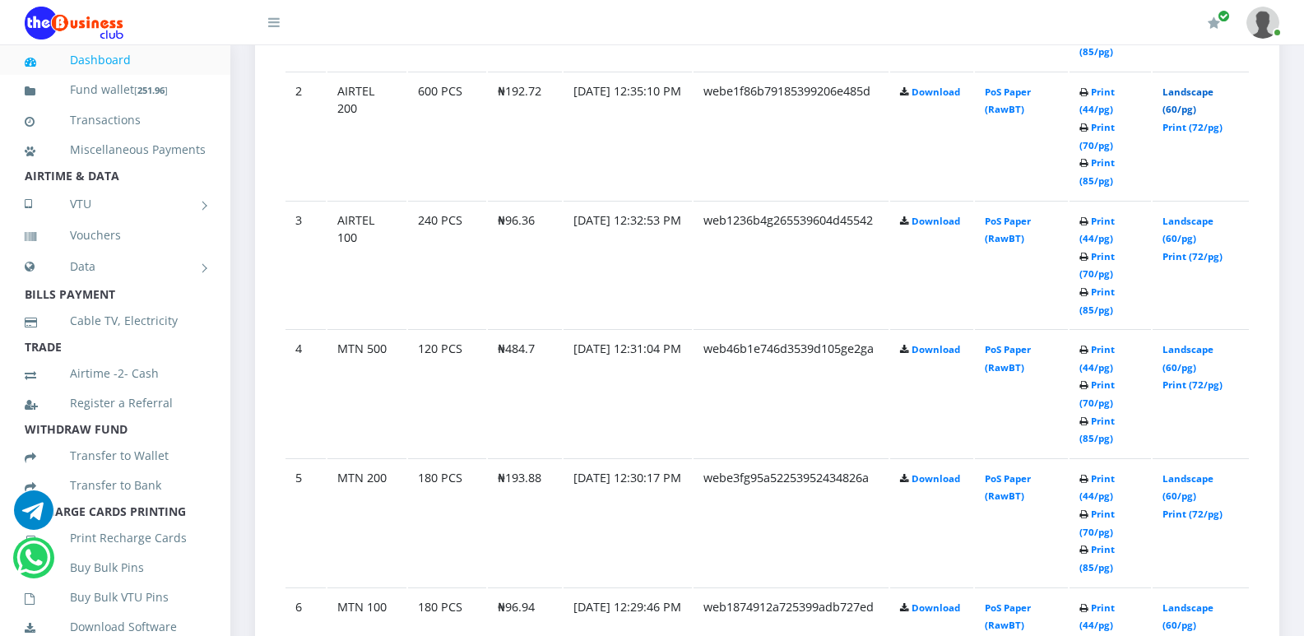
click at [1201, 95] on link "Landscape (60/pg)" at bounding box center [1188, 101] width 51 height 30
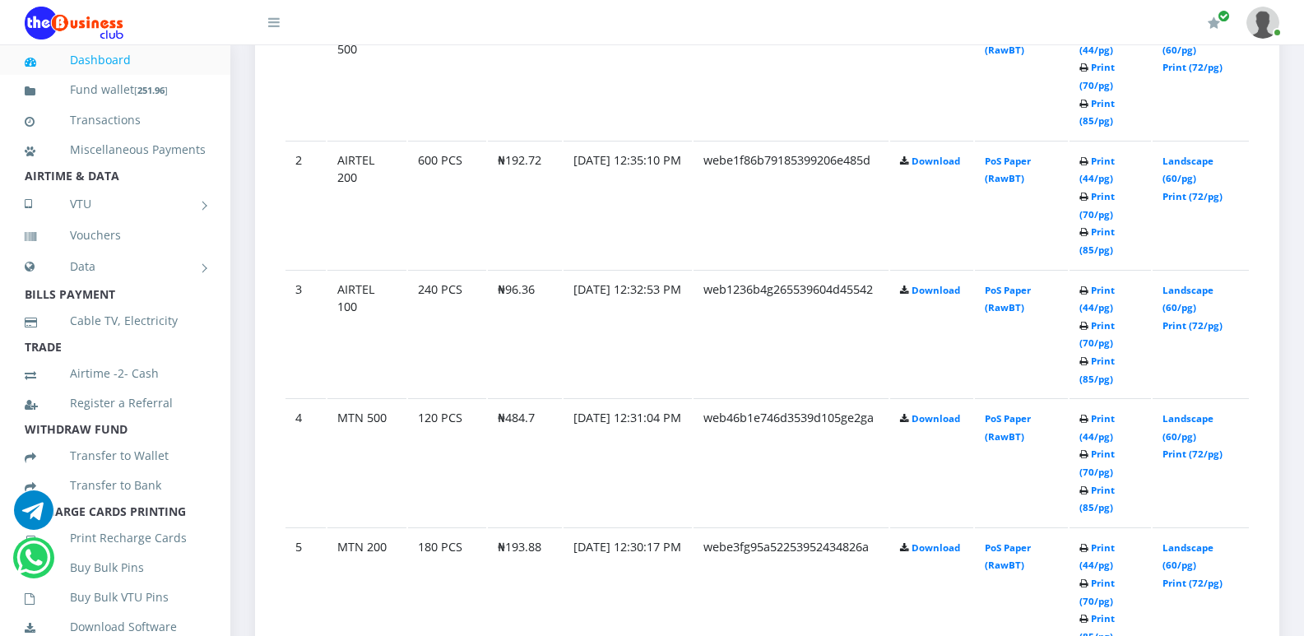
scroll to position [1112, 0]
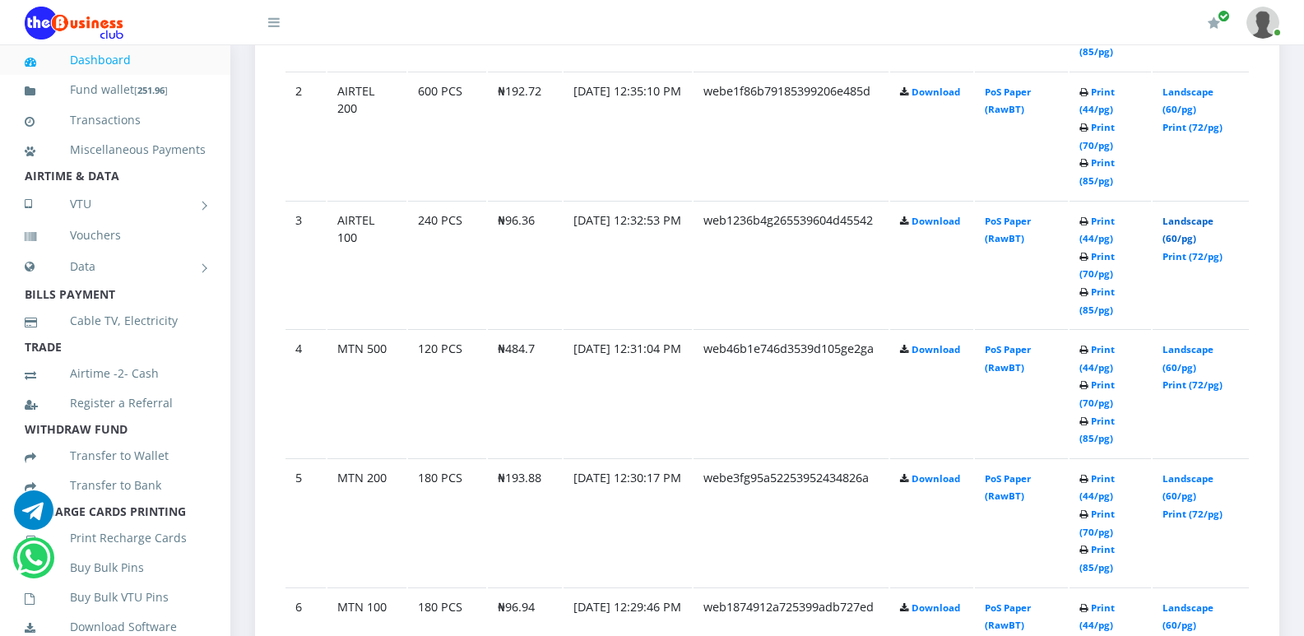
click at [1181, 219] on link "Landscape (60/pg)" at bounding box center [1188, 230] width 51 height 30
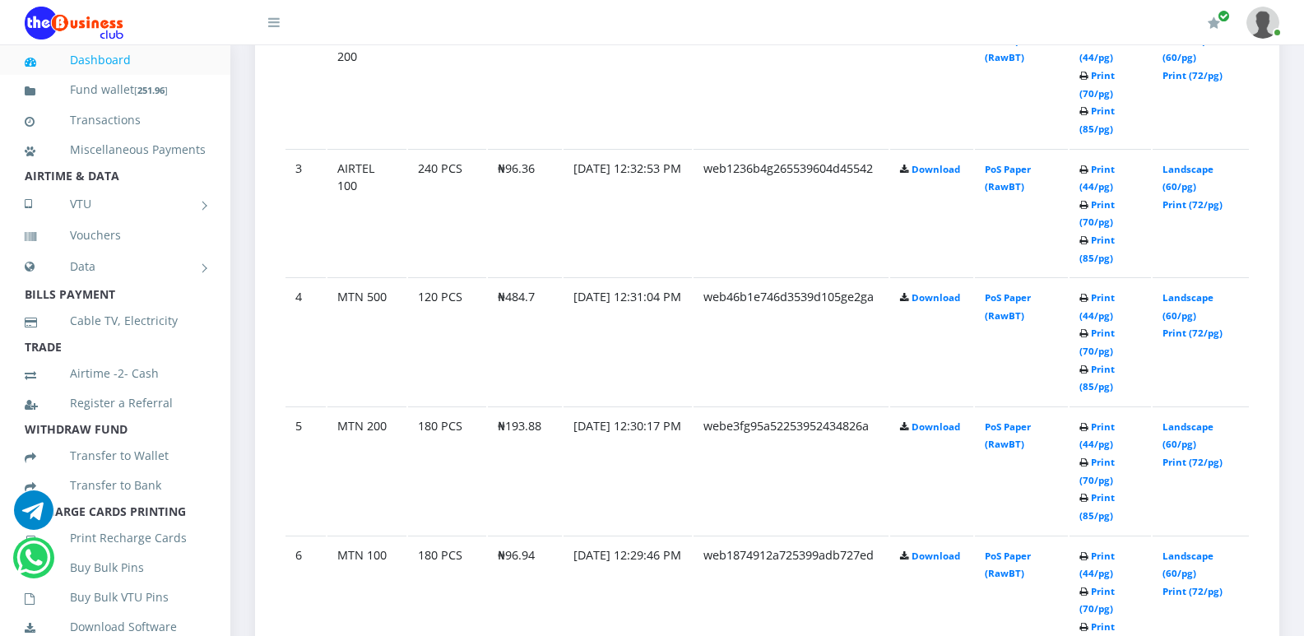
scroll to position [1112, 0]
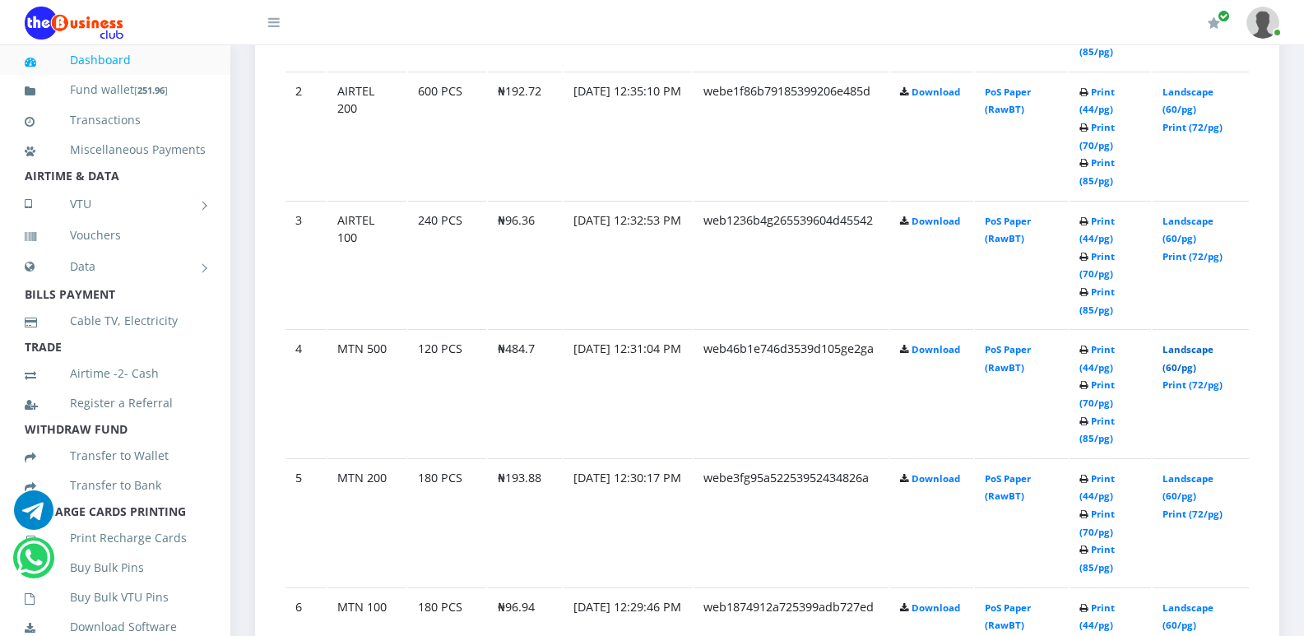
click at [1193, 352] on link "Landscape (60/pg)" at bounding box center [1188, 358] width 51 height 30
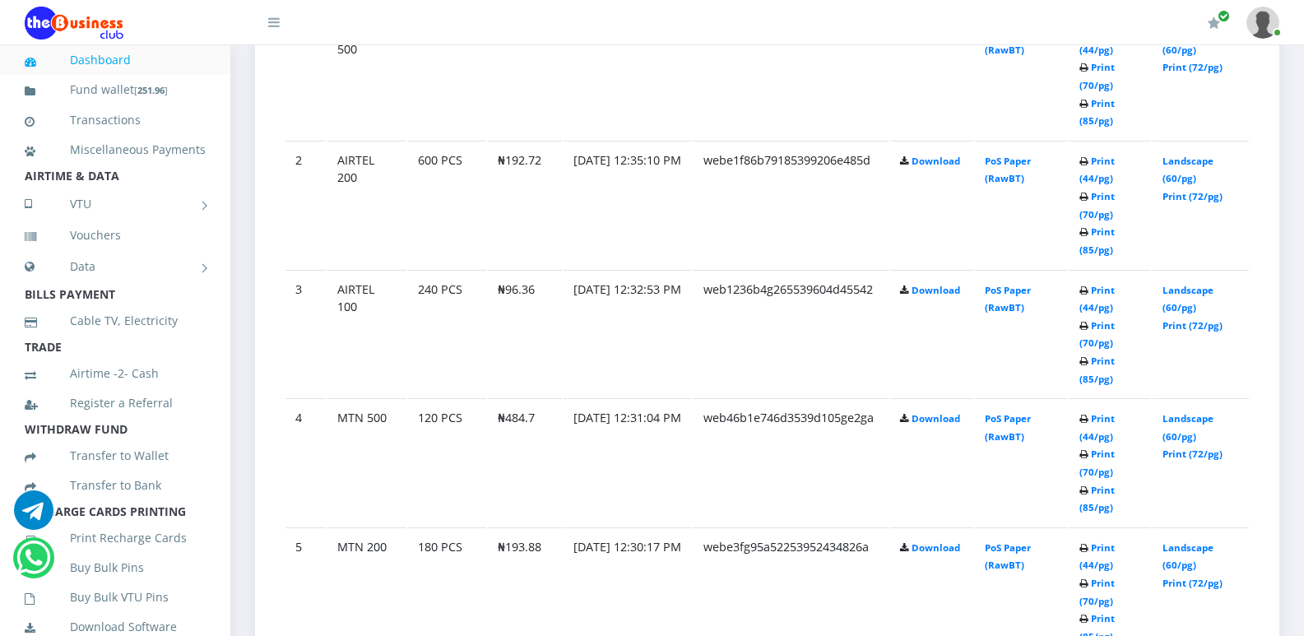
scroll to position [1112, 0]
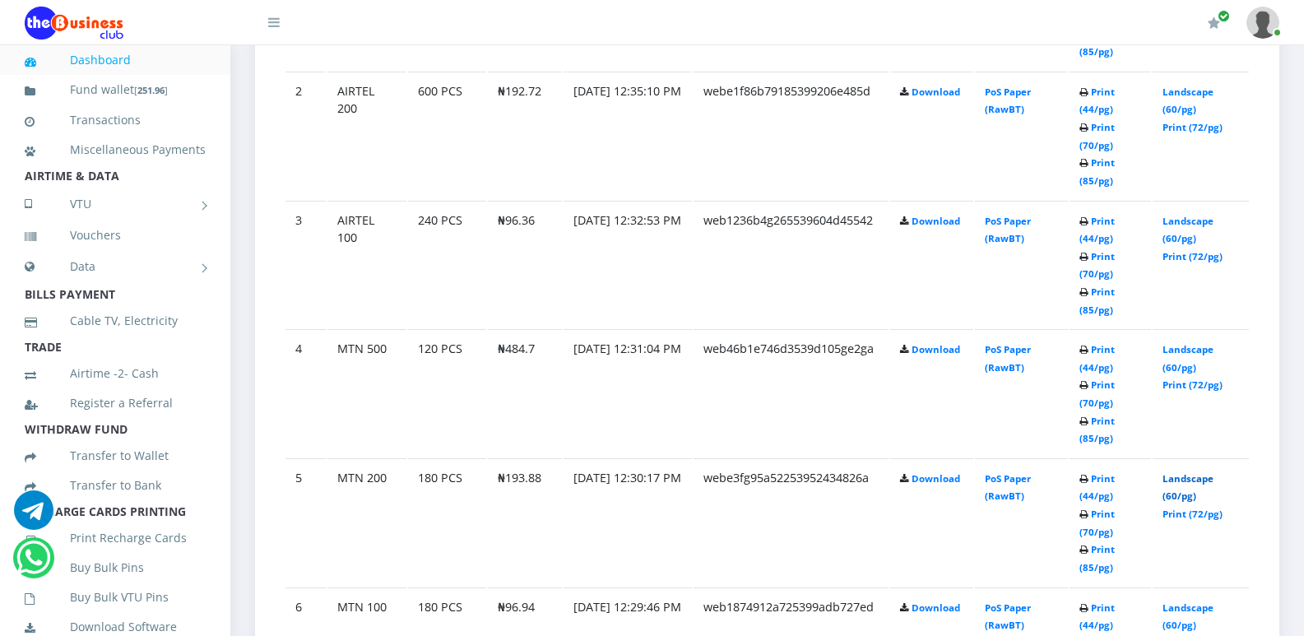
click at [1200, 479] on link "Landscape (60/pg)" at bounding box center [1188, 487] width 51 height 30
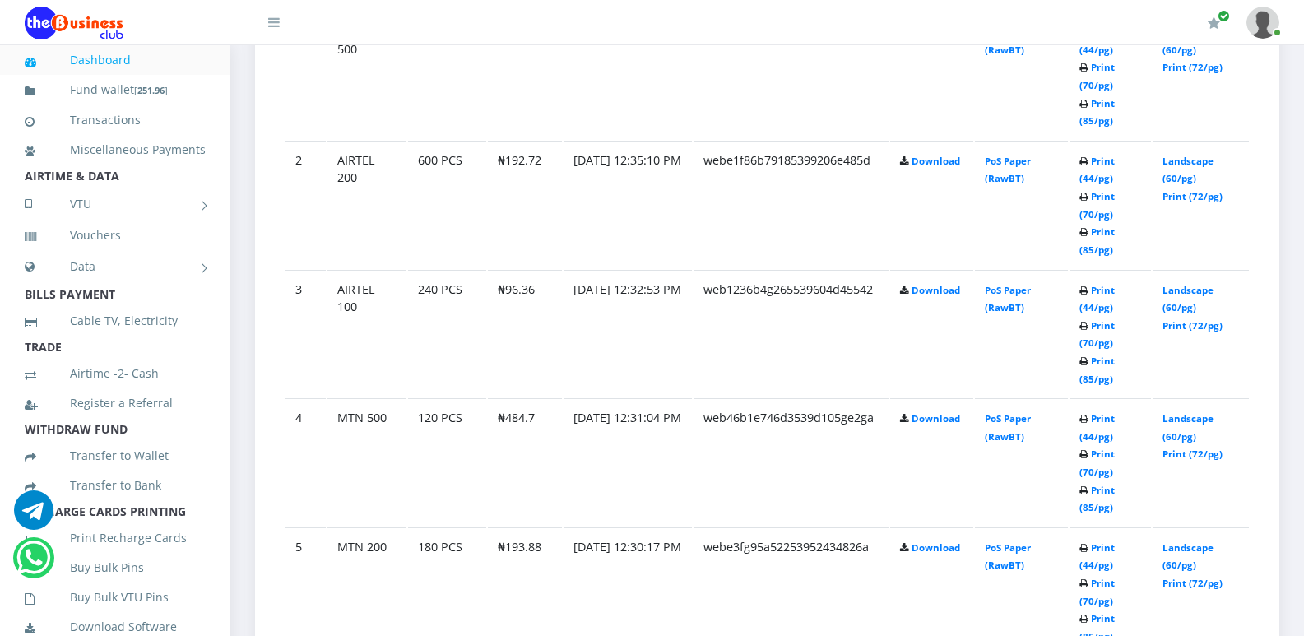
scroll to position [1112, 0]
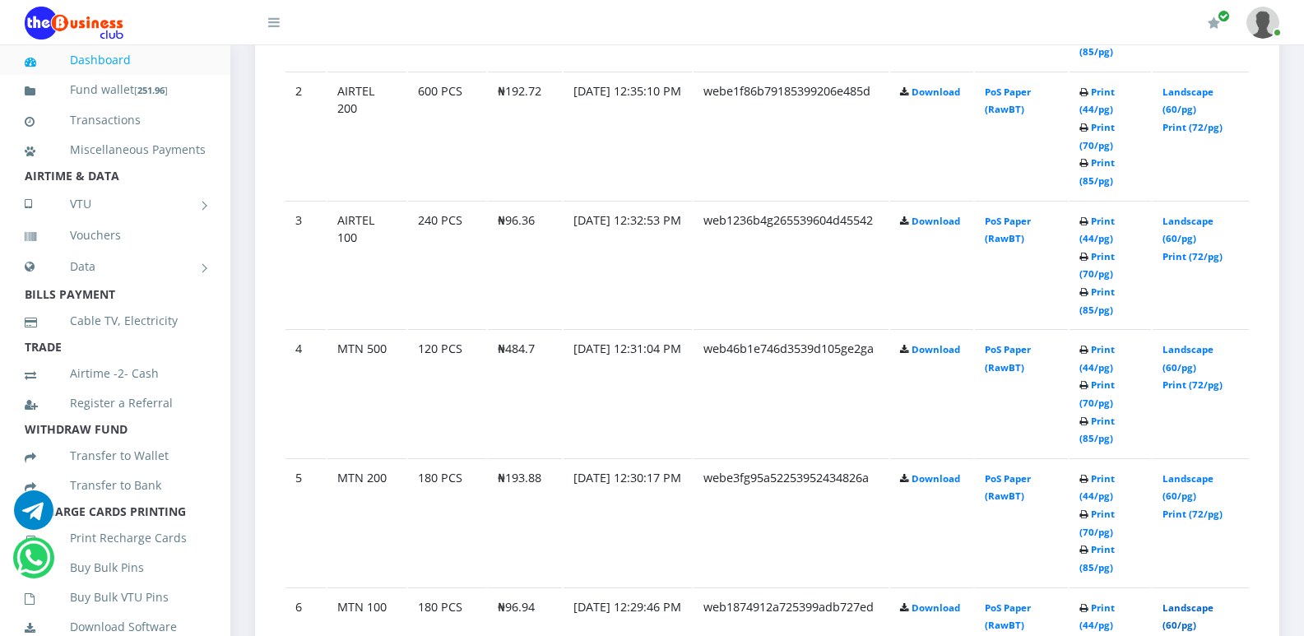
click at [1195, 611] on link "Landscape (60/pg)" at bounding box center [1188, 616] width 51 height 30
